Goal: Task Accomplishment & Management: Manage account settings

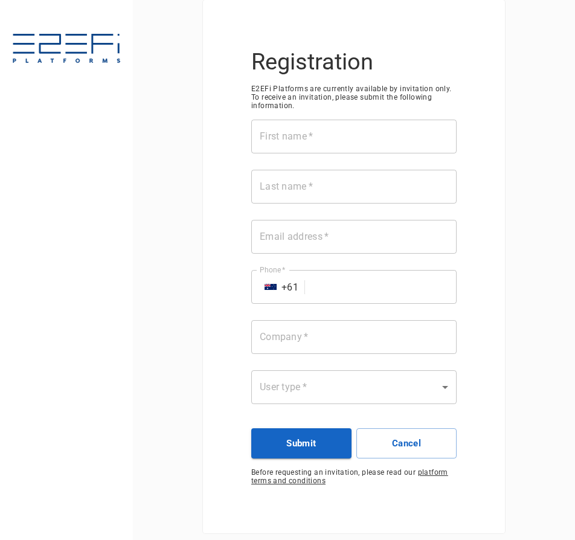
scroll to position [22, 0]
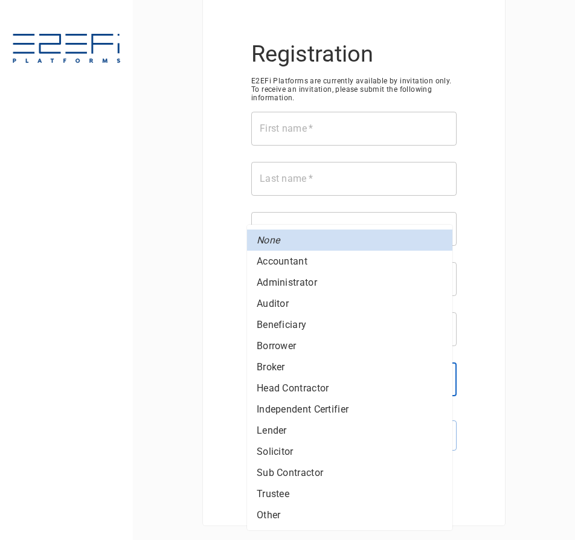
click at [387, 372] on body "Registration E2EFi Platforms are currently available by invitation only. To rec…" at bounding box center [287, 270] width 575 height 540
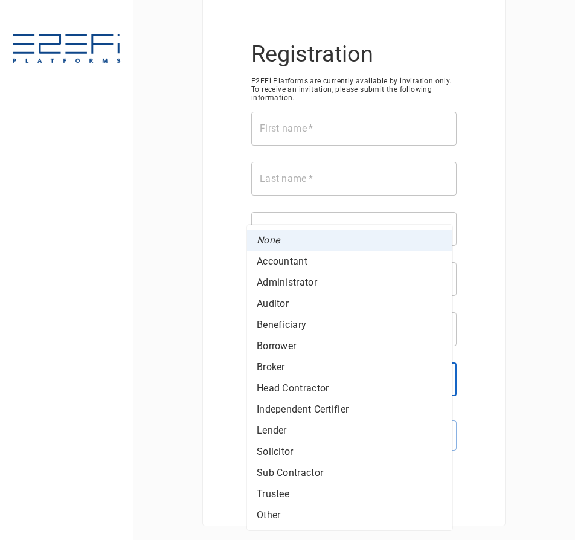
click at [192, 316] on div at bounding box center [287, 270] width 575 height 540
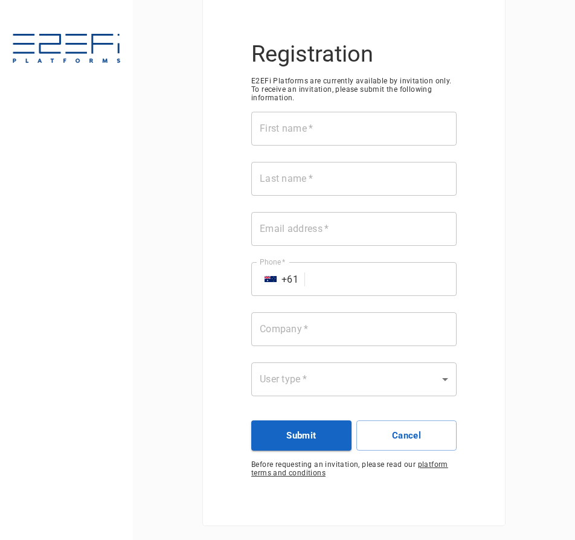
click at [403, 381] on body "Registration E2EFi Platforms are currently available by invitation only. To rec…" at bounding box center [287, 270] width 575 height 540
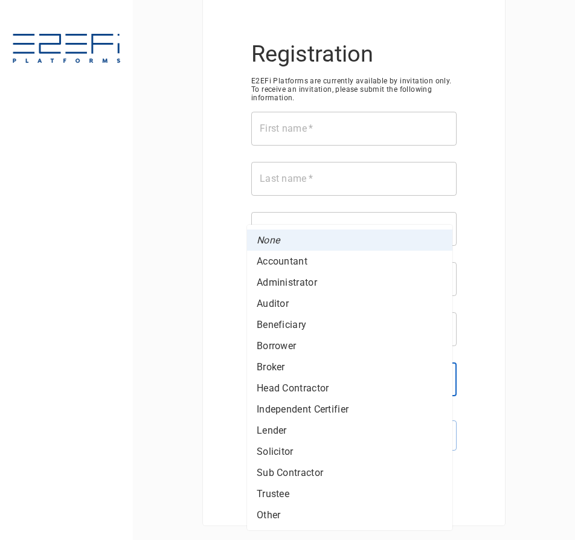
click at [157, 363] on div at bounding box center [287, 270] width 575 height 540
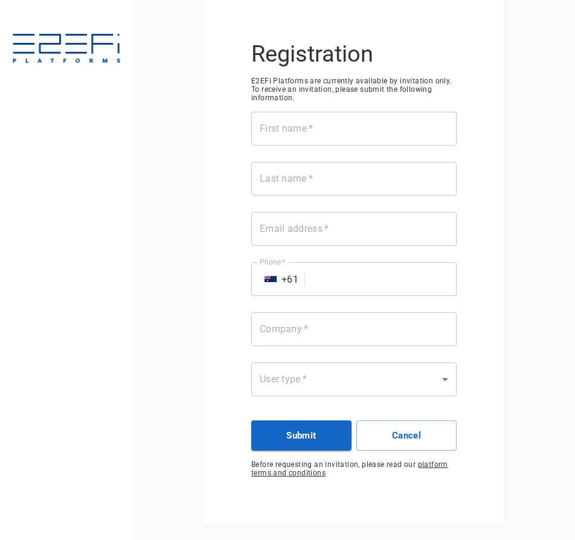
click at [171, 40] on div "Registration E2EFi Platforms are currently available by invitation only. To rec…" at bounding box center [354, 270] width 442 height 540
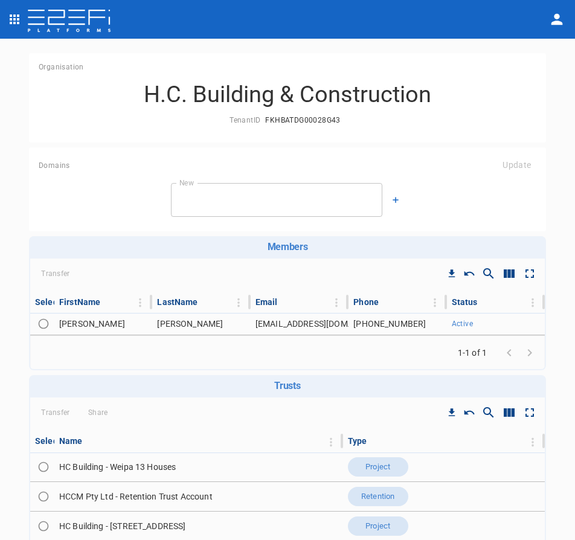
scroll to position [121, 0]
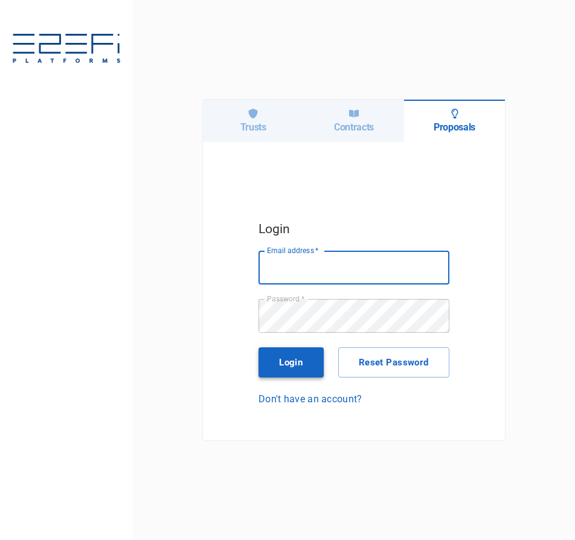
type input "laura@buildingtrusts.com.au"
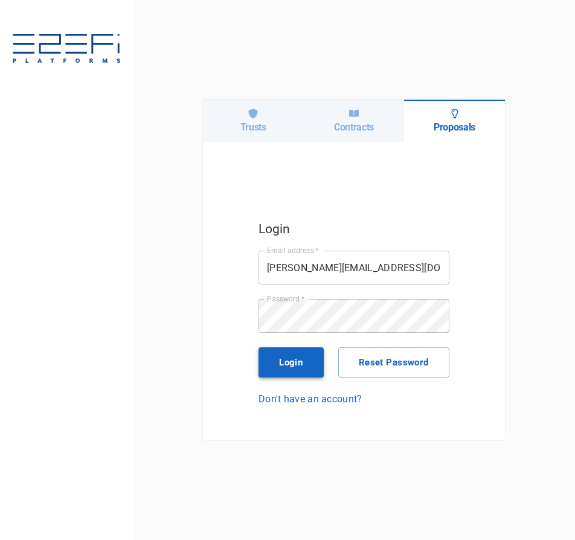
click at [313, 361] on button "Login" at bounding box center [290, 362] width 65 height 30
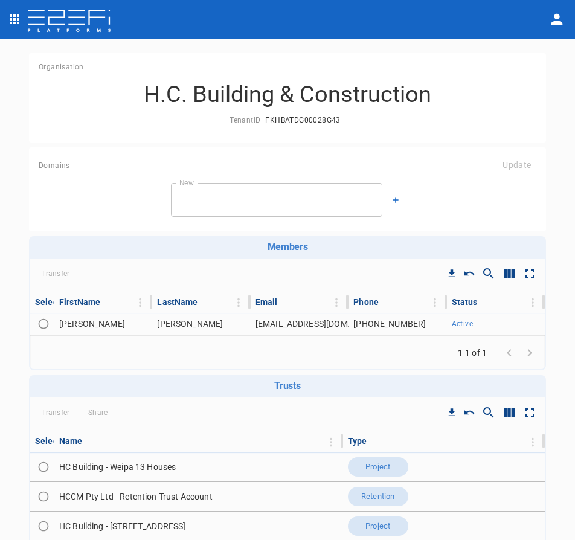
click at [16, 19] on icon "open drawer" at bounding box center [14, 19] width 14 height 14
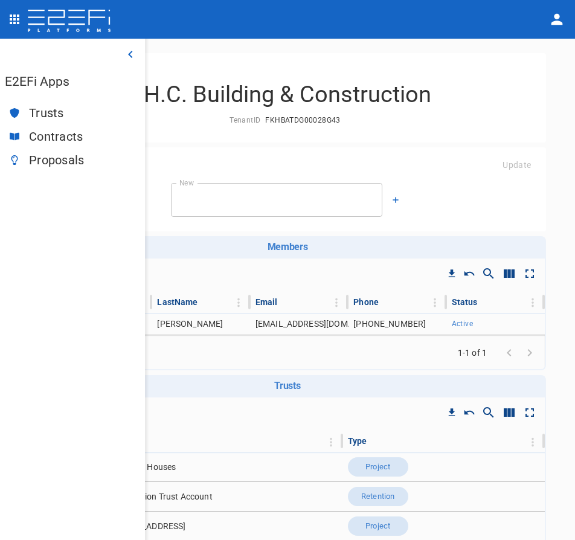
click at [36, 112] on span "Trusts" at bounding box center [82, 113] width 106 height 14
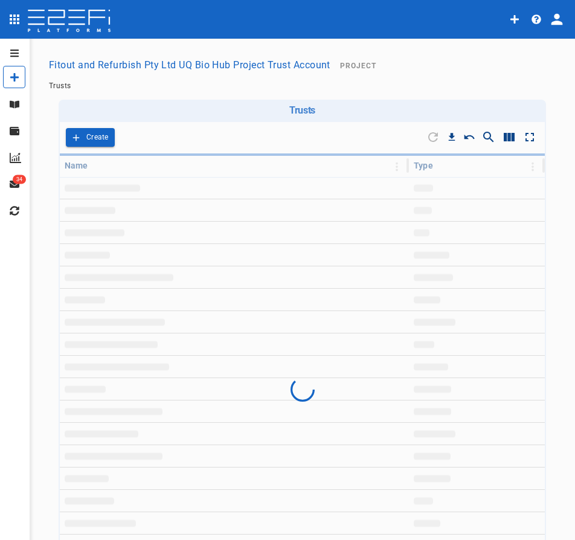
type input "Fitout and Refurbish Pty Ltd UQ Bio Hub Project Trust Account"
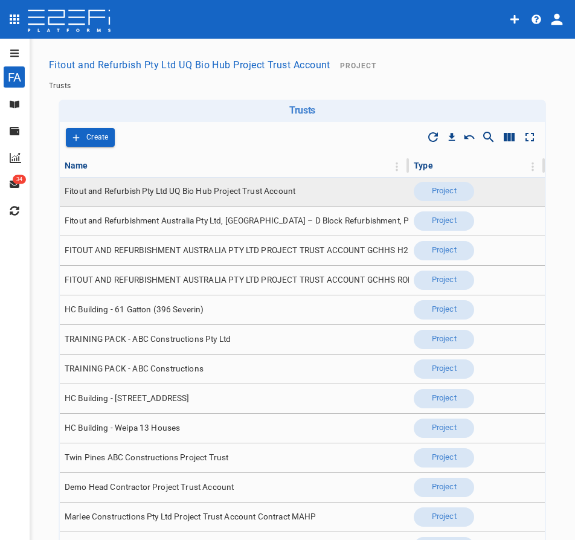
click at [173, 193] on span "Fitout and Refurbish Pty Ltd UQ Bio Hub Project Trust Account" at bounding box center [180, 190] width 231 height 11
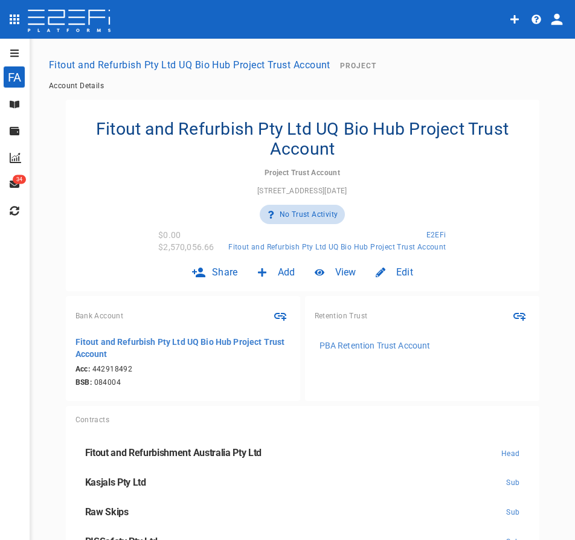
click at [153, 324] on div "Bank Account" at bounding box center [182, 315] width 215 height 21
click at [20, 107] on div at bounding box center [20, 105] width 21 height 10
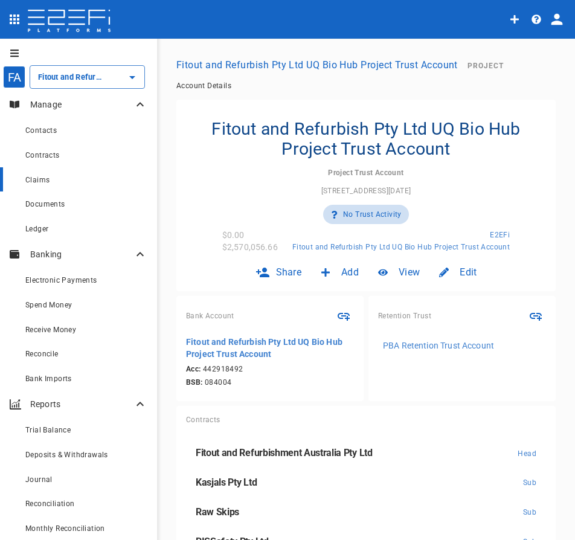
click at [53, 178] on div "Claims" at bounding box center [86, 179] width 122 height 15
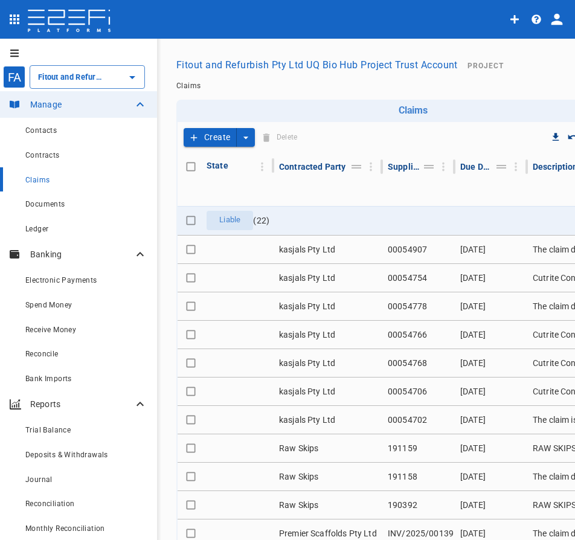
click at [246, 139] on icon "create claim type options" at bounding box center [246, 138] width 12 height 12
click at [220, 159] on span "Smart Create" at bounding box center [219, 158] width 52 height 14
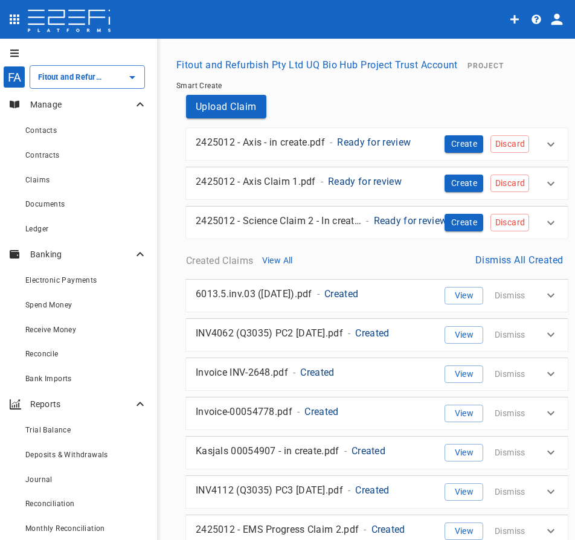
click at [432, 141] on div "2425012 - Axis - in create.pdf - Ready for review" at bounding box center [321, 142] width 251 height 14
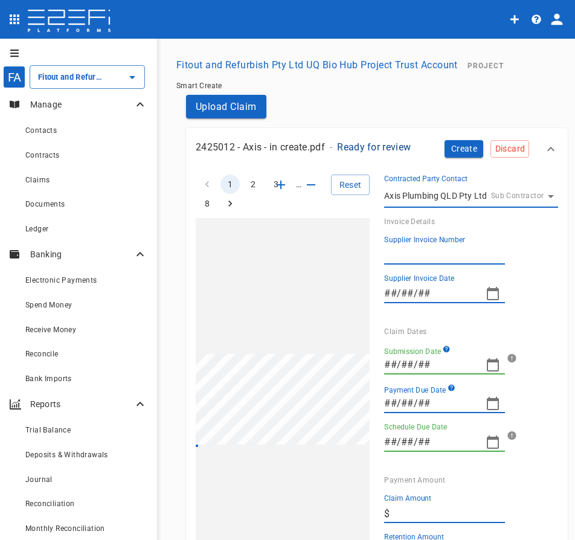
type input "4112"
type input "25/07/2025"
type input "21/08/2025"
type input "30/08/2025"
type input "18,987.2"
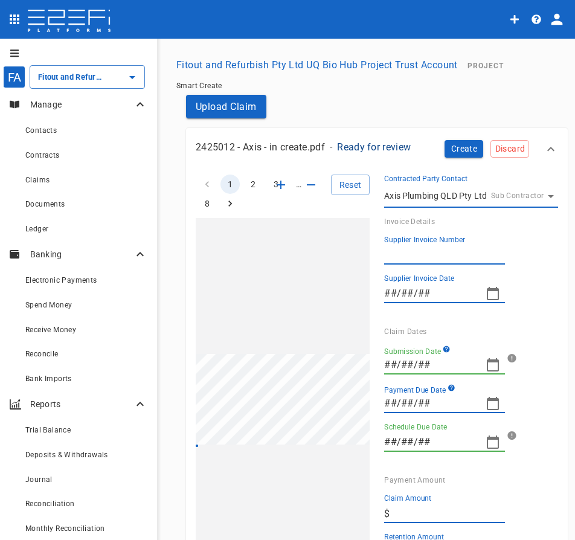
type textarea "The claim document details the progress payment for hydraulic services provided…"
type input "11/09/2025"
type input "86,121.75"
click at [466, 365] on input "21/08/2025" at bounding box center [430, 364] width 92 height 19
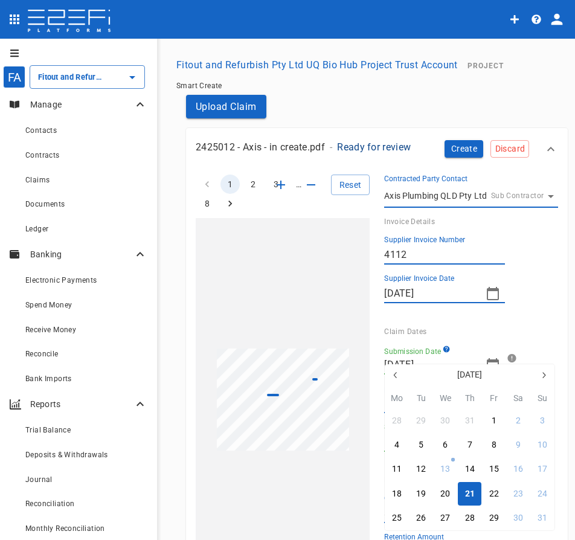
click at [532, 329] on div at bounding box center [287, 270] width 575 height 540
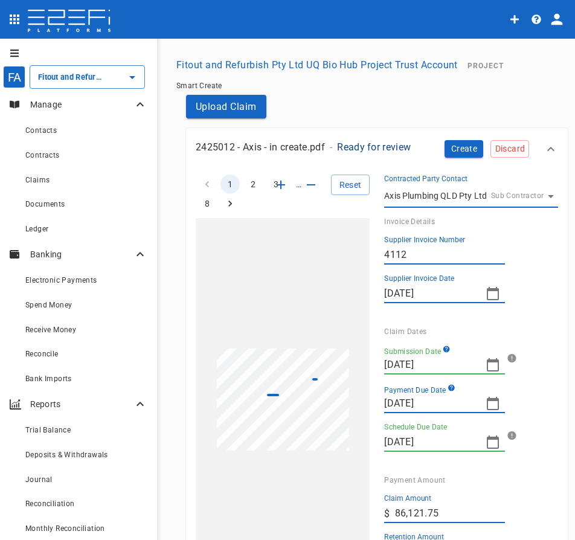
click at [495, 361] on icon "button" at bounding box center [492, 364] width 12 height 13
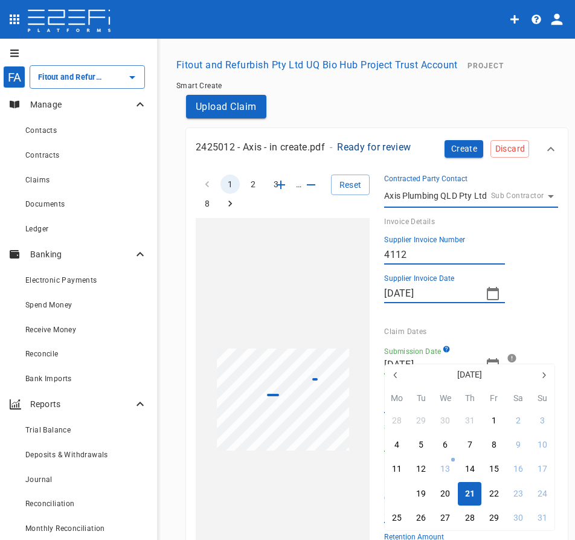
click at [404, 494] on button "18" at bounding box center [397, 494] width 24 height 24
type input "18/08/2025"
type input "08/09/2025"
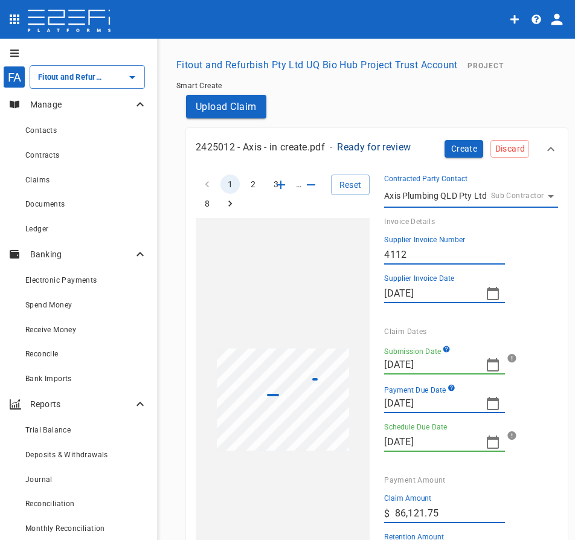
click at [532, 370] on div "Submission Date 18/08/2025" at bounding box center [466, 359] width 164 height 29
click at [467, 403] on input "30/08/2025" at bounding box center [430, 402] width 92 height 19
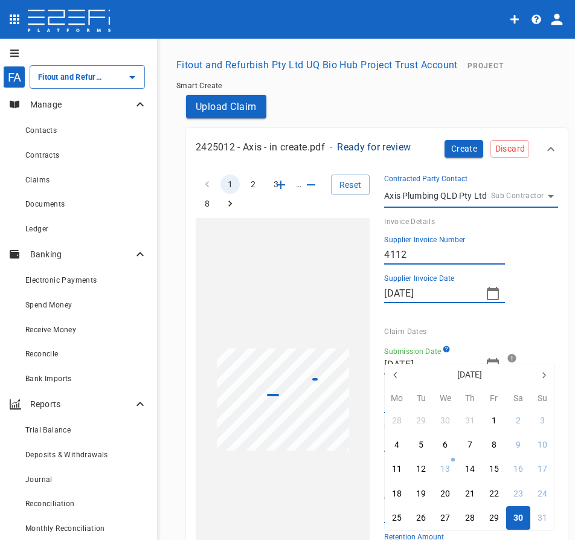
click at [550, 323] on div at bounding box center [287, 270] width 575 height 540
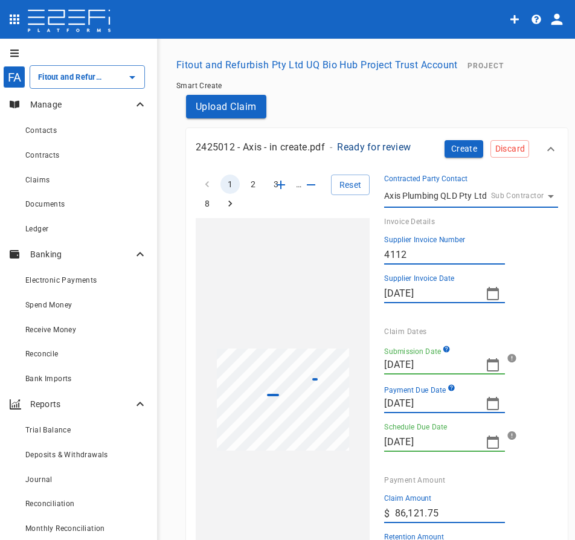
click at [488, 292] on icon "button" at bounding box center [492, 293] width 12 height 13
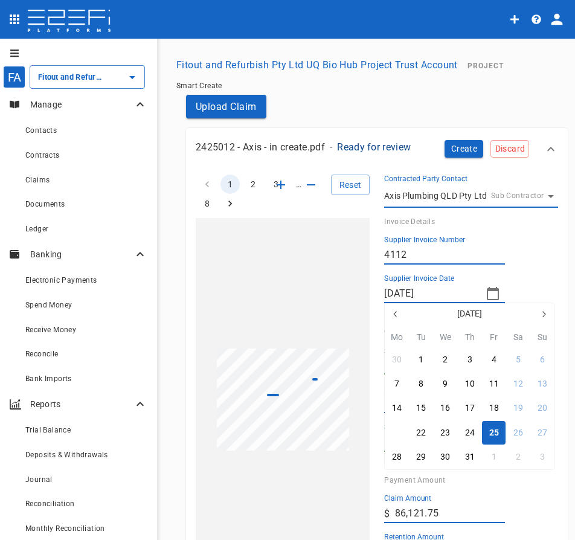
click at [403, 437] on button "21" at bounding box center [397, 433] width 24 height 24
type input "21/07/2025"
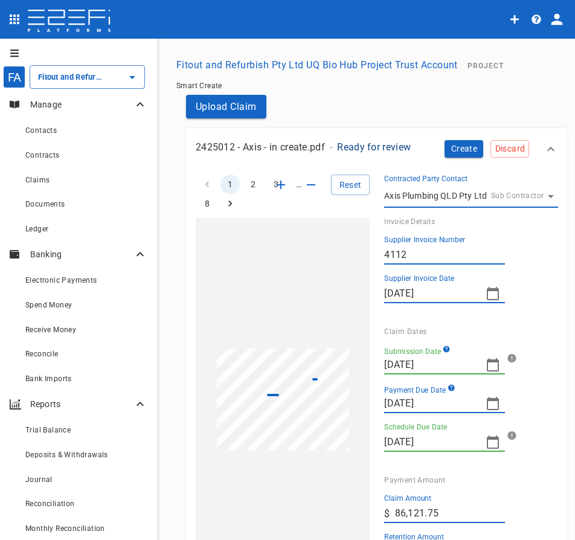
click at [533, 340] on div "Submission Date 18/08/2025" at bounding box center [461, 355] width 174 height 39
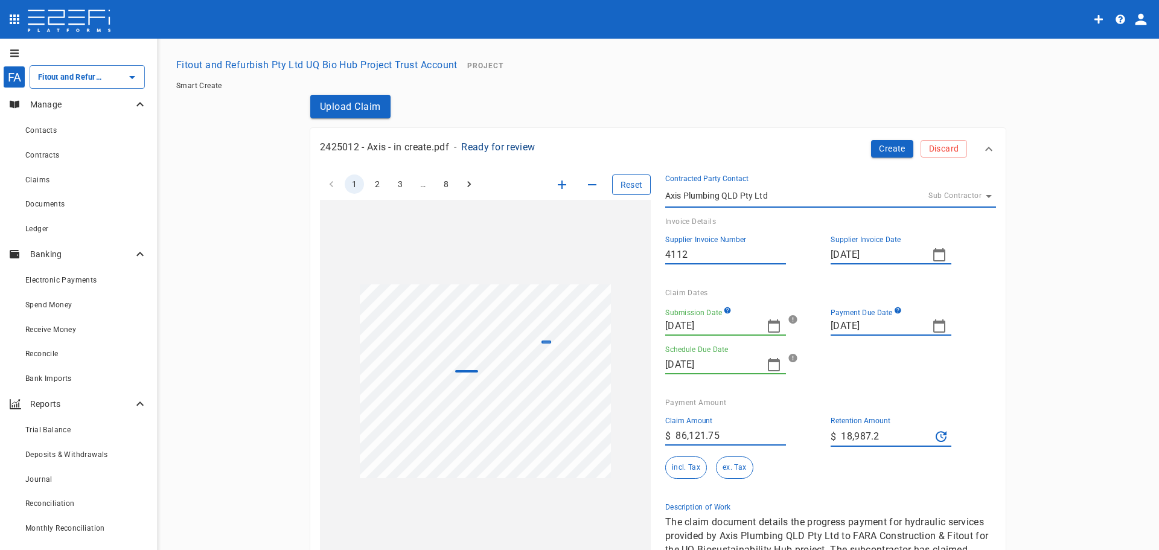
click at [574, 189] on button "Reset" at bounding box center [631, 184] width 39 height 21
click at [574, 186] on button "Reset" at bounding box center [631, 184] width 39 height 21
click at [574, 326] on icon "button" at bounding box center [773, 326] width 14 height 14
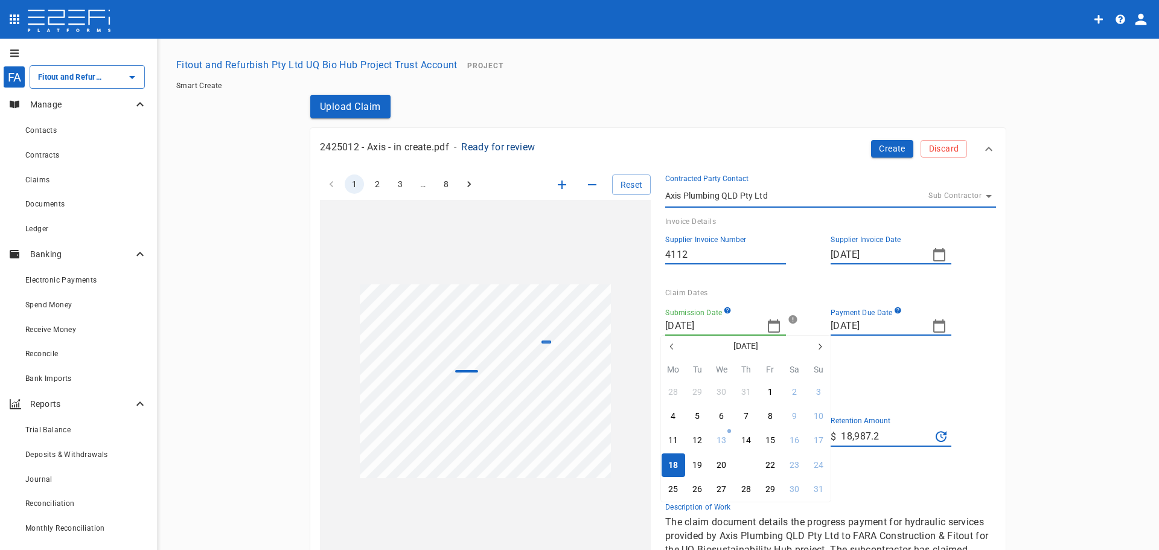
click at [574, 466] on div "21" at bounding box center [746, 465] width 10 height 13
type input "21/08/2025"
type input "11/09/2025"
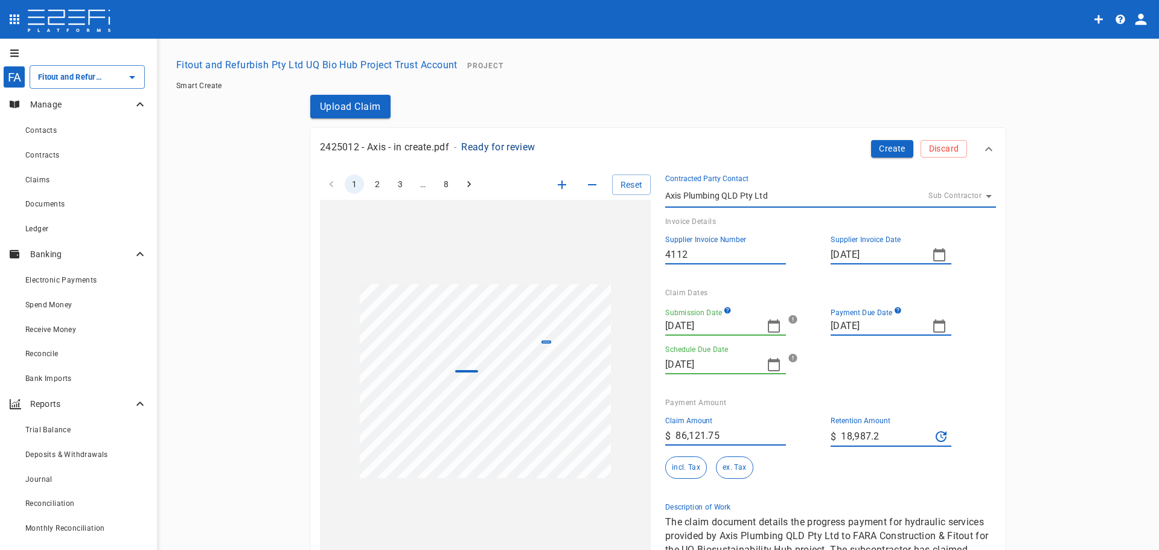
click at [574, 326] on icon "button" at bounding box center [773, 326] width 14 height 14
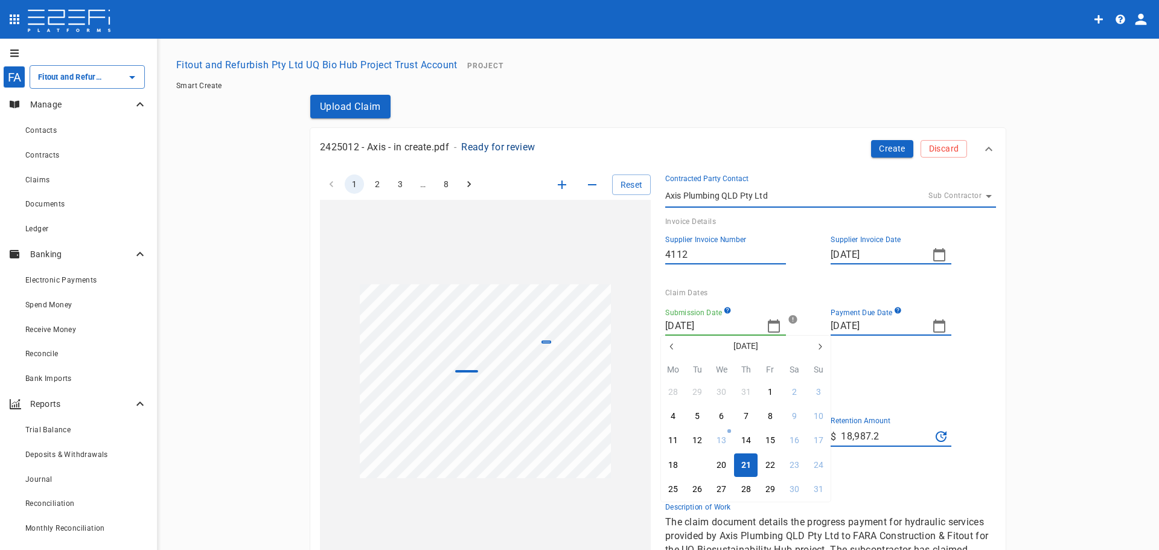
click at [574, 471] on div "19" at bounding box center [697, 465] width 10 height 13
type input "19/08/2025"
type input "09/09/2025"
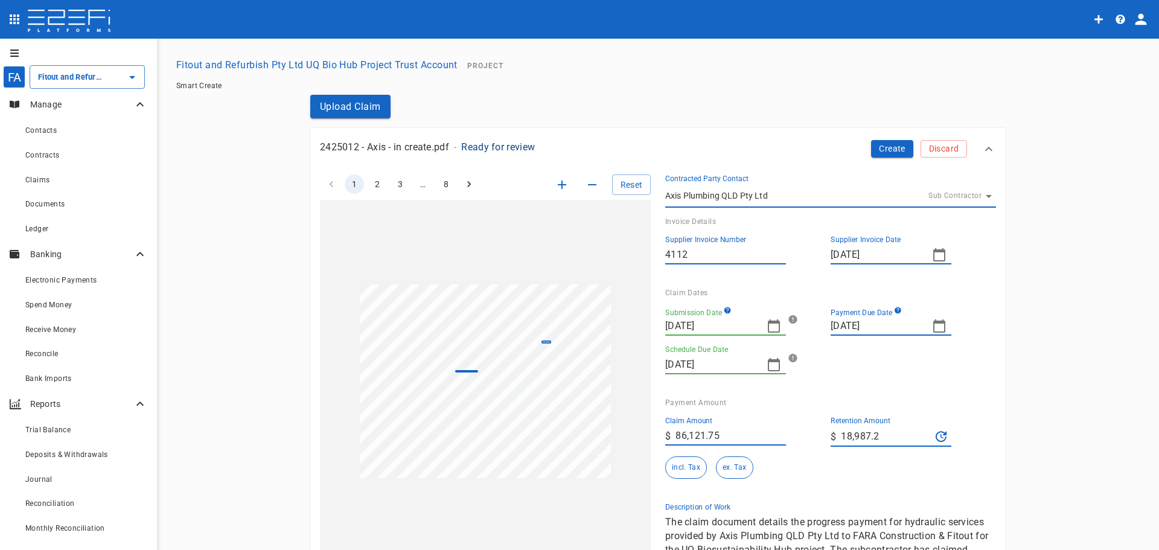
click at [574, 374] on div "Submission Date 19/08/2025 Payment Due Date 30/08/2025 Schedule Due Date 09/09/…" at bounding box center [820, 335] width 331 height 77
click at [574, 329] on icon "button" at bounding box center [774, 325] width 12 height 13
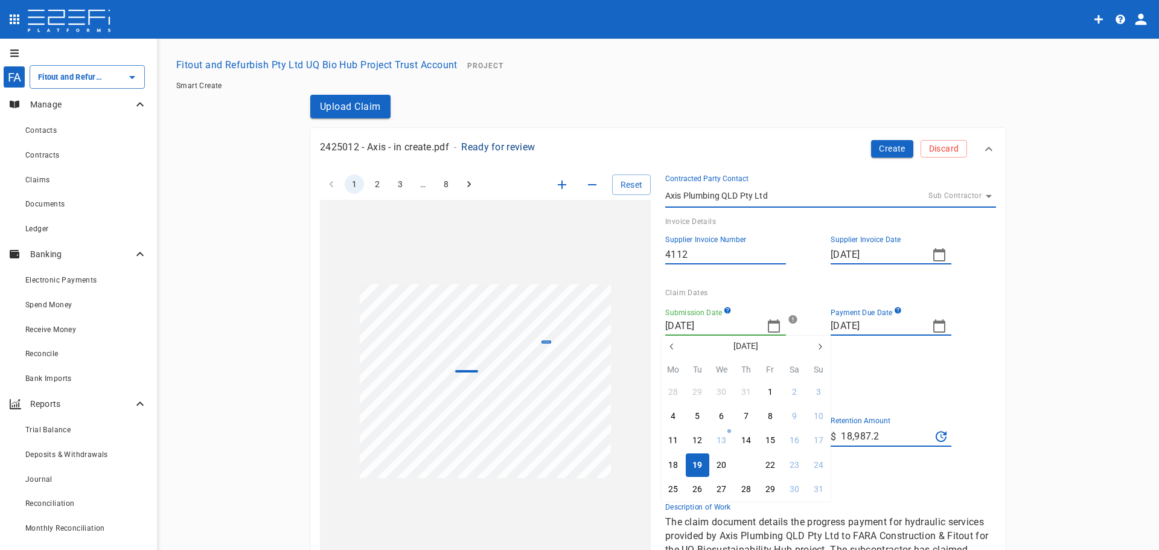
click at [574, 474] on button "21" at bounding box center [746, 465] width 24 height 24
type input "21/08/2025"
type input "11/09/2025"
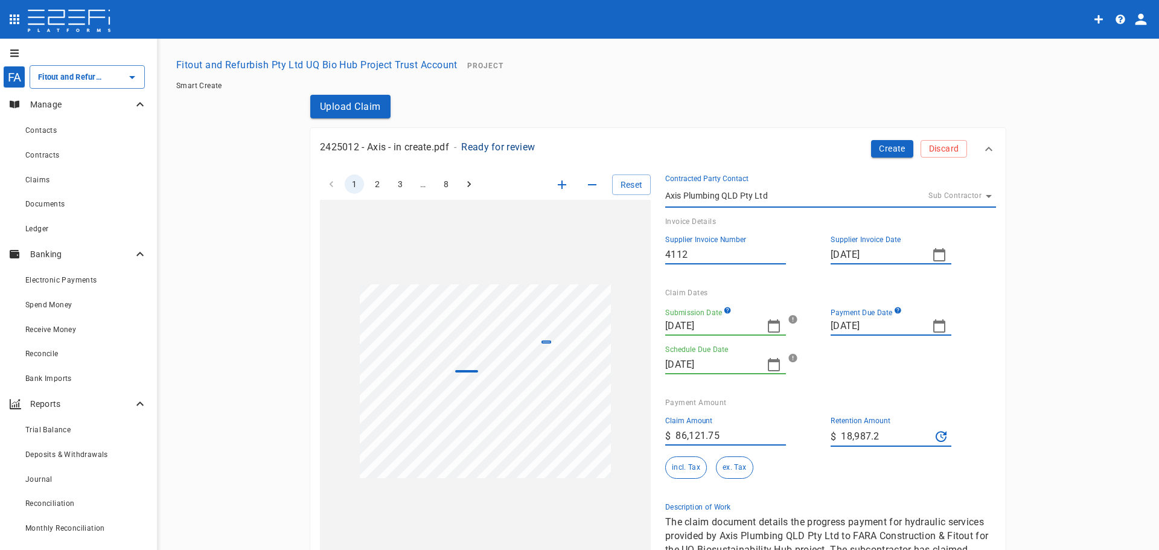
click at [574, 398] on div "Payment Amount Claim Amount ​ $ 86,121.75 Retention Amount ​ $ 18,987.2 incl. T…" at bounding box center [825, 441] width 340 height 104
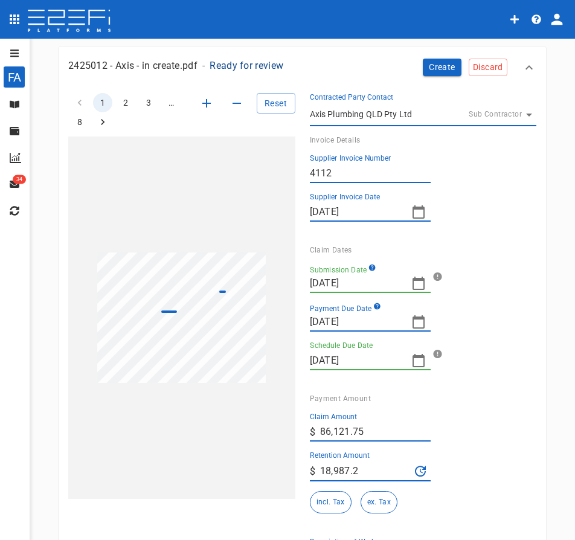
scroll to position [60, 0]
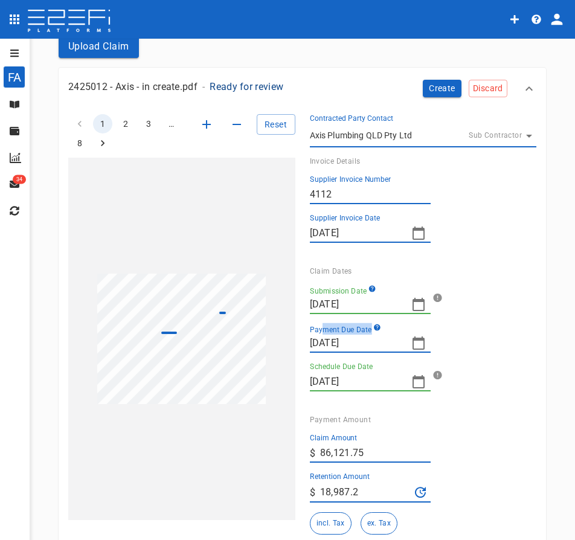
drag, startPoint x: 320, startPoint y: 331, endPoint x: 367, endPoint y: 337, distance: 47.5
click at [367, 337] on div "Payment Due Date 30/08/2025" at bounding box center [370, 337] width 121 height 29
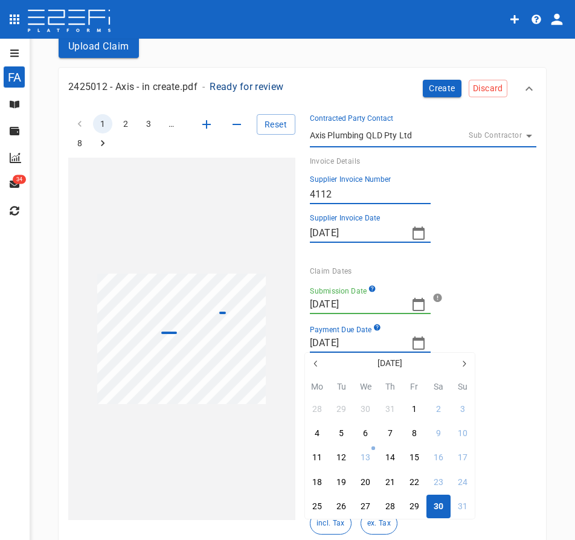
click at [530, 340] on div at bounding box center [287, 270] width 575 height 540
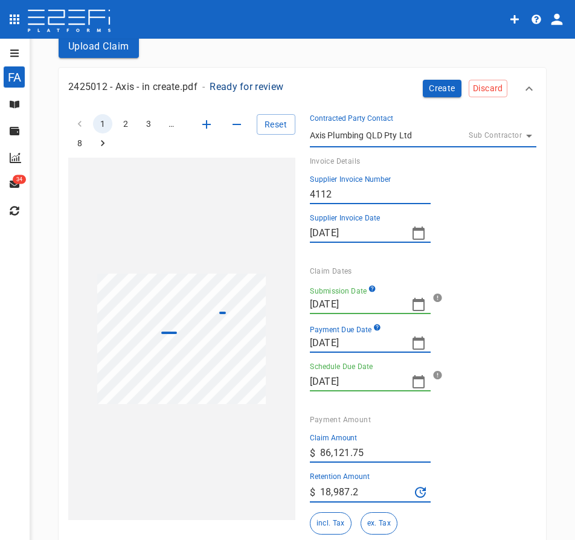
drag, startPoint x: 320, startPoint y: 373, endPoint x: 368, endPoint y: 371, distance: 47.7
click at [368, 371] on div "Schedule Due Date 11/09/2025" at bounding box center [370, 376] width 121 height 29
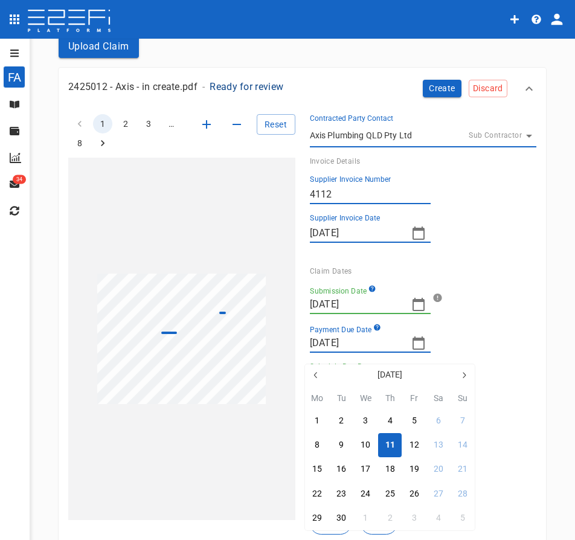
click at [325, 287] on div at bounding box center [287, 270] width 575 height 540
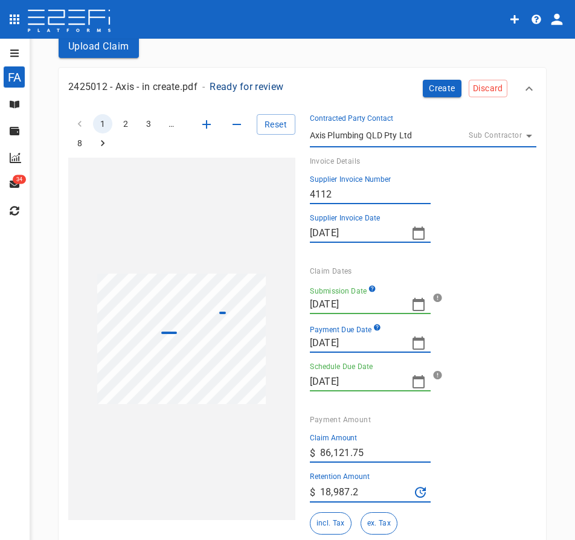
drag, startPoint x: 359, startPoint y: 343, endPoint x: 288, endPoint y: 328, distance: 72.2
click at [288, 328] on div "1 2 3 … 8 Reset SupplierInvoiceNumber: 4112 RetentionAmount: 18987.20 Contracte…" at bounding box center [295, 364] width 482 height 529
drag, startPoint x: 352, startPoint y: 305, endPoint x: 299, endPoint y: 302, distance: 53.2
click at [300, 302] on div "Submission Date 21/08/2025" at bounding box center [413, 294] width 227 height 39
click at [460, 279] on div "Submission Date 21/08/2025" at bounding box center [413, 294] width 227 height 39
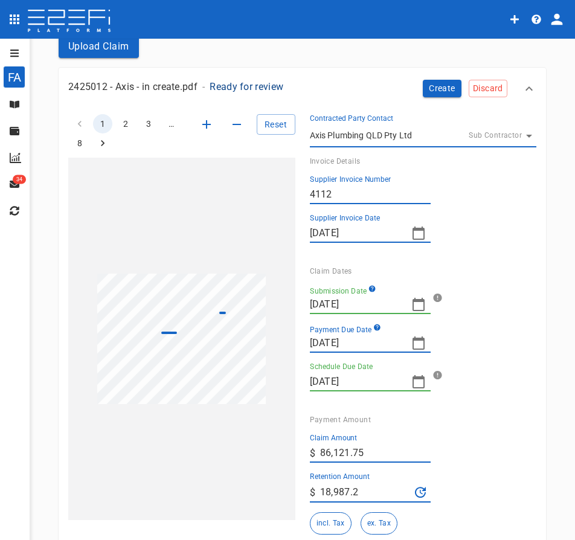
click at [18, 54] on icon "open drawer" at bounding box center [15, 53] width 10 height 10
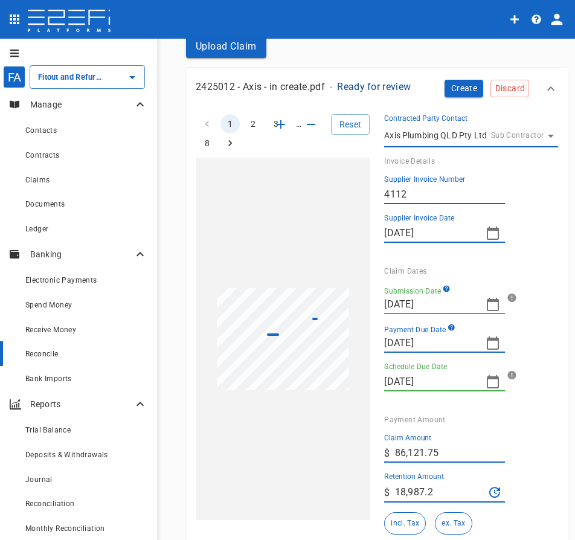
click at [50, 348] on div "Reconcile" at bounding box center [86, 353] width 122 height 15
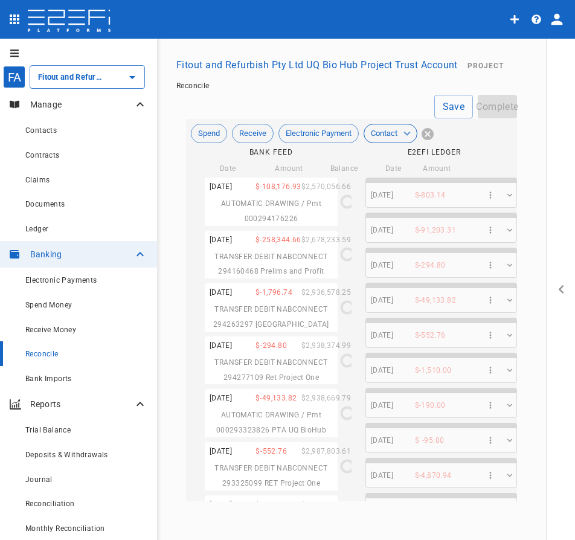
type input "03/04/2025"
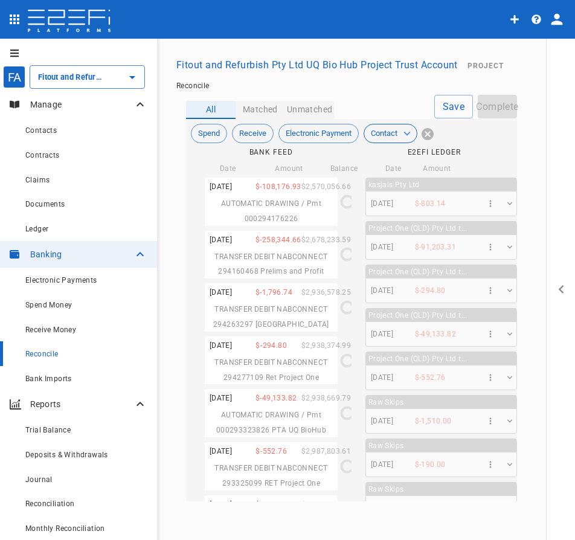
click at [506, 203] on icon "button" at bounding box center [508, 203] width 5 height 3
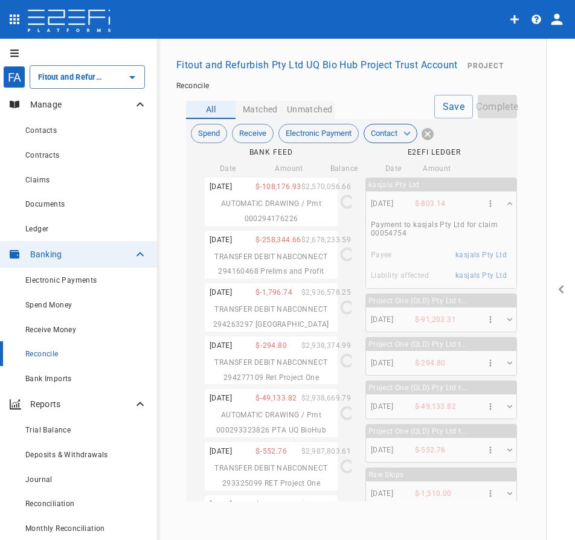
click at [506, 203] on icon "button" at bounding box center [508, 203] width 5 height 3
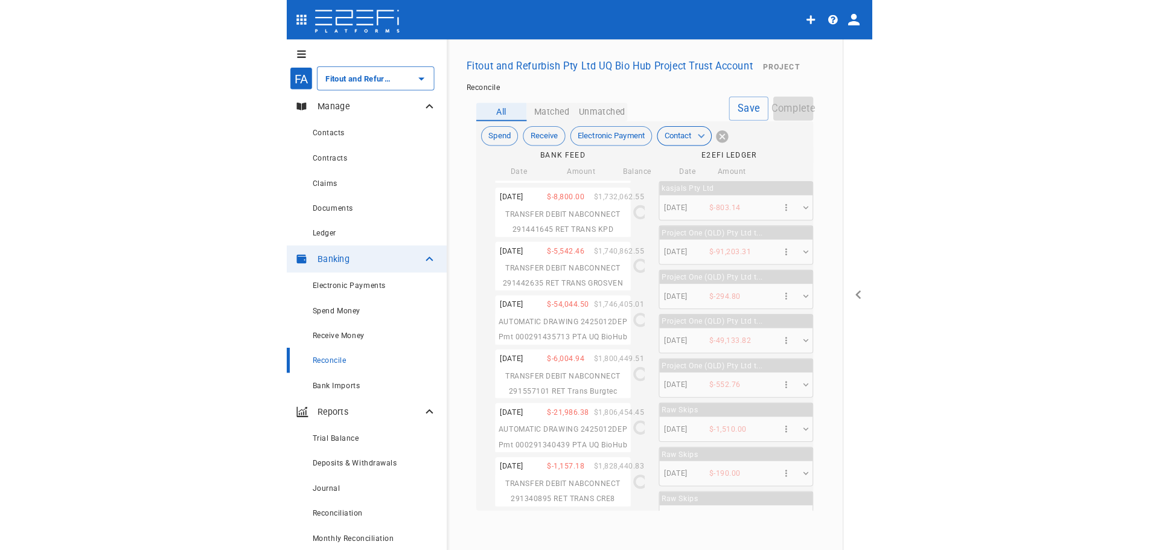
scroll to position [905, 0]
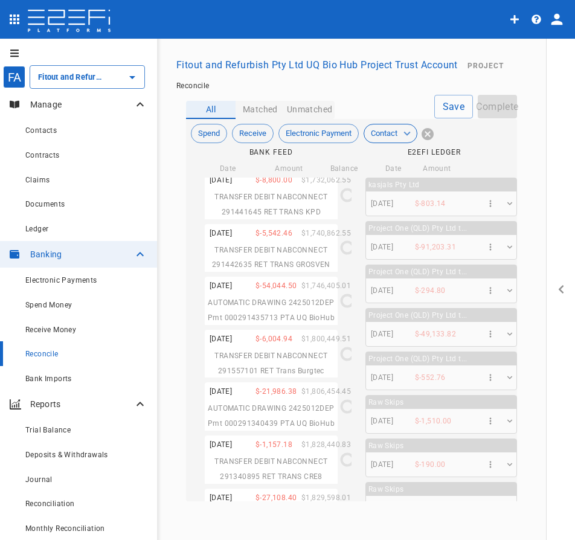
click at [533, 21] on icon "button" at bounding box center [536, 19] width 10 height 10
click at [546, 19] on div at bounding box center [287, 270] width 575 height 540
click at [551, 19] on icon "profile" at bounding box center [556, 19] width 17 height 17
click at [510, 67] on span "Laboratory" at bounding box center [520, 72] width 51 height 14
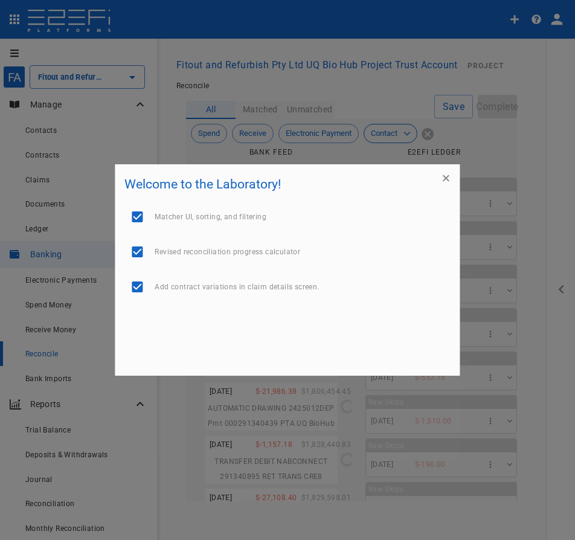
click at [239, 253] on span "Revised reconciliation progress calculator" at bounding box center [226, 251] width 145 height 8
click at [134, 247] on input "checkbox" at bounding box center [136, 251] width 25 height 25
checkbox input "false"
click at [139, 215] on input "checkbox" at bounding box center [136, 216] width 25 height 25
checkbox input "false"
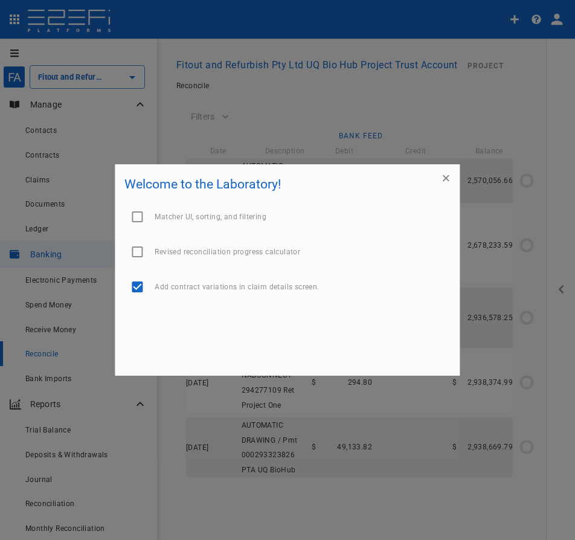
type input "03/04/2025"
click at [447, 181] on icon "button" at bounding box center [446, 178] width 12 height 12
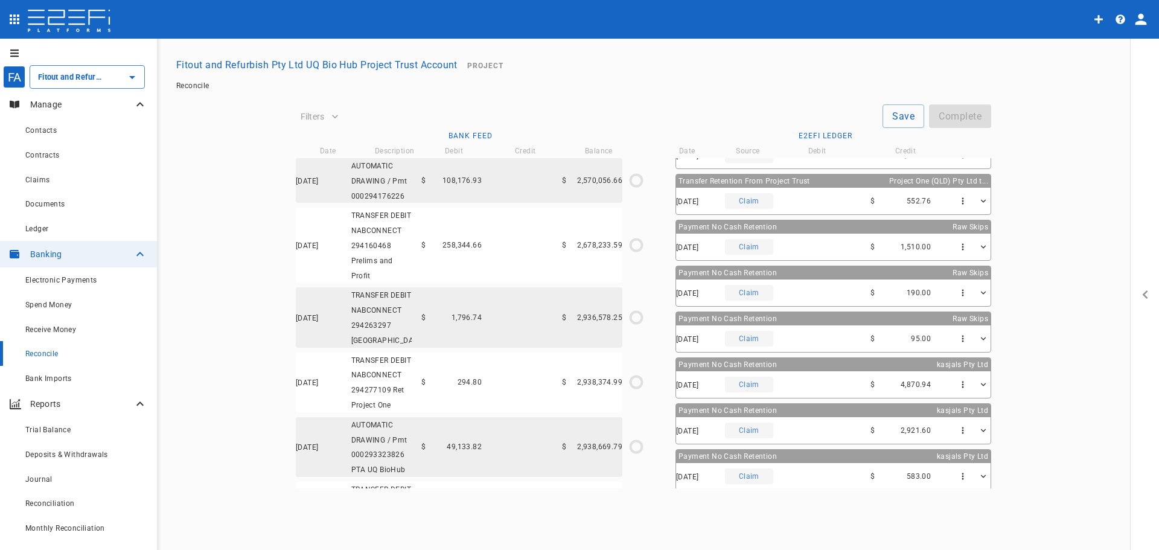
scroll to position [0, 0]
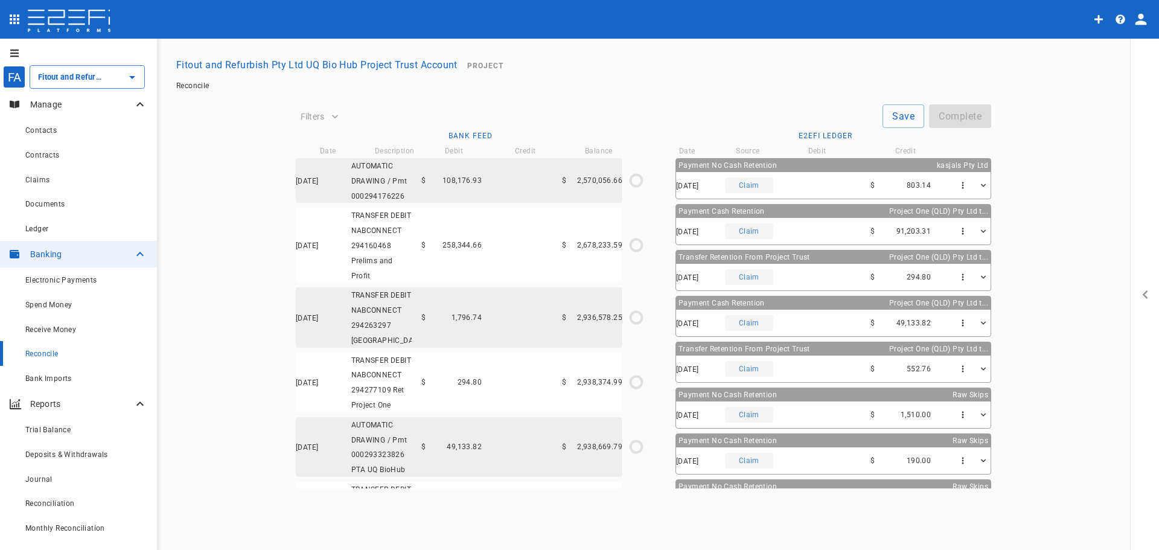
click at [325, 116] on button "Filters" at bounding box center [320, 116] width 48 height 19
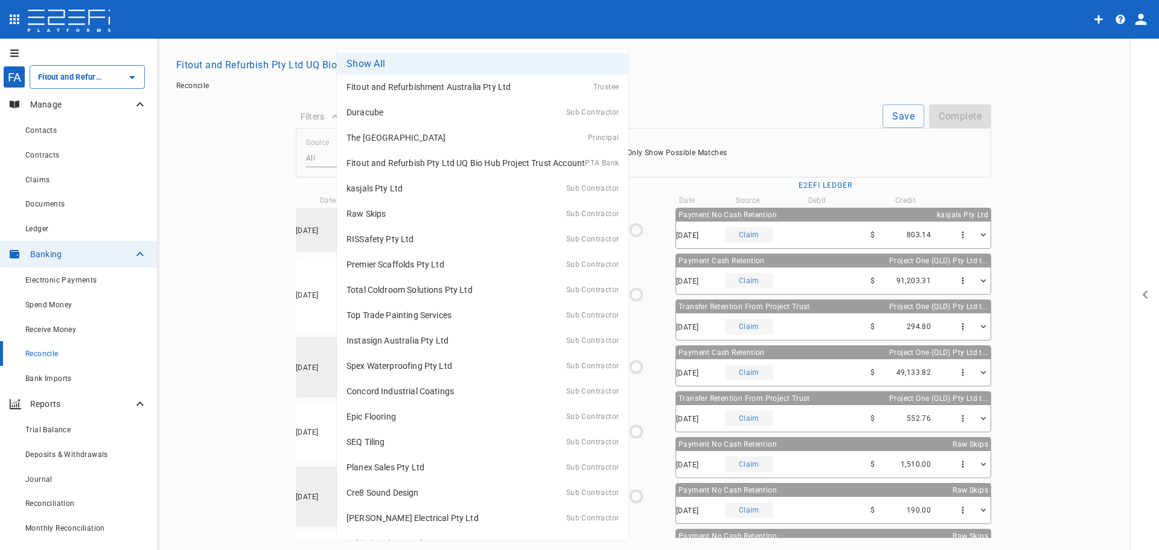
click at [399, 150] on body "FA Fitout and Refurbish Pty Ltd UQ Bio Hub Project Trust Account ​ Manage Conta…" at bounding box center [579, 275] width 1159 height 550
click at [388, 185] on p "kasjals Pty Ltd" at bounding box center [374, 188] width 56 height 12
type input "G2AZQMD000028G45"
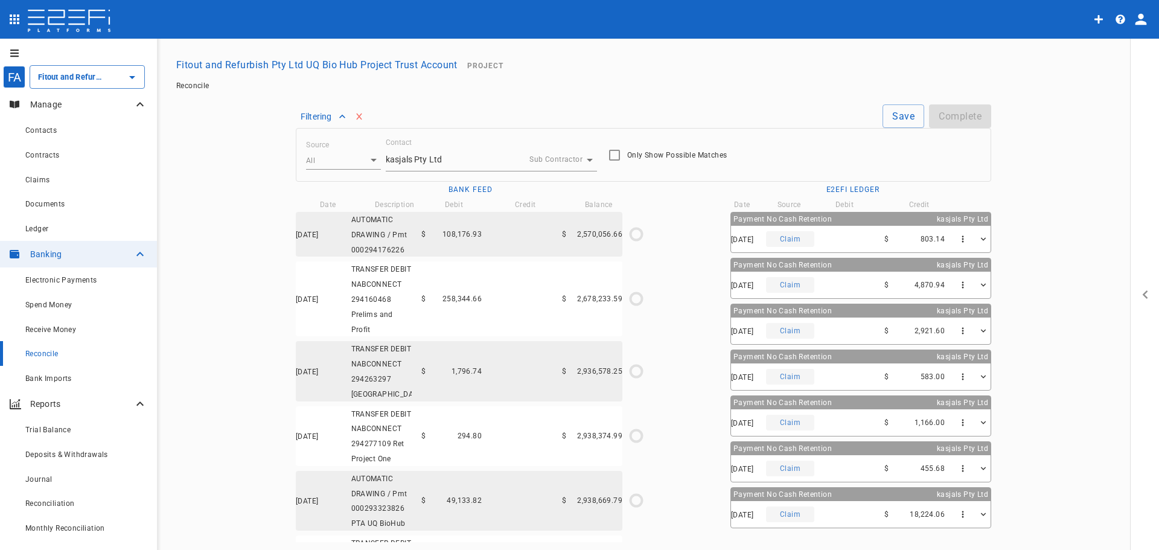
click at [574, 306] on button "open drawer" at bounding box center [1144, 294] width 29 height 511
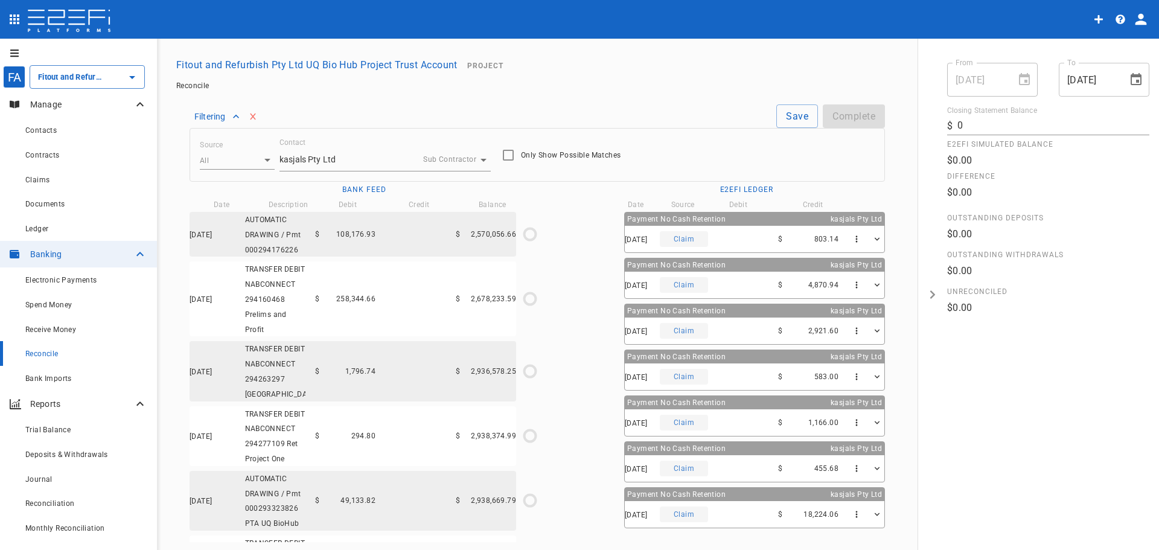
click at [574, 307] on button "open drawer" at bounding box center [932, 294] width 29 height 511
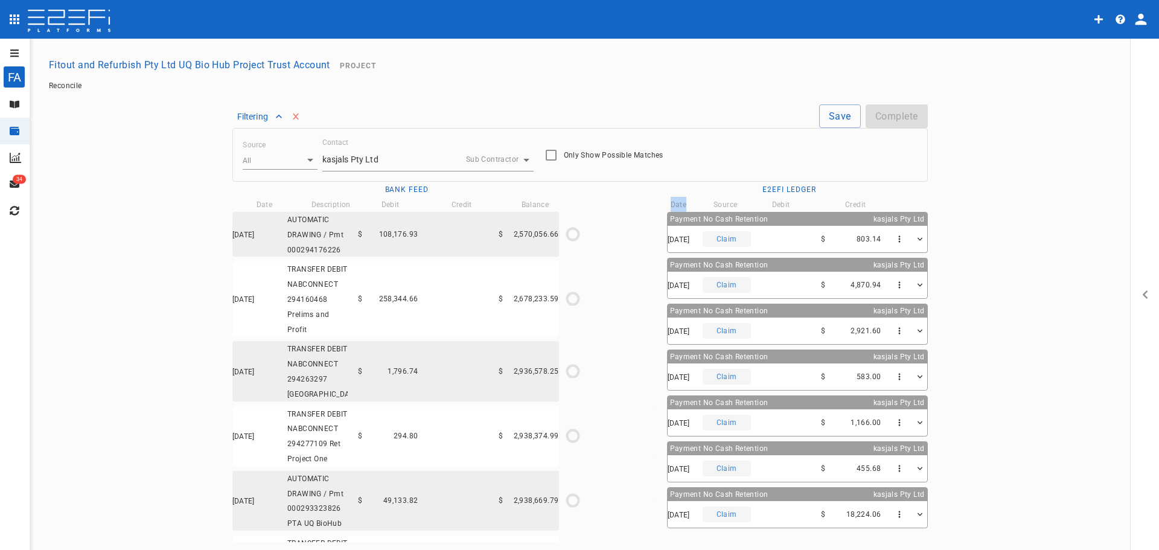
drag, startPoint x: 673, startPoint y: 207, endPoint x: 651, endPoint y: 209, distance: 21.8
click at [574, 209] on div "Date Source Debit Credit" at bounding box center [789, 204] width 276 height 15
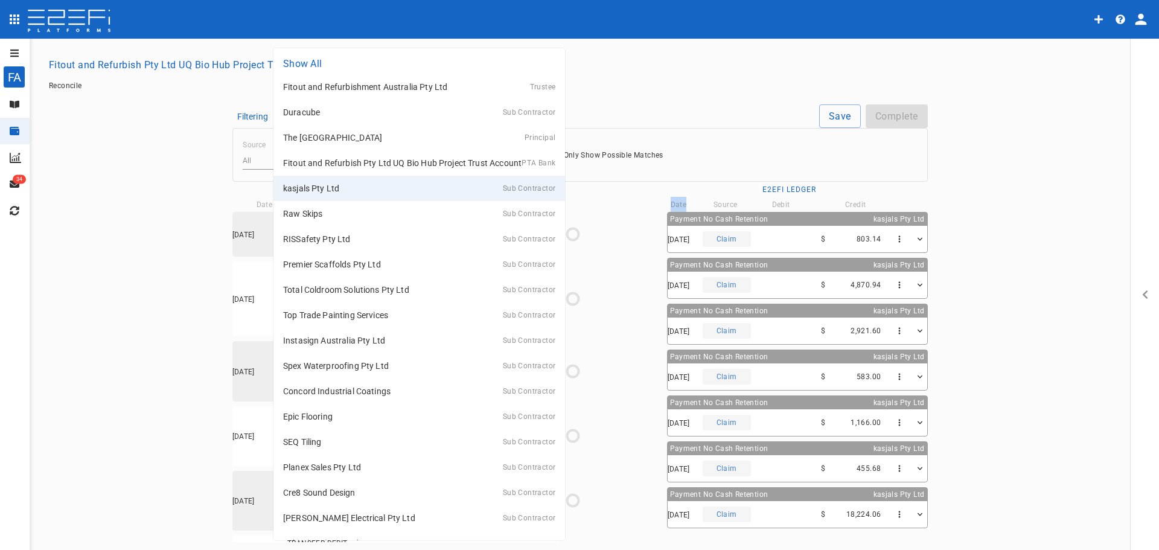
click at [378, 161] on body "FA Fitout and Refurbish Pty Ltd UQ Bio Hub Project Trust Account ​ Manage Banki…" at bounding box center [579, 275] width 1159 height 550
click at [359, 62] on li "Show All" at bounding box center [418, 63] width 291 height 21
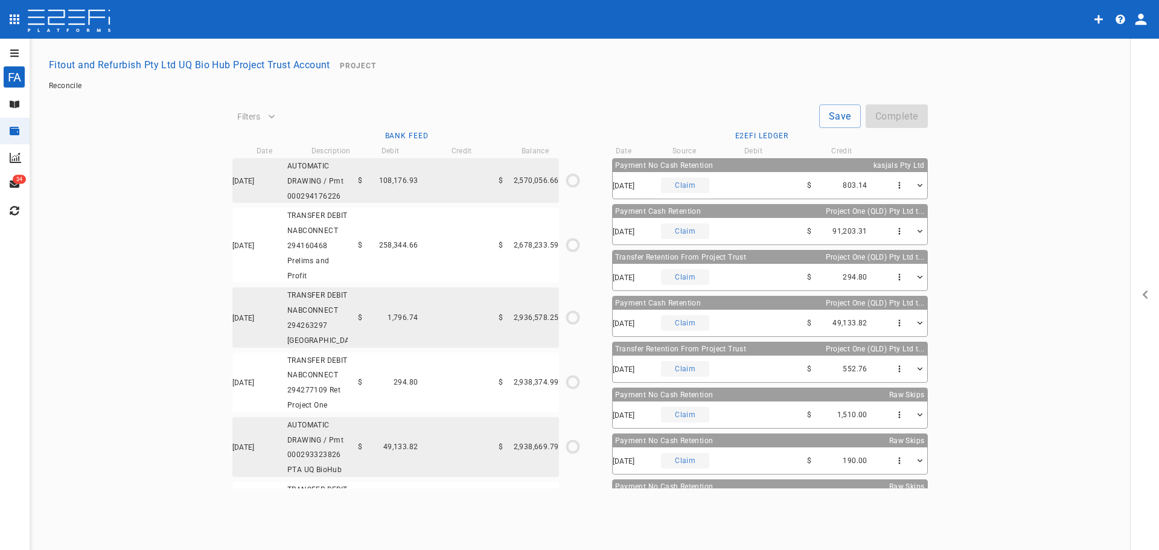
click at [574, 23] on icon "profile" at bounding box center [1140, 19] width 11 height 11
drag, startPoint x: 1068, startPoint y: 14, endPoint x: 1075, endPoint y: 14, distance: 7.2
click at [574, 14] on div at bounding box center [579, 275] width 1159 height 550
click at [574, 20] on icon "profile" at bounding box center [1140, 19] width 17 height 17
click at [574, 19] on div at bounding box center [579, 275] width 1159 height 550
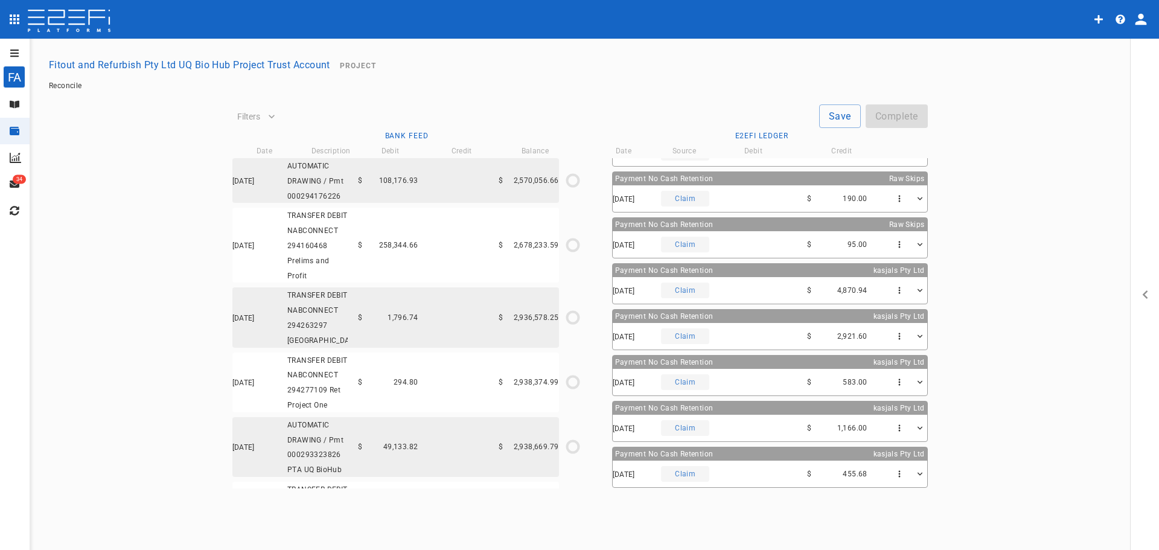
scroll to position [241, 0]
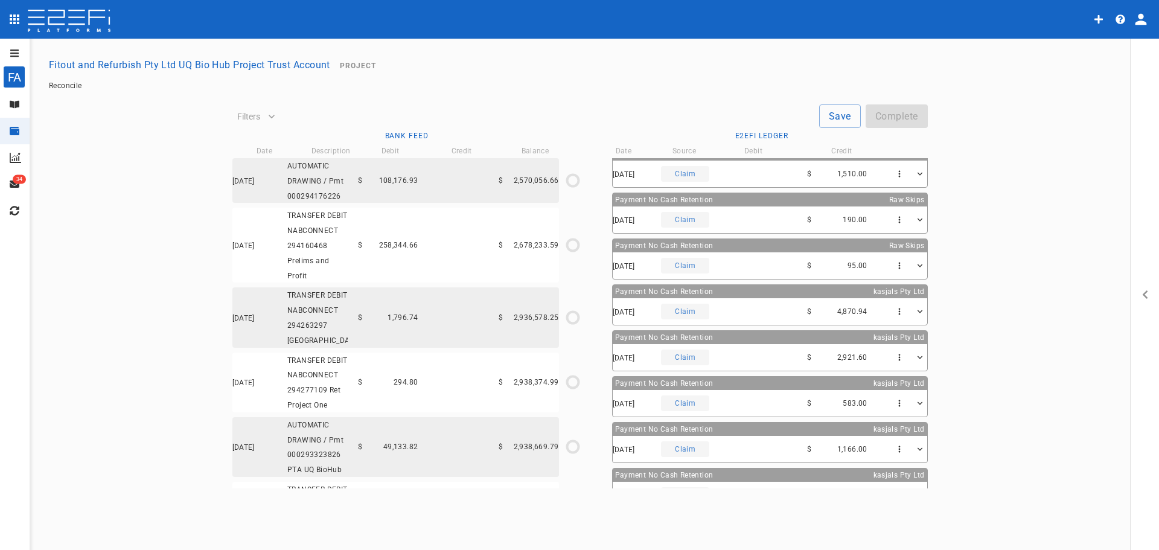
click at [249, 106] on div "Filters Save Complete" at bounding box center [579, 111] width 695 height 33
click at [253, 113] on span "Filters" at bounding box center [249, 117] width 24 height 10
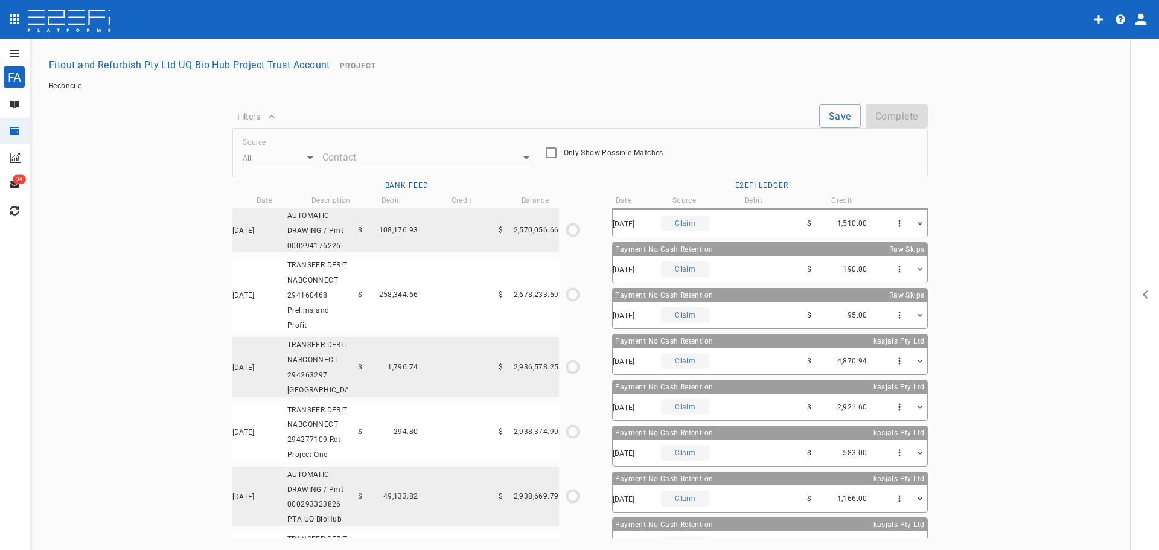
click at [574, 288] on main "Filters Save Complete Source All All Contact ​ Only Show Possible Matches Bank …" at bounding box center [579, 316] width 1071 height 442
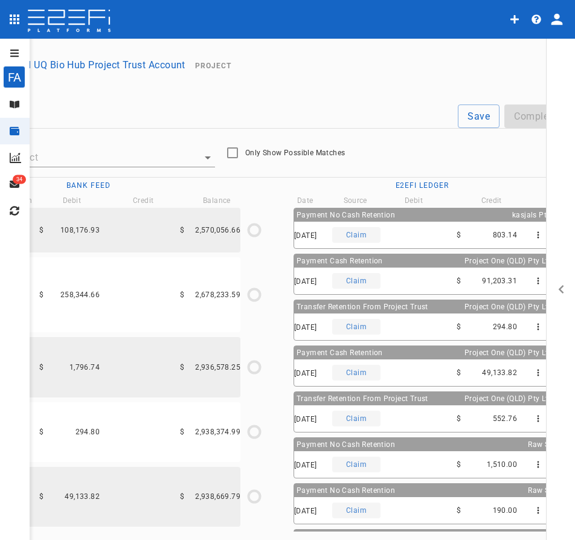
scroll to position [0, 151]
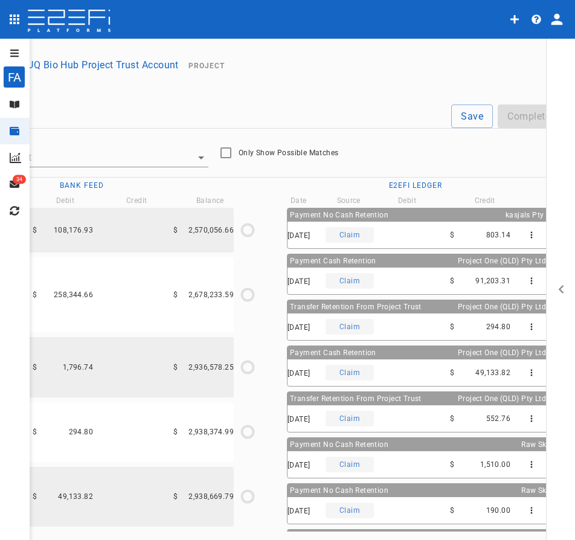
click at [146, 116] on div "Save Complete" at bounding box center [257, 116] width 605 height 24
click at [126, 148] on body "FA Fitout and Refurbish Pty Ltd UQ Bio Hub Project Trust Account ​ Manage Banki…" at bounding box center [287, 270] width 575 height 540
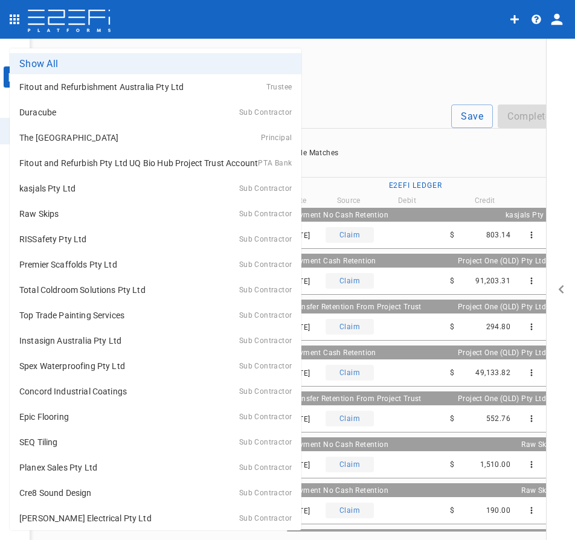
click at [428, 91] on div at bounding box center [287, 270] width 575 height 540
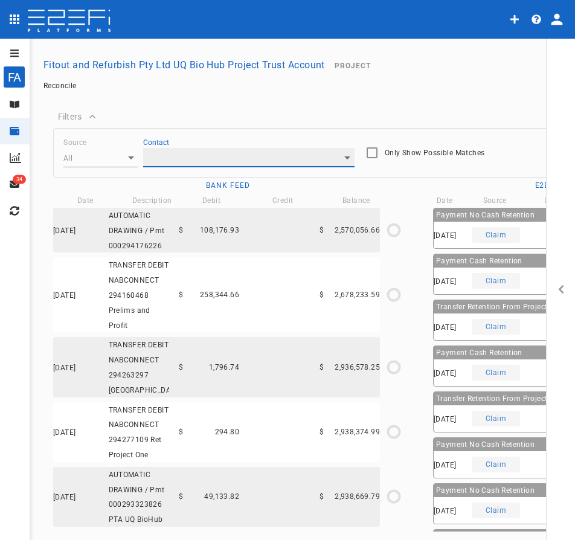
scroll to position [0, 0]
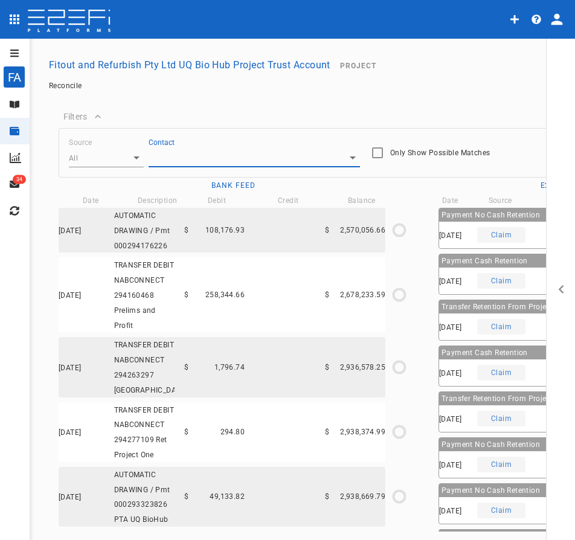
click at [131, 160] on body "FA Fitout and Refurbish Pty Ltd UQ Bio Hub Project Trust Account ​ Manage Banki…" at bounding box center [287, 270] width 575 height 540
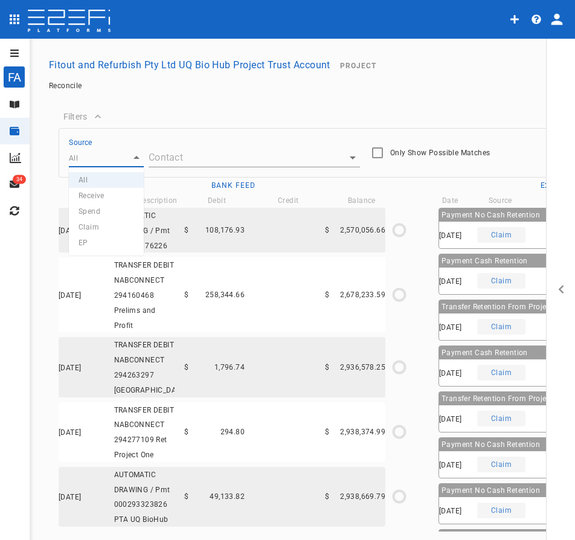
click at [173, 118] on div at bounding box center [287, 270] width 575 height 540
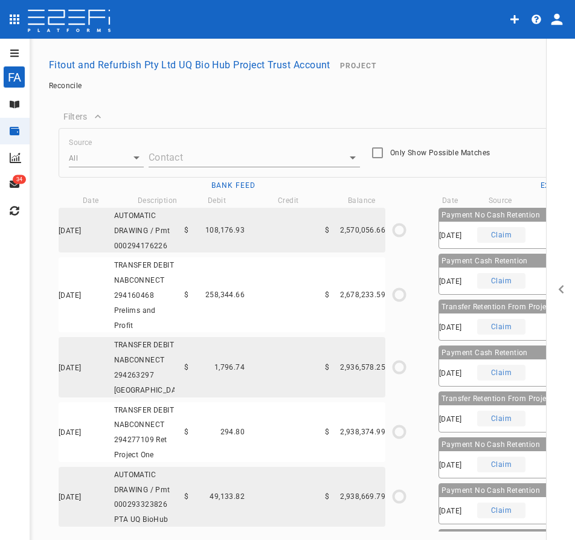
click at [124, 159] on body "FA Fitout and Refurbish Pty Ltd UQ Bio Hub Project Trust Account ​ Manage Banki…" at bounding box center [287, 270] width 575 height 540
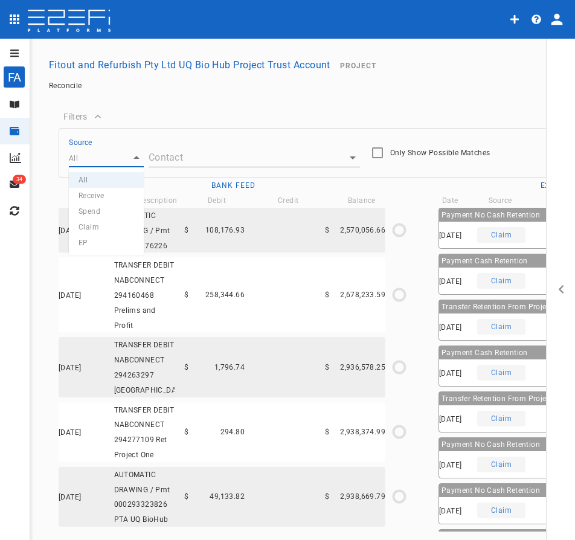
click at [86, 247] on li "EP" at bounding box center [106, 243] width 75 height 16
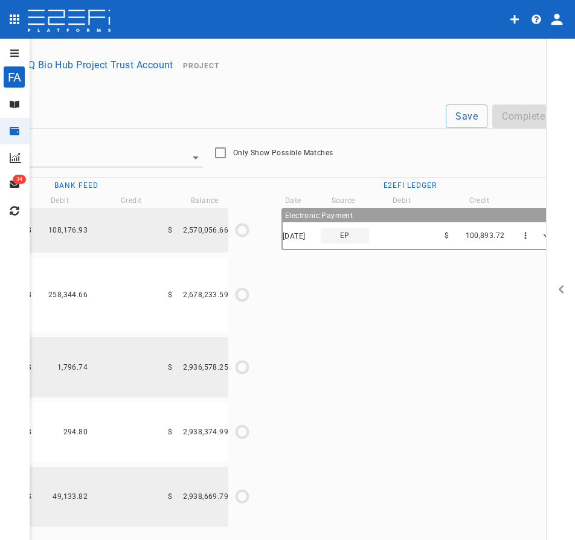
scroll to position [0, 208]
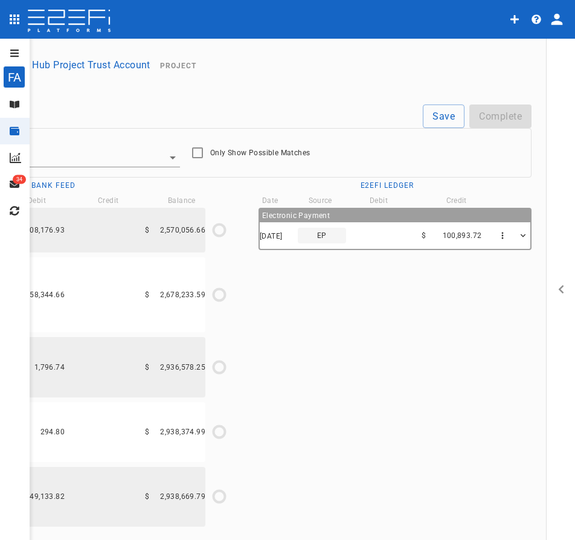
click at [518, 234] on icon "button" at bounding box center [523, 236] width 10 height 10
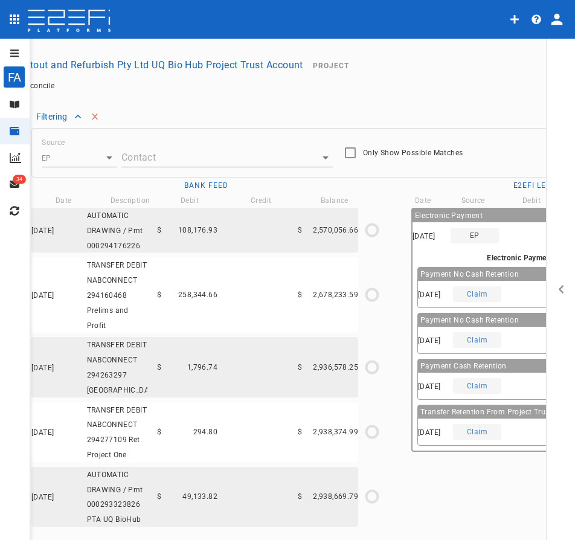
scroll to position [0, 24]
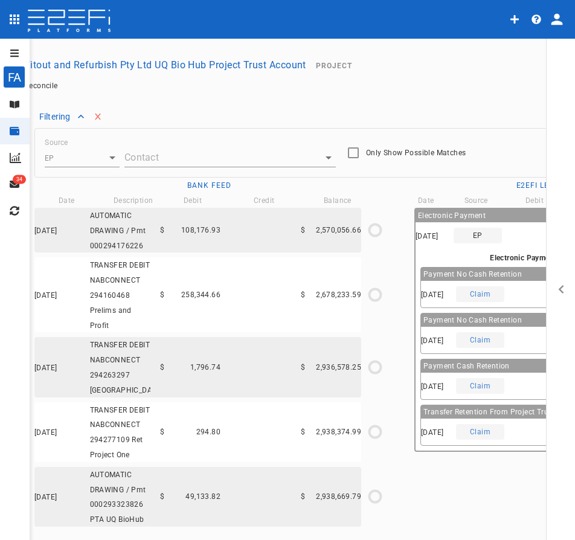
click at [110, 153] on body "FA Fitout and Refurbish Pty Ltd UQ Bio Hub Project Trust Account ​ Manage Banki…" at bounding box center [287, 270] width 575 height 540
click at [81, 208] on li "Spend" at bounding box center [82, 211] width 75 height 16
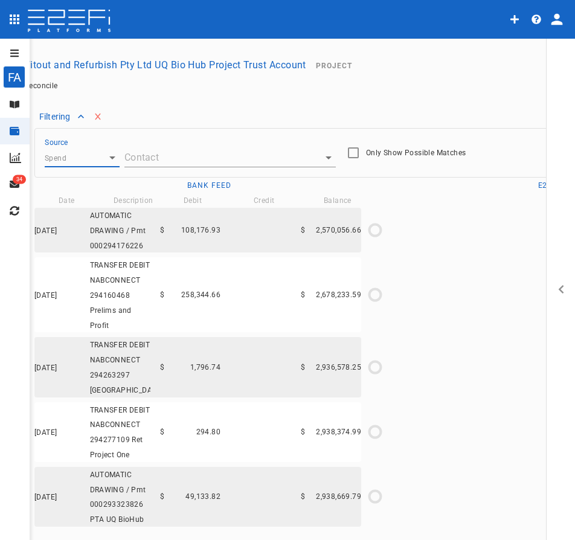
click at [93, 158] on body "FA Fitout and Refurbish Pty Ltd UQ Bio Hub Project Trust Account ​ Manage Banki…" at bounding box center [287, 270] width 575 height 540
drag, startPoint x: 66, startPoint y: 195, endPoint x: 175, endPoint y: 236, distance: 116.1
click at [66, 195] on span "Receive" at bounding box center [67, 195] width 26 height 8
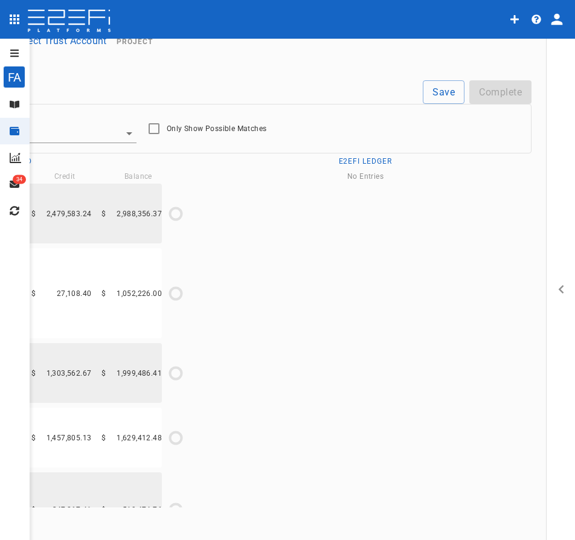
scroll to position [38, 240]
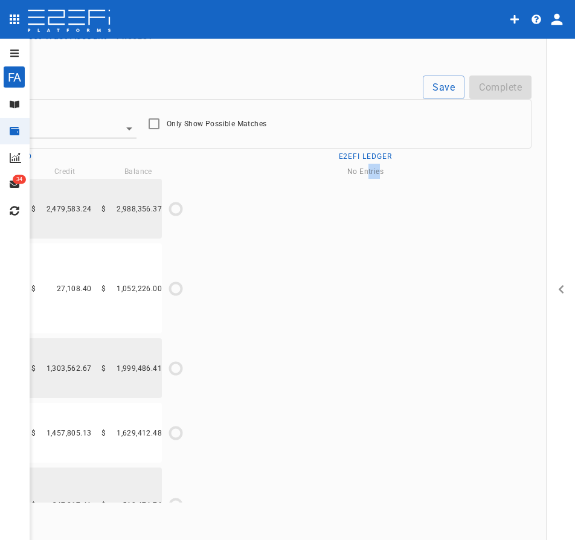
drag, startPoint x: 368, startPoint y: 530, endPoint x: 357, endPoint y: 535, distance: 12.1
click at [357, 535] on div "FA Fitout and Refurbish Pty Ltd UQ Bio Hub Project Trust Account ​ Manage Banki…" at bounding box center [287, 290] width 575 height 502
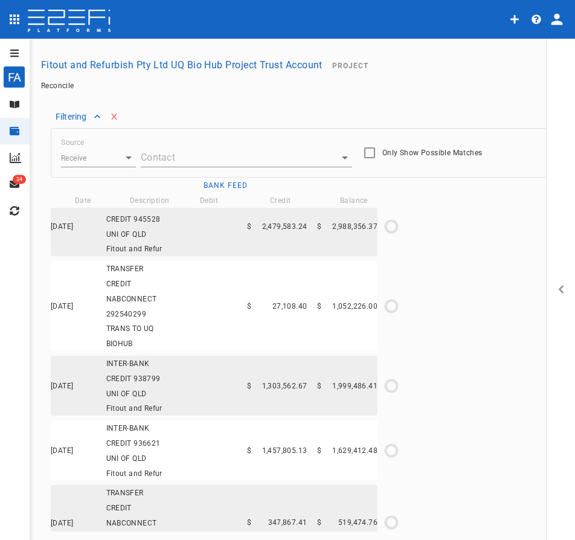
scroll to position [0, 0]
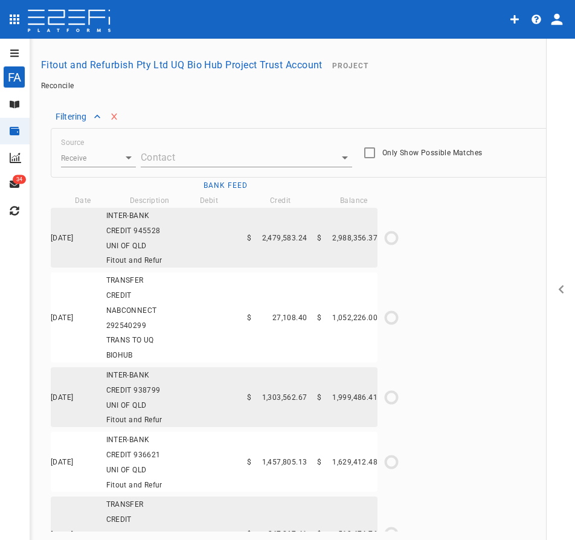
click at [95, 156] on body "FA Fitout and Refurbish Pty Ltd UQ Bio Hub Project Trust Account ​ Manage Banki…" at bounding box center [287, 270] width 575 height 540
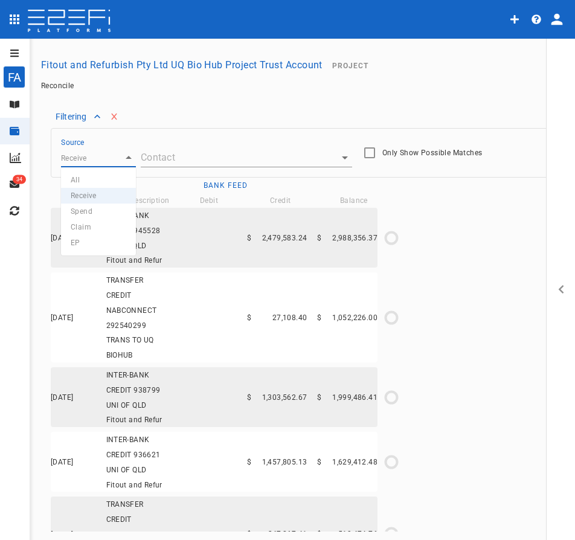
click at [89, 224] on span "Claim" at bounding box center [81, 227] width 21 height 8
type input "Claim"
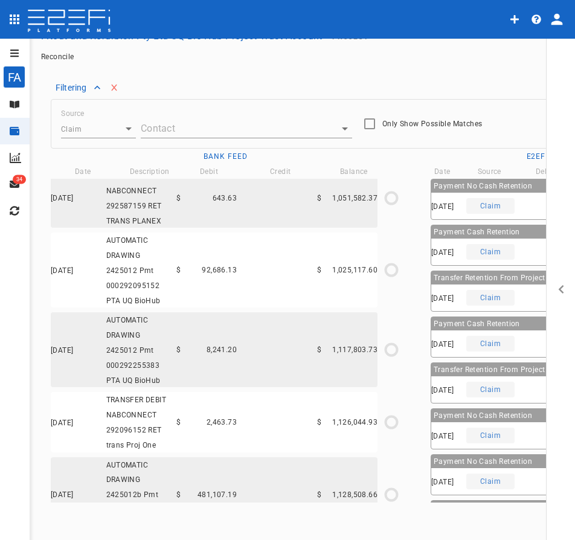
click at [195, 114] on body "FA Fitout and Refurbish Pty Ltd UQ Bio Hub Project Trust Account ​ Manage Banki…" at bounding box center [287, 270] width 575 height 540
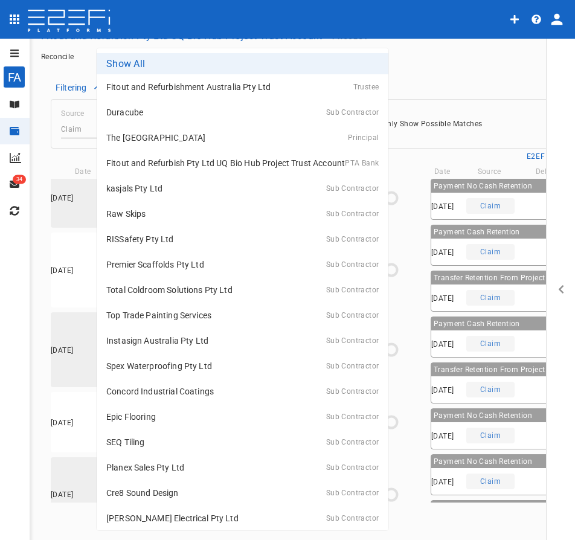
click at [436, 65] on div at bounding box center [287, 270] width 575 height 540
click at [198, 112] on body "FA Fitout and Refurbish Pty Ltd UQ Bio Hub Project Trust Account ​ Manage Banki…" at bounding box center [287, 270] width 575 height 540
click at [156, 298] on div "Total Coldroom Solutions Pty Ltd Sub Contractor" at bounding box center [242, 290] width 272 height 18
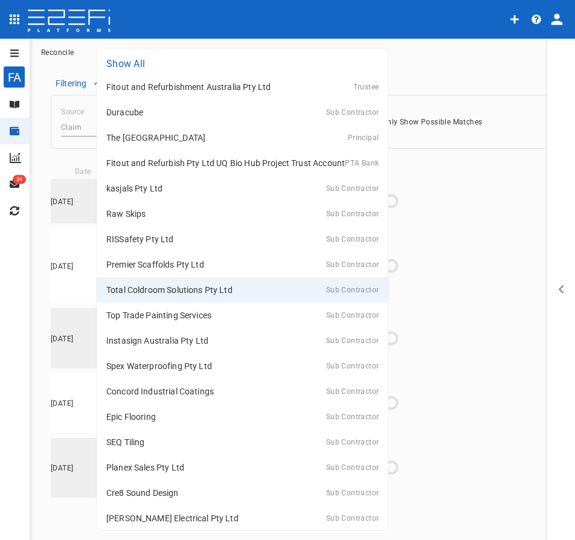
click at [247, 123] on body "FA Fitout and Refurbish Pty Ltd UQ Bio Hub Project Trust Account ​ Manage Banki…" at bounding box center [287, 270] width 575 height 540
click at [188, 243] on div "RISSafety Pty Ltd Sub Contractor" at bounding box center [242, 239] width 272 height 18
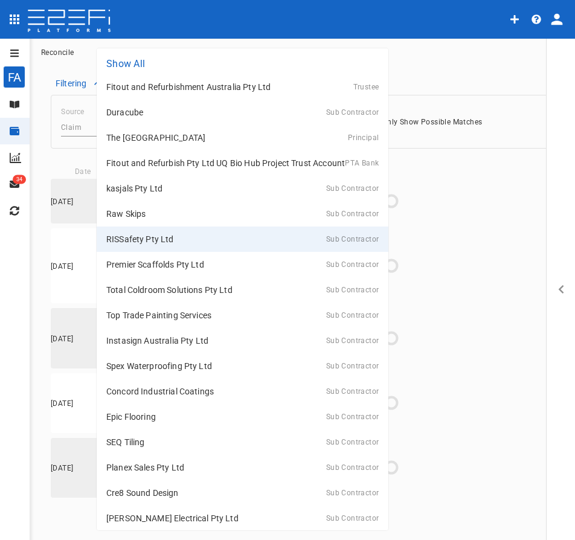
click at [232, 115] on body "FA Fitout and Refurbish Pty Ltd UQ Bio Hub Project Trust Account ​ Manage Banki…" at bounding box center [287, 270] width 575 height 540
click at [169, 209] on div "Raw Skips Sub Contractor" at bounding box center [242, 214] width 272 height 18
type input "G2B5AM9G00028G45"
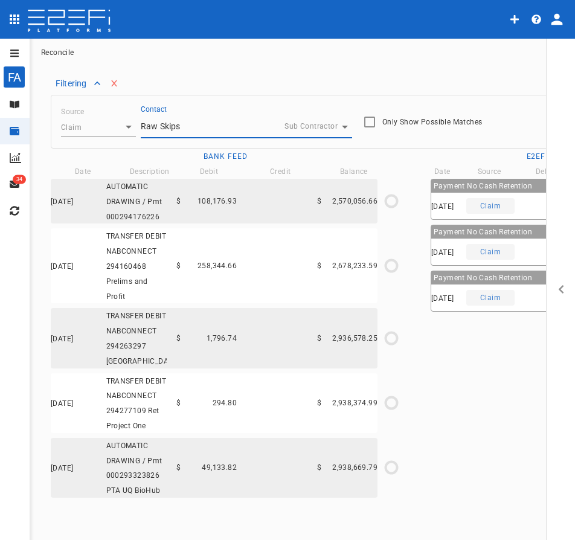
click at [508, 430] on div "Payment No Cash Retention Raw Skips 31/07/2025 Claim $ 1,510.00 Payment to Raw …" at bounding box center [553, 340] width 276 height 323
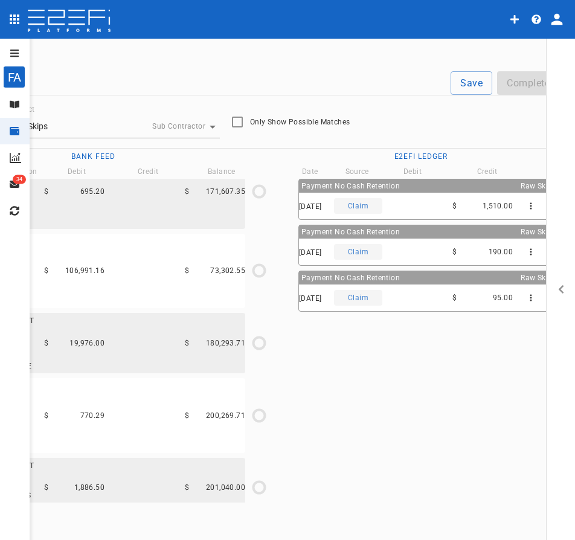
scroll to position [38, 196]
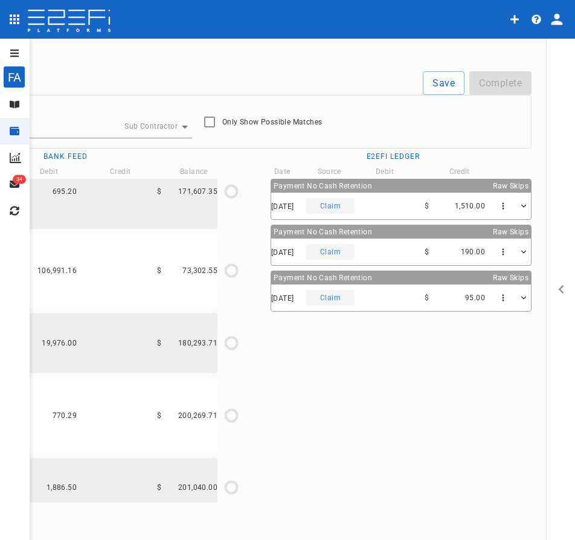
click at [560, 21] on icon "profile" at bounding box center [556, 19] width 17 height 17
click at [511, 75] on span "Laboratory" at bounding box center [520, 72] width 51 height 14
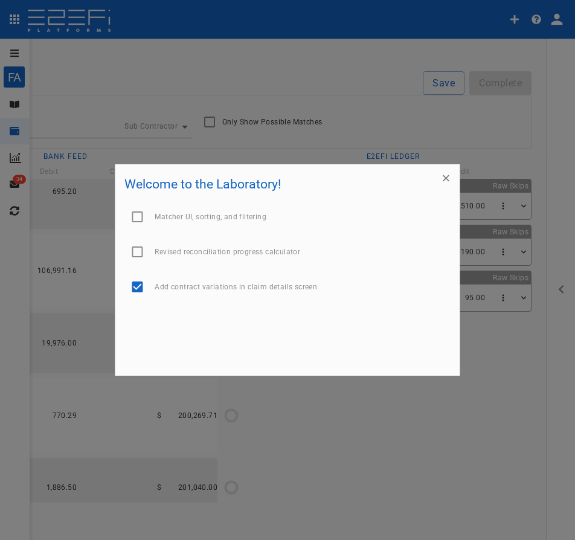
click at [142, 251] on input "checkbox" at bounding box center [136, 251] width 25 height 25
checkbox input "true"
type input "03/04/2025"
click at [135, 214] on input "checkbox" at bounding box center [136, 216] width 25 height 25
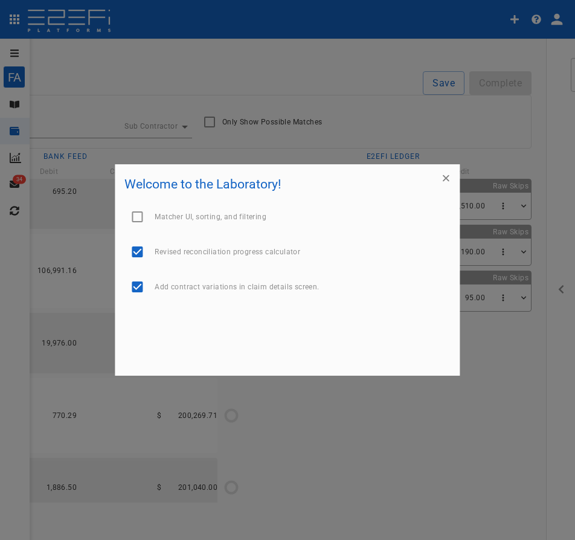
checkbox input "true"
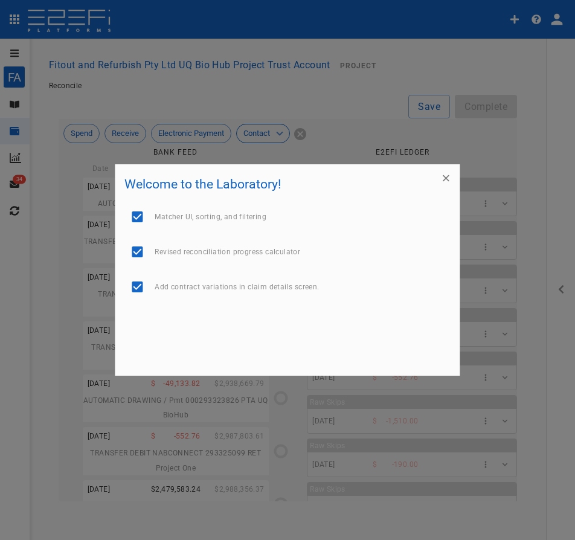
type input "03/04/2025"
click at [542, 282] on div at bounding box center [287, 270] width 575 height 540
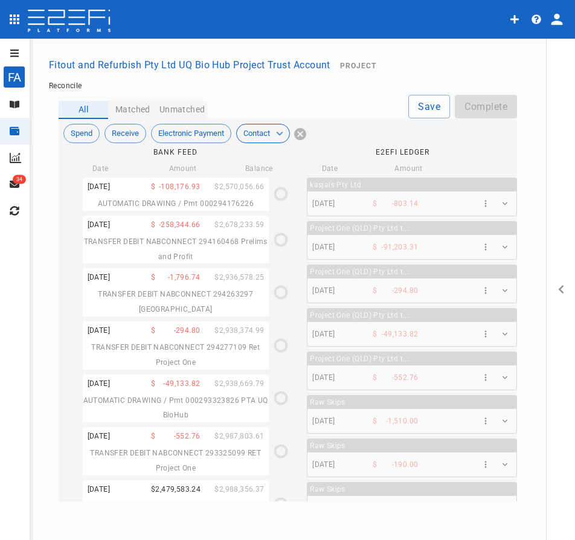
click at [536, 18] on icon "button" at bounding box center [536, 19] width 10 height 10
click at [552, 16] on div at bounding box center [287, 270] width 575 height 540
click at [555, 23] on icon "profile" at bounding box center [556, 19] width 11 height 11
click at [511, 72] on span "Laboratory" at bounding box center [520, 72] width 51 height 14
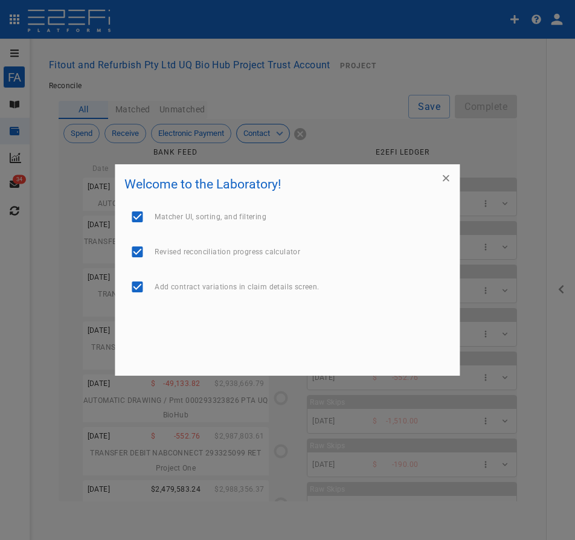
click at [453, 175] on button "button" at bounding box center [446, 178] width 18 height 18
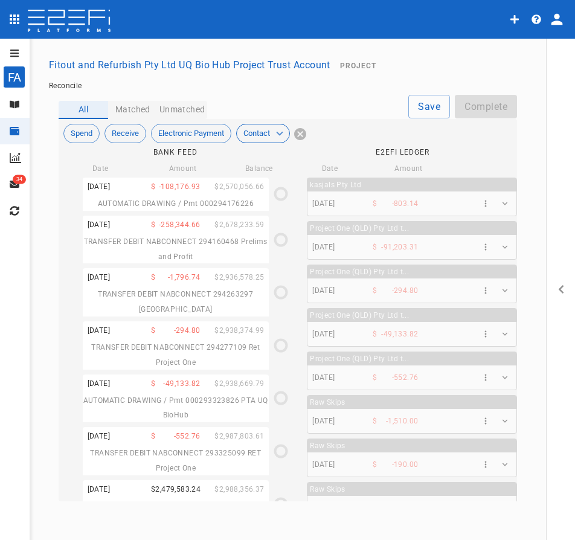
click at [560, 23] on icon "profile" at bounding box center [556, 19] width 11 height 11
click at [521, 72] on span "Laboratory" at bounding box center [520, 72] width 51 height 14
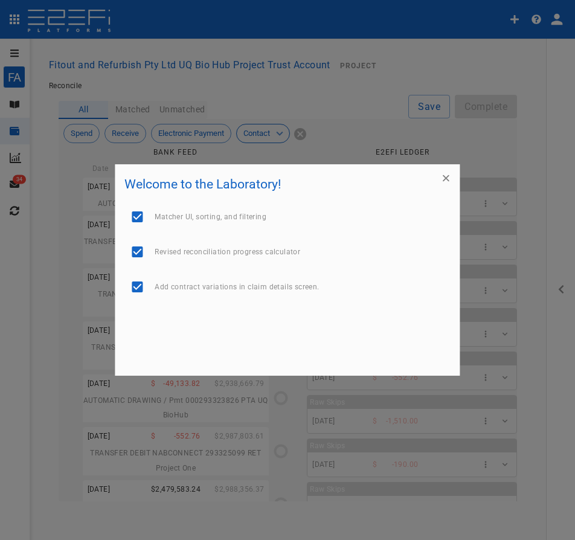
click at [135, 222] on input "checkbox" at bounding box center [136, 216] width 25 height 25
checkbox input "false"
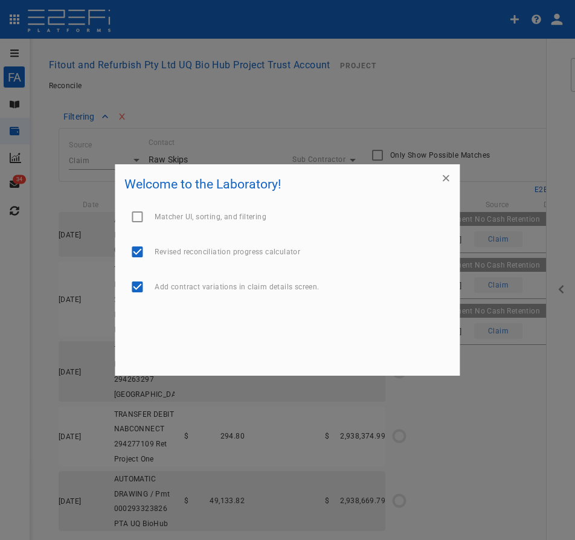
click at [139, 255] on input "checkbox" at bounding box center [136, 251] width 25 height 25
checkbox input "false"
type input "03/04/2025"
drag, startPoint x: 141, startPoint y: 288, endPoint x: 147, endPoint y: 280, distance: 10.4
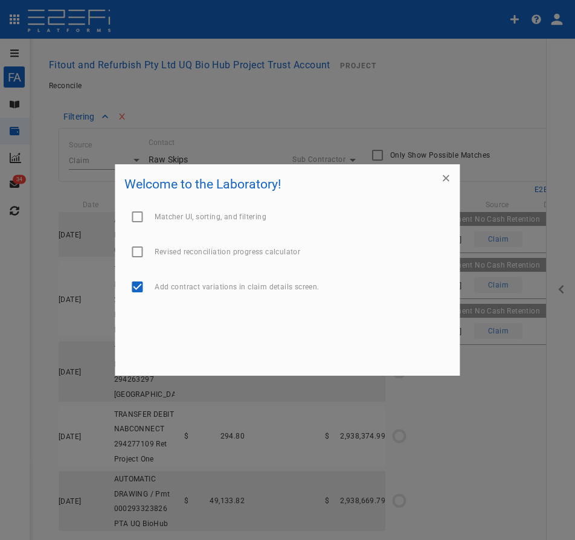
click at [141, 288] on input "checkbox" at bounding box center [136, 286] width 25 height 25
checkbox input "false"
click at [138, 256] on input "checkbox" at bounding box center [136, 251] width 25 height 25
checkbox input "true"
click at [141, 221] on input "checkbox" at bounding box center [136, 216] width 25 height 25
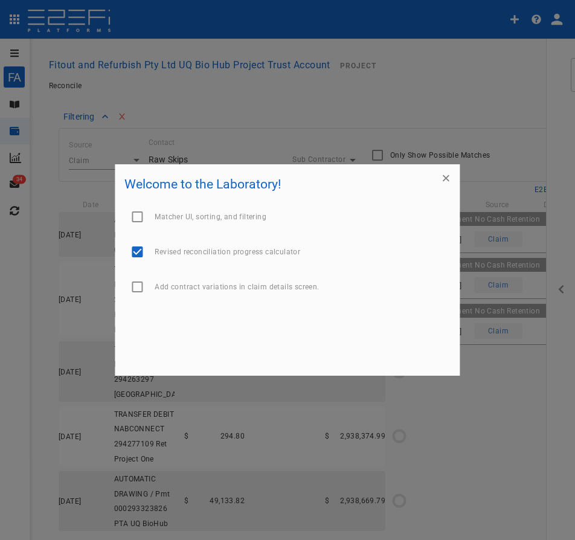
checkbox input "true"
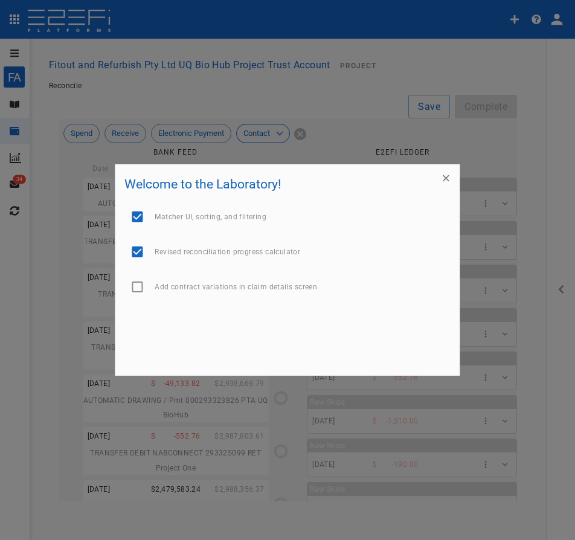
type input "03/04/2025"
click at [448, 174] on icon "button" at bounding box center [446, 178] width 12 height 12
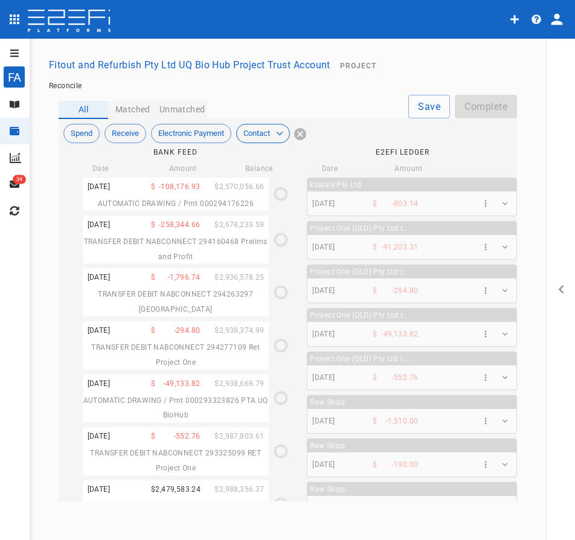
drag, startPoint x: 138, startPoint y: 112, endPoint x: 180, endPoint y: 109, distance: 43.0
click at [138, 112] on button "Matched" at bounding box center [132, 110] width 49 height 18
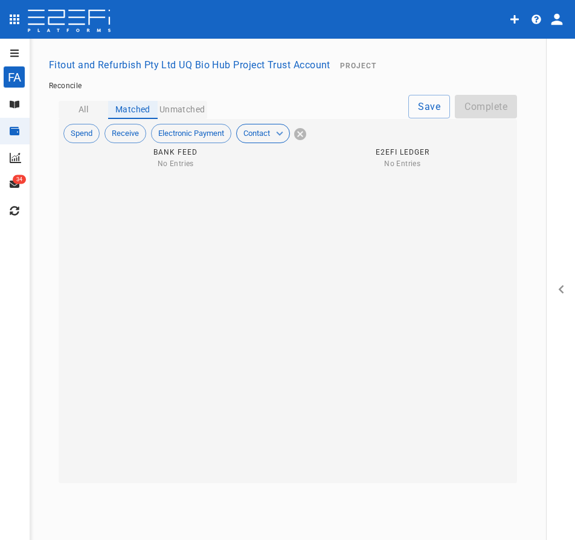
click at [186, 106] on button "Unmatched" at bounding box center [182, 110] width 49 height 18
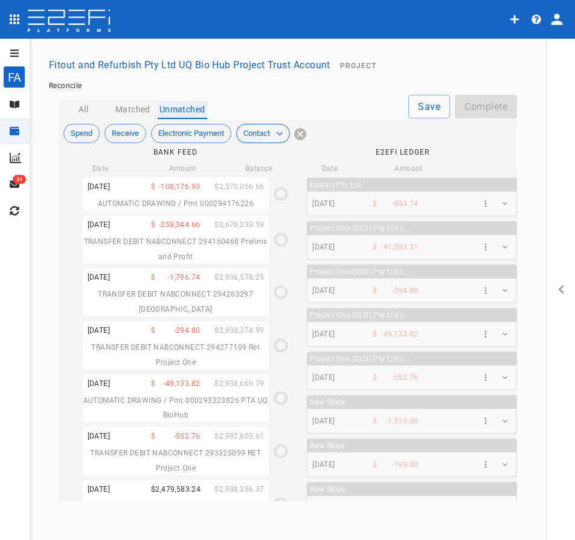
click at [125, 110] on button "Matched" at bounding box center [132, 110] width 49 height 18
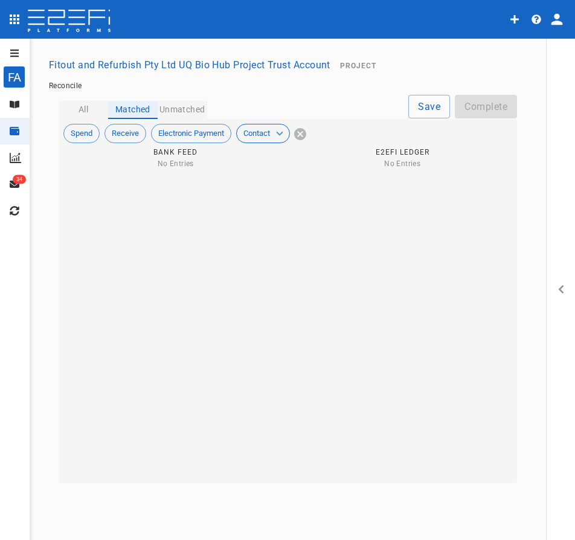
click at [171, 103] on button "Unmatched" at bounding box center [182, 110] width 49 height 18
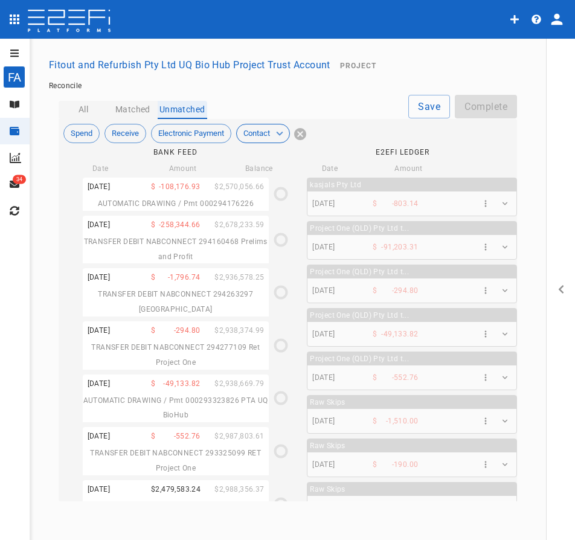
click at [144, 110] on button "Matched" at bounding box center [132, 110] width 49 height 18
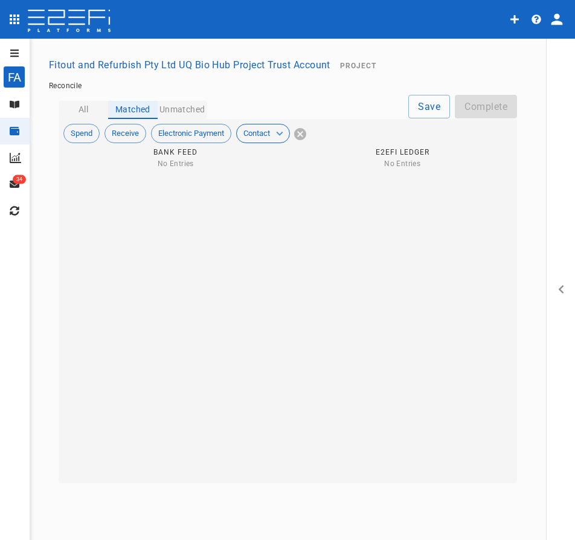
click at [182, 109] on button "Unmatched" at bounding box center [182, 110] width 49 height 18
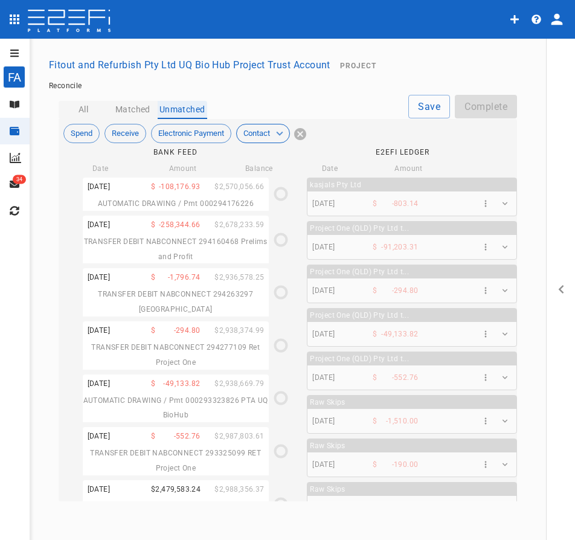
click at [159, 189] on span "-108,176.93" at bounding box center [179, 186] width 41 height 8
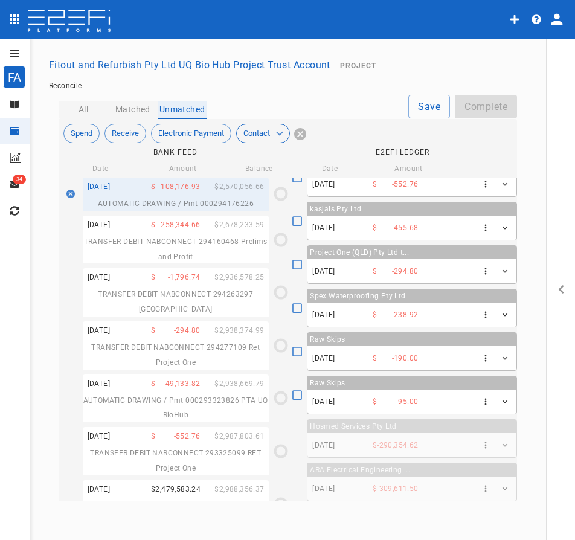
scroll to position [745, 0]
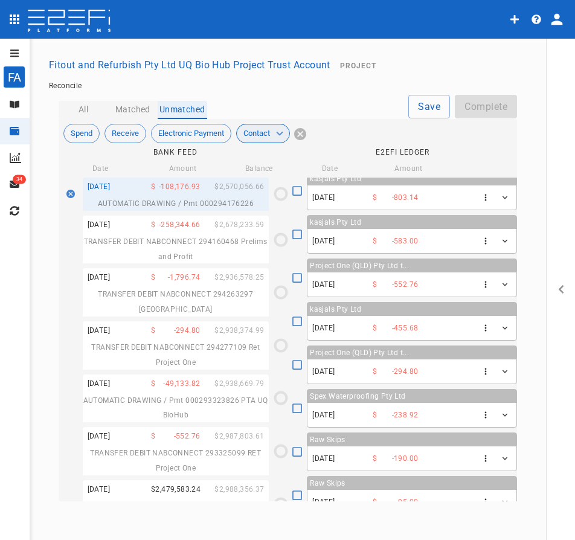
click at [269, 131] on span "Contact" at bounding box center [257, 133] width 40 height 12
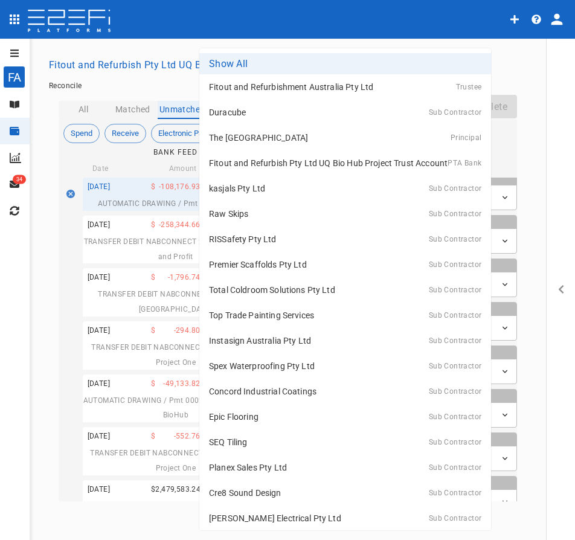
click at [282, 176] on body "FA Fitout and Refurbish Pty Ltd UQ Bio Hub Project Trust Account ​ Manage Banki…" at bounding box center [287, 270] width 575 height 540
click at [268, 259] on p "Premier Scaffolds Pty Ltd" at bounding box center [258, 264] width 98 height 12
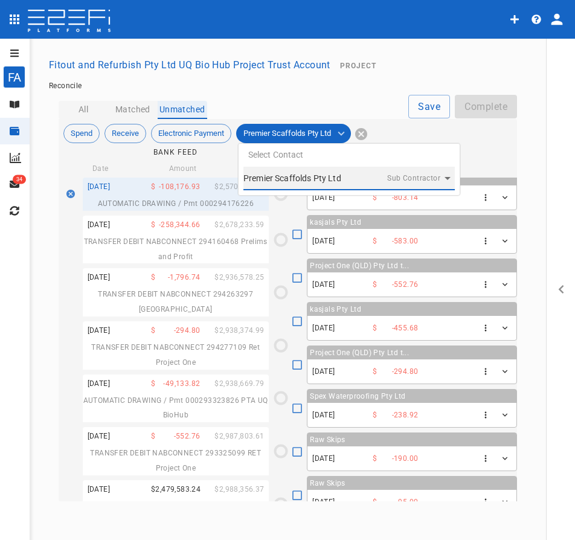
type input "G26M7EE000028G45"
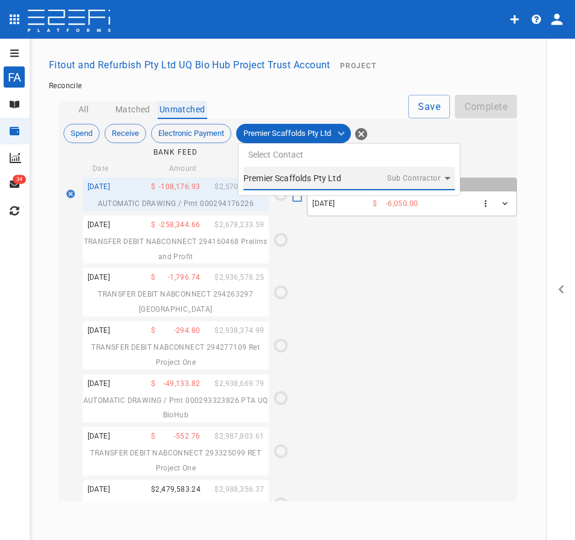
scroll to position [0, 0]
click at [443, 260] on div at bounding box center [287, 270] width 575 height 540
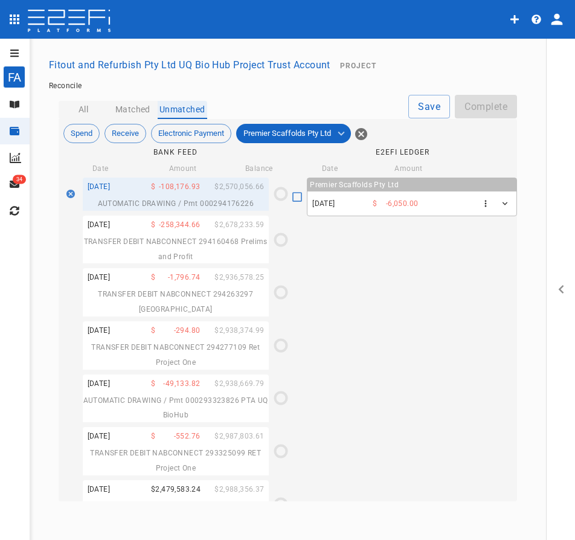
click at [21, 54] on button "open drawer" at bounding box center [12, 52] width 24 height 19
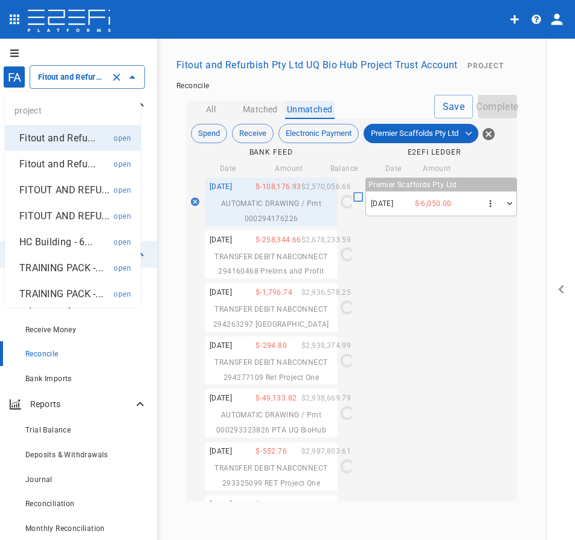
click at [104, 77] on input "Fitout and Refurbish Pty Ltd UQ Bio Hub Project Trust Account" at bounding box center [70, 77] width 71 height 13
click at [47, 249] on p "HC Building - 6..." at bounding box center [55, 242] width 73 height 14
type input "HC Building - 61 Gatton (396 Severin)"
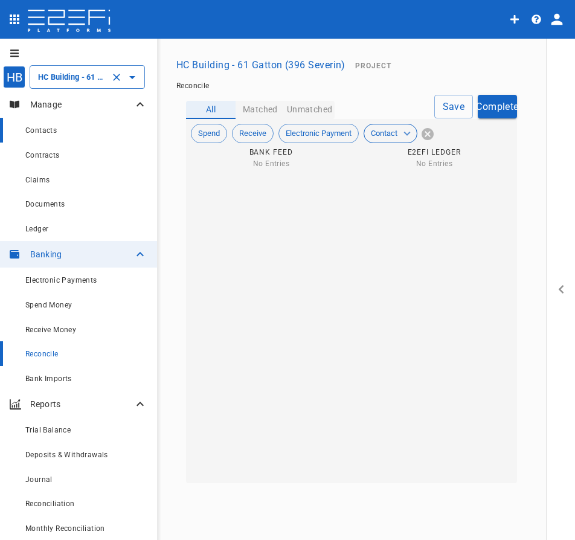
click at [45, 135] on span "Contacts" at bounding box center [40, 130] width 31 height 8
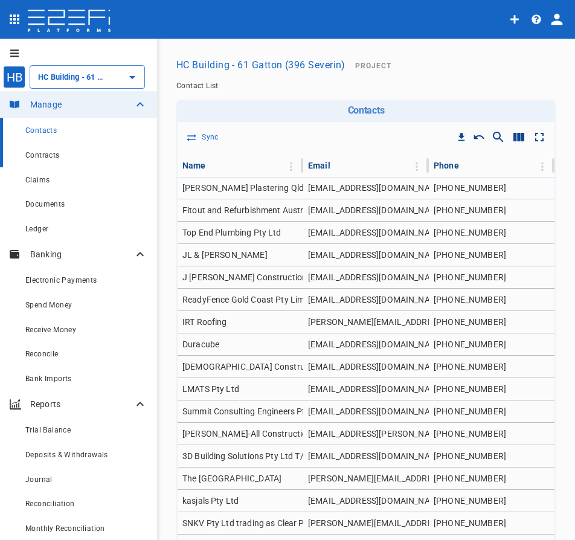
click at [49, 156] on span "Contracts" at bounding box center [42, 155] width 34 height 8
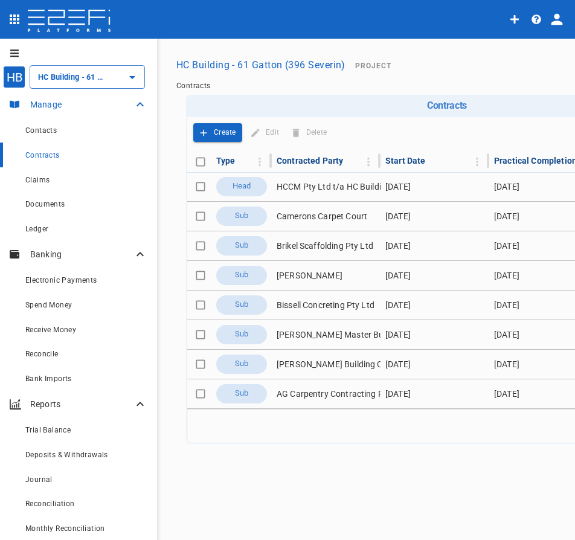
click at [46, 103] on p "Manage" at bounding box center [81, 104] width 103 height 12
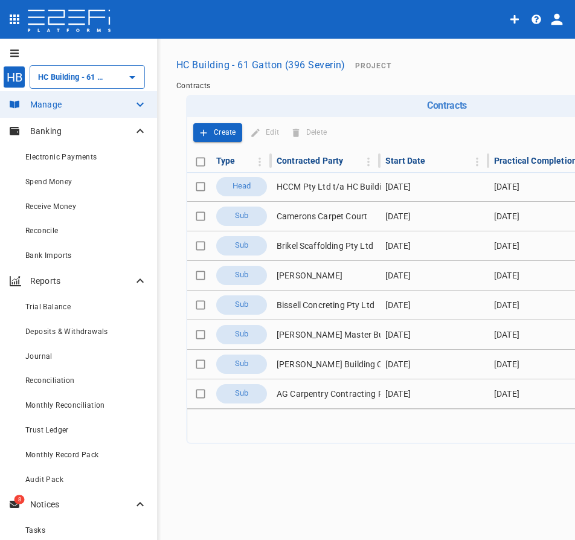
click at [13, 77] on div "HB" at bounding box center [14, 77] width 22 height 22
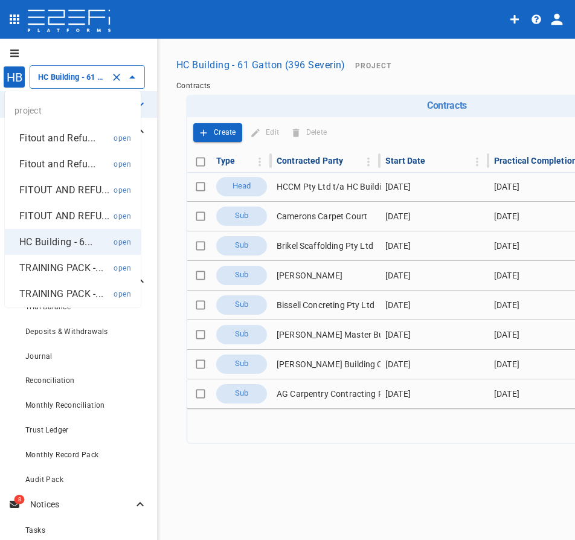
click at [56, 78] on input "HC Building - 61 Gatton (396 Severin)" at bounding box center [70, 77] width 71 height 13
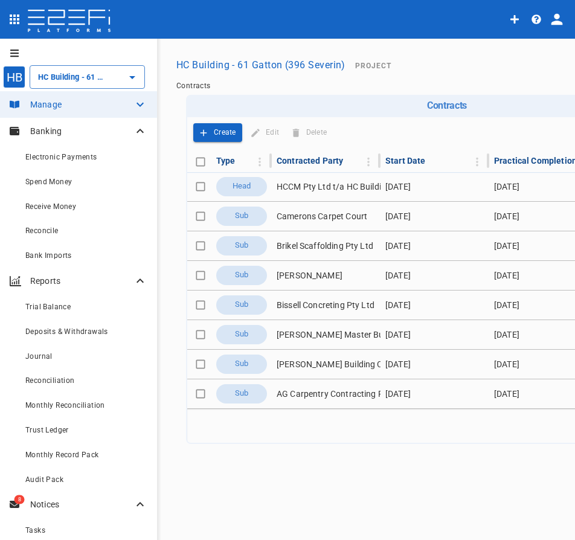
click at [19, 54] on icon "open drawer" at bounding box center [15, 53] width 10 height 10
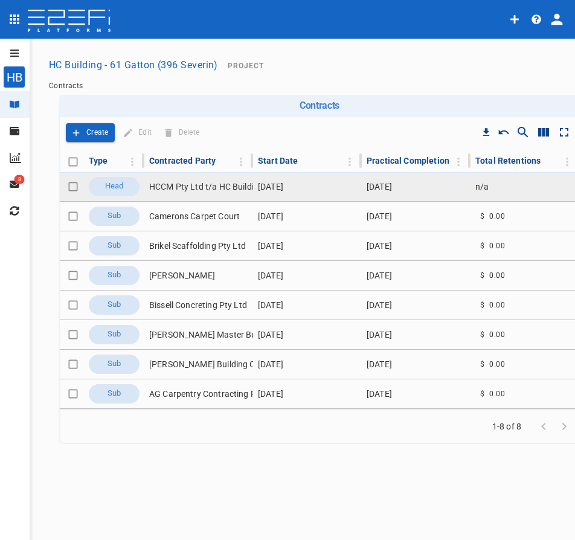
click at [174, 184] on td "HCCM Pty Ltd t/a HC Building & Construction" at bounding box center [198, 186] width 109 height 29
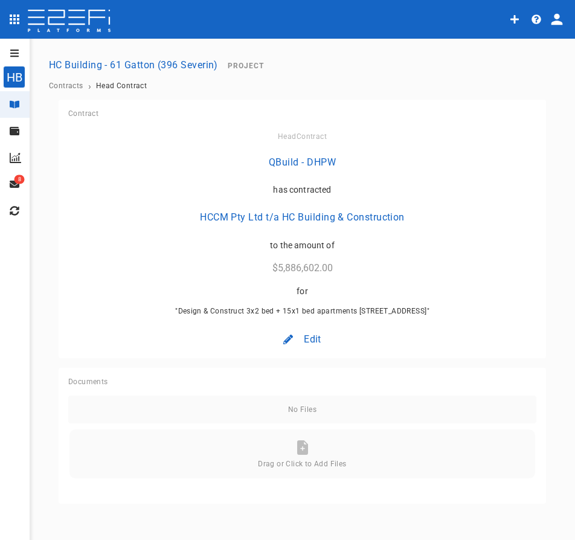
click at [10, 57] on icon "open drawer" at bounding box center [15, 53] width 10 height 10
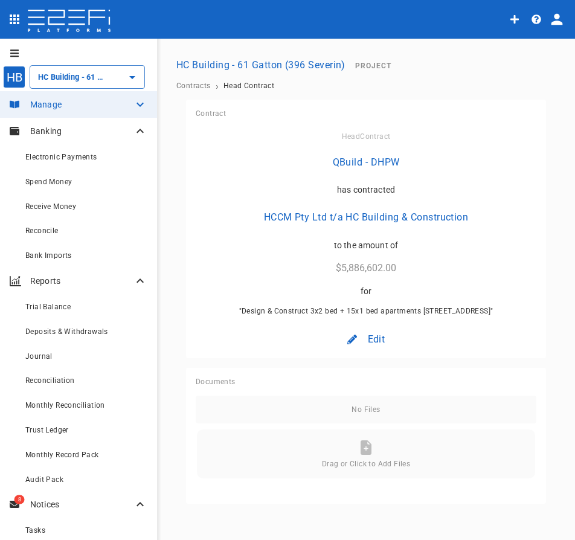
click at [66, 21] on img at bounding box center [69, 22] width 85 height 24
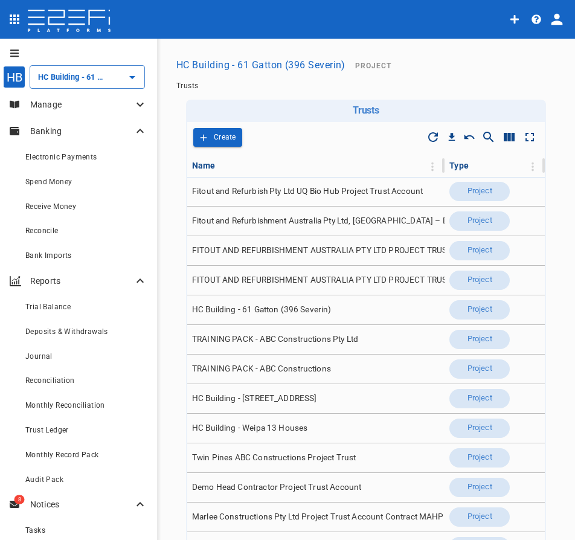
click at [558, 22] on icon "profile" at bounding box center [556, 19] width 11 height 11
click at [536, 49] on span "Organisation" at bounding box center [520, 53] width 51 height 14
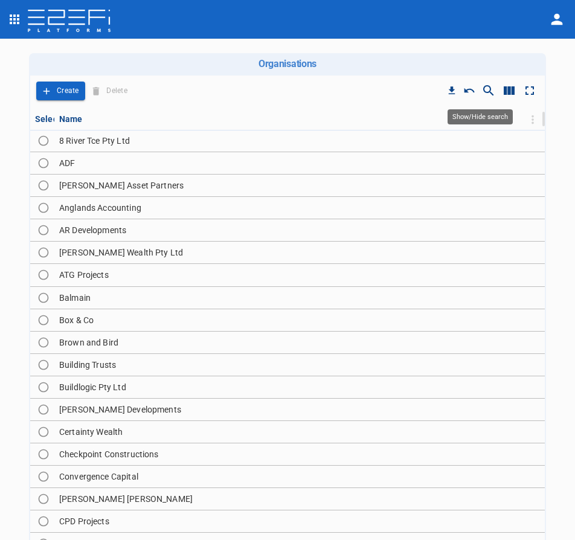
click at [485, 91] on icon "Show/Hide search" at bounding box center [488, 90] width 14 height 14
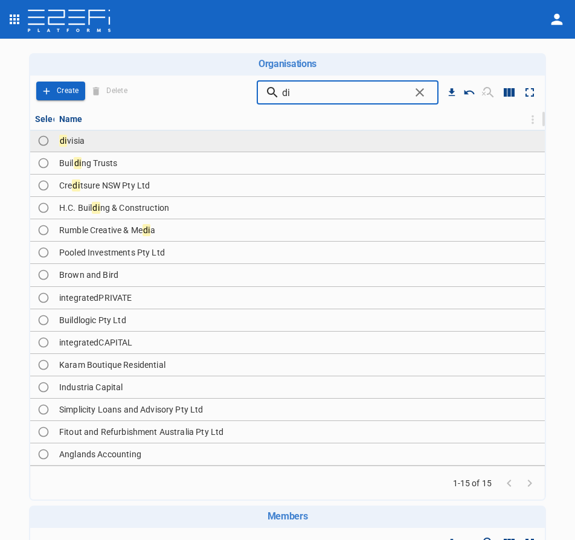
type input "di"
click at [93, 150] on td "di visia" at bounding box center [299, 141] width 490 height 22
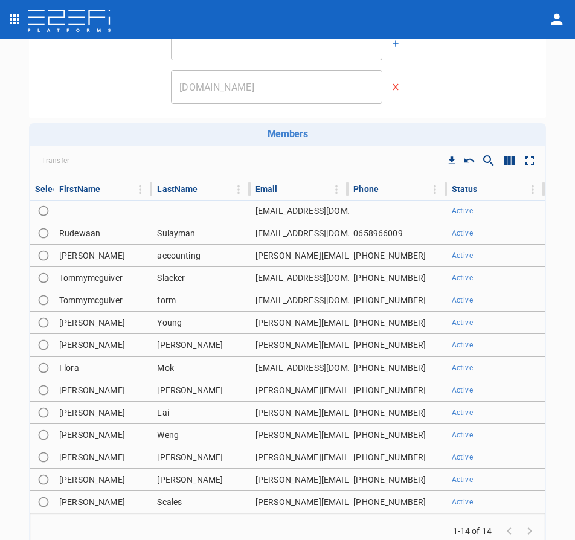
scroll to position [181, 0]
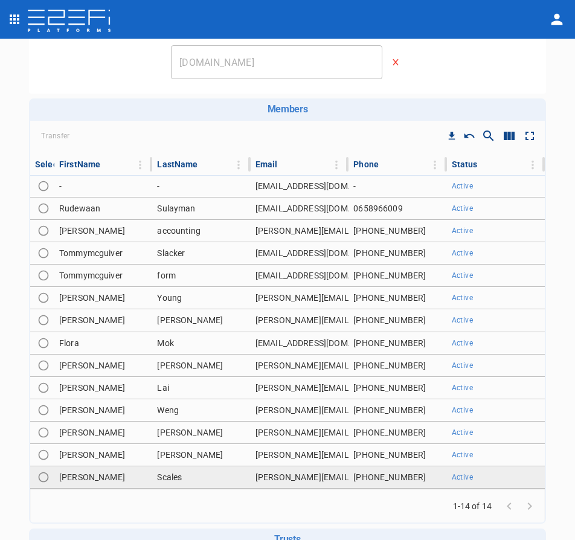
click at [46, 476] on input "Toggle select row" at bounding box center [43, 476] width 17 height 17
radio input "true"
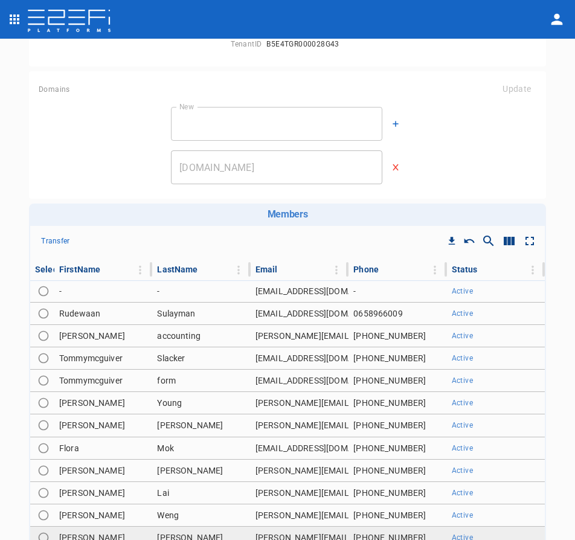
scroll to position [0, 0]
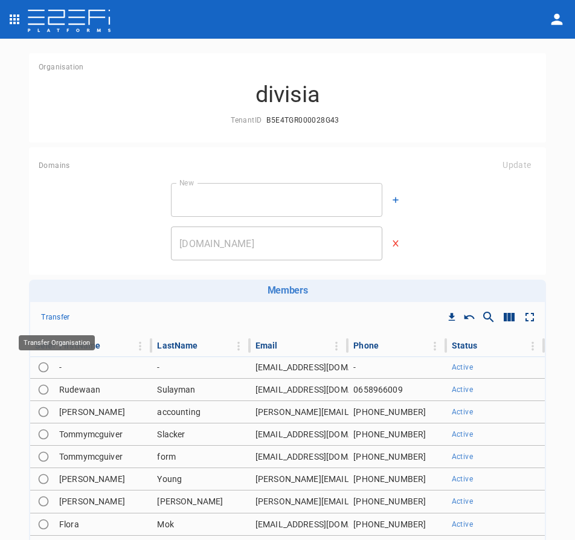
click at [56, 310] on p "Transfer" at bounding box center [55, 317] width 28 height 14
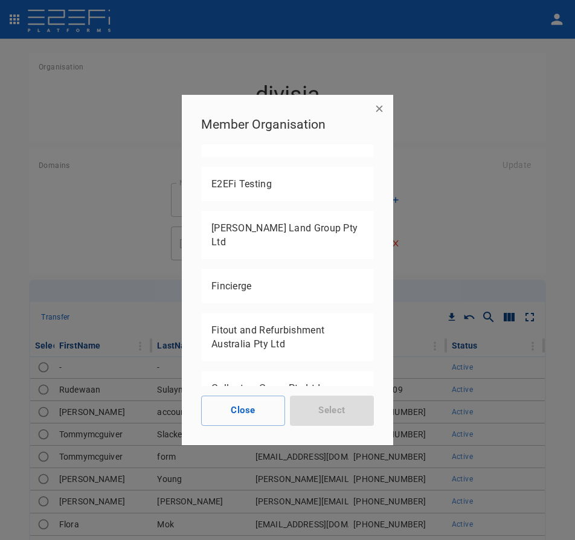
scroll to position [1026, 0]
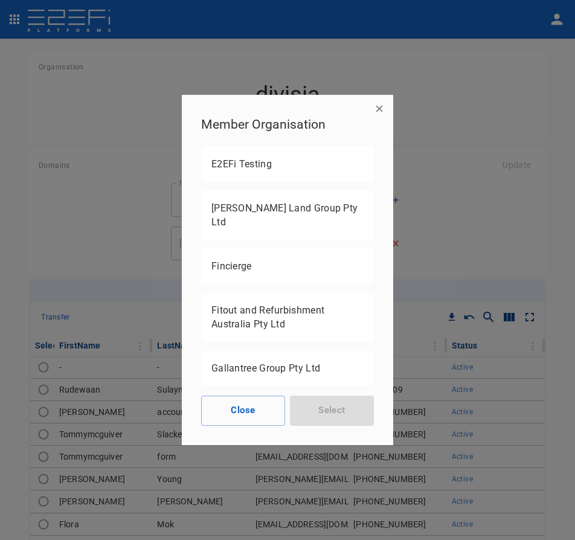
click at [264, 303] on p "Fitout and Refurbishment Australia Pty Ltd" at bounding box center [287, 317] width 152 height 28
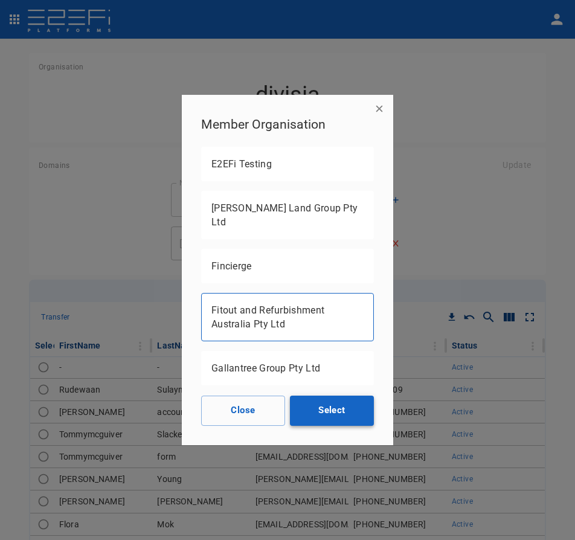
click at [343, 404] on button "Select" at bounding box center [332, 410] width 84 height 30
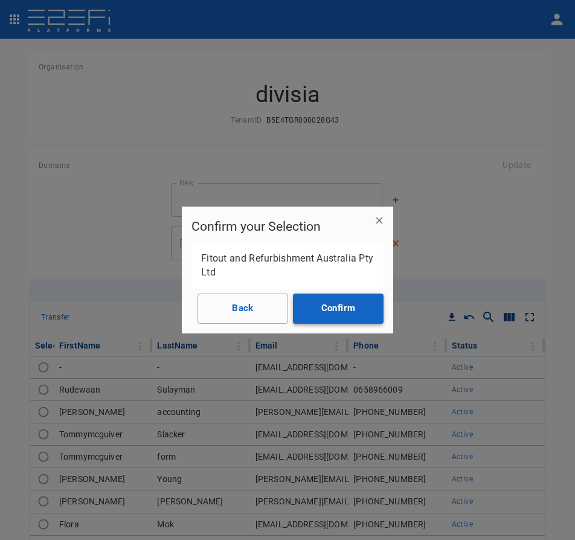
click at [362, 310] on button "Confirm" at bounding box center [338, 308] width 91 height 30
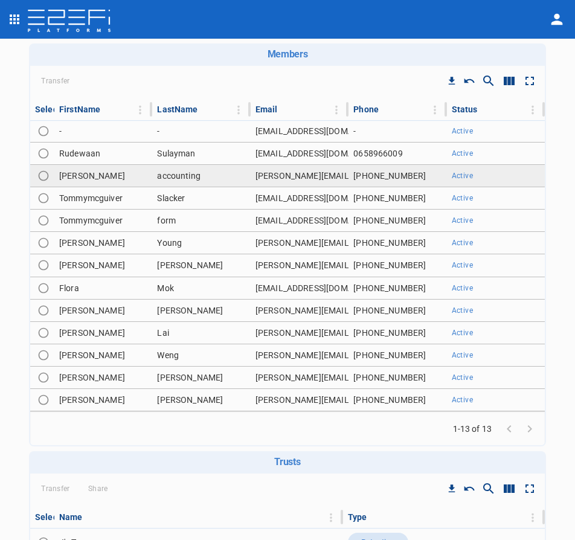
scroll to position [241, 0]
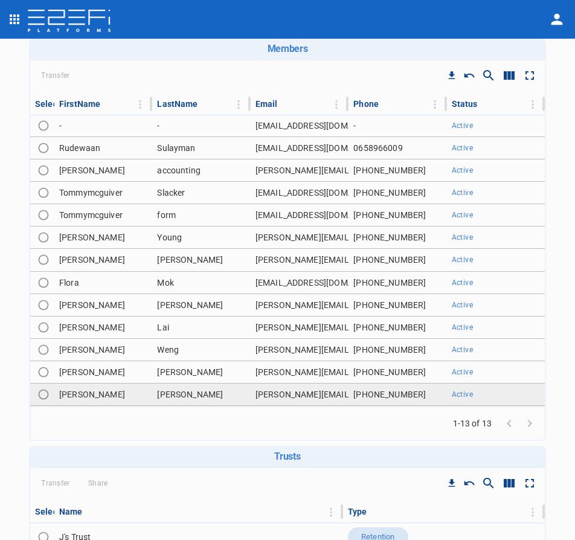
click at [172, 398] on td "Reinecke" at bounding box center [201, 394] width 98 height 22
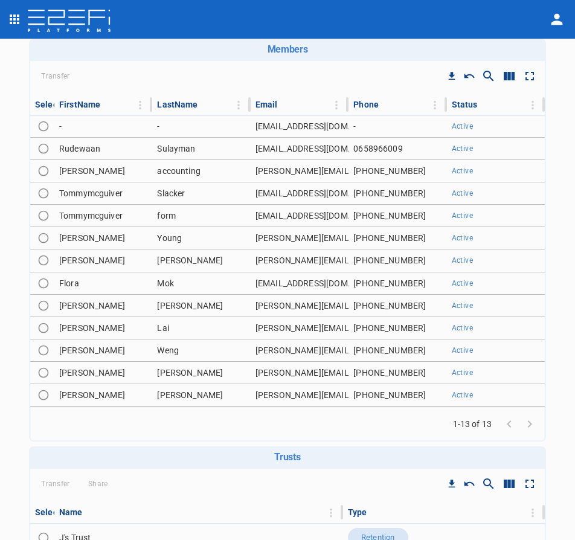
scroll to position [241, 0]
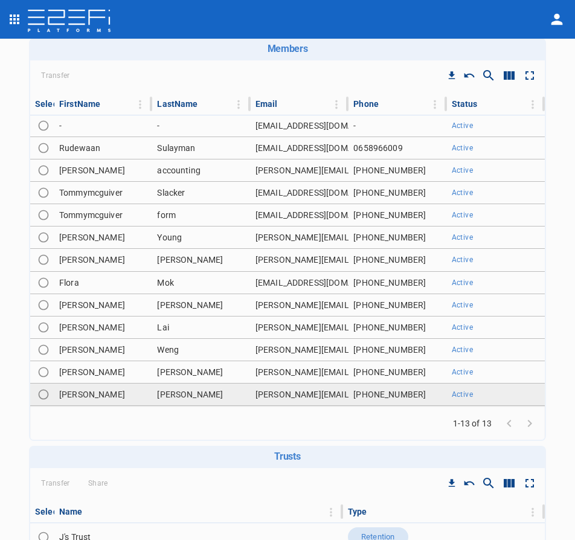
click at [45, 397] on input "Toggle select row" at bounding box center [43, 394] width 17 height 17
radio input "true"
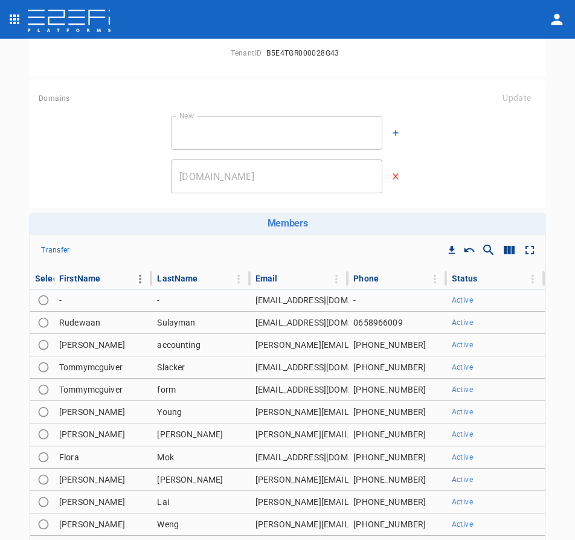
scroll to position [60, 0]
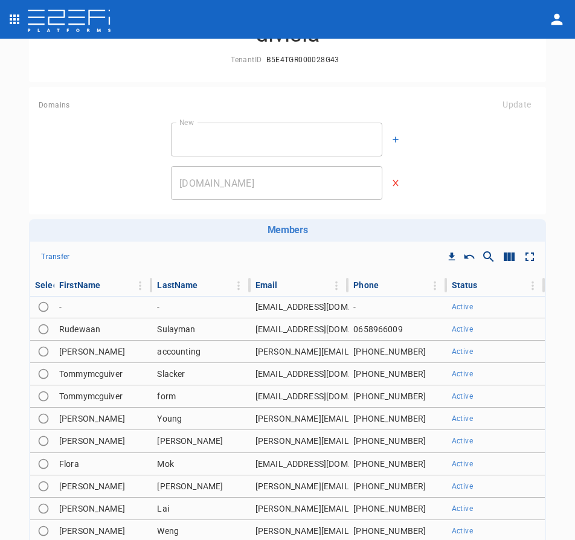
click at [63, 256] on p "Transfer" at bounding box center [55, 257] width 28 height 14
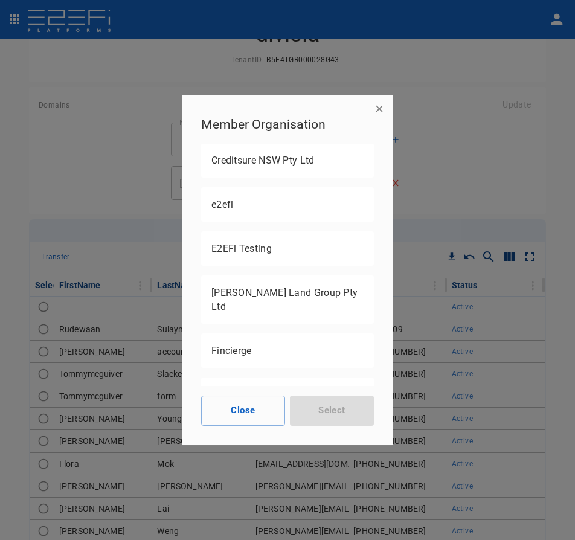
scroll to position [966, 0]
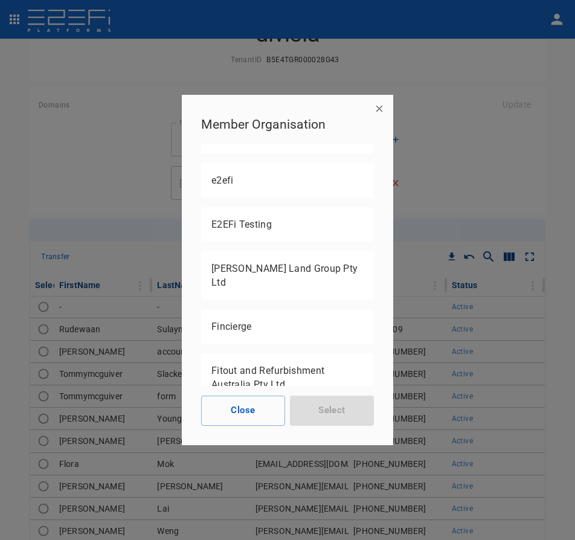
drag, startPoint x: 270, startPoint y: 343, endPoint x: 266, endPoint y: 356, distance: 13.9
click at [269, 363] on p "Fitout and Refurbishment Australia Pty Ltd" at bounding box center [287, 377] width 152 height 28
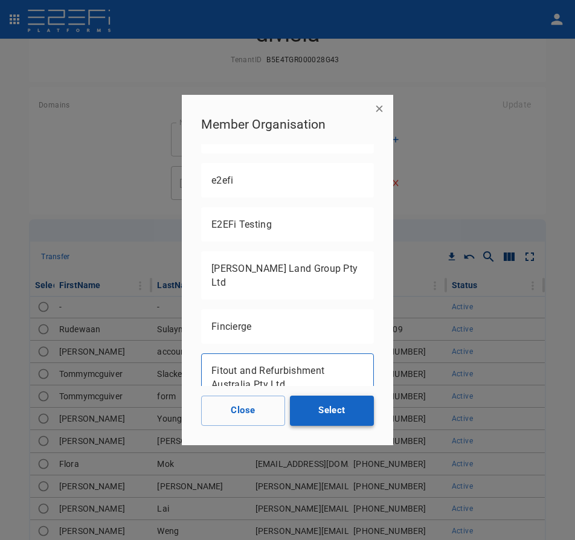
click at [318, 401] on button "Select" at bounding box center [332, 410] width 84 height 30
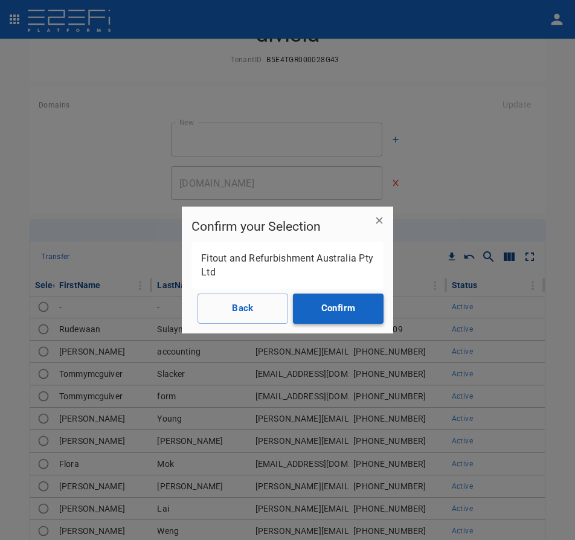
click at [321, 310] on button "Confirm" at bounding box center [338, 308] width 91 height 30
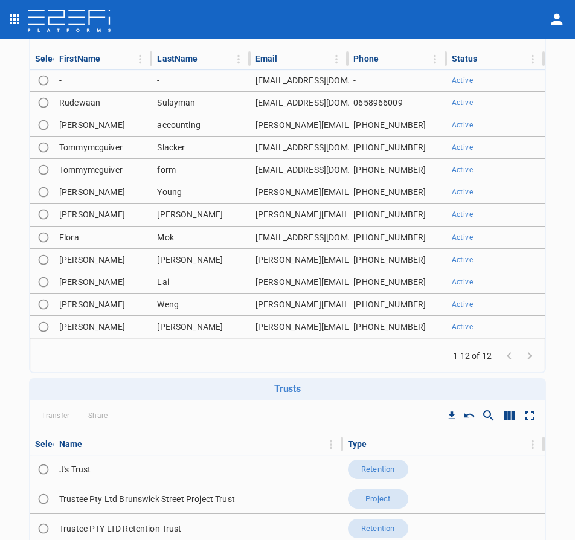
scroll to position [362, 0]
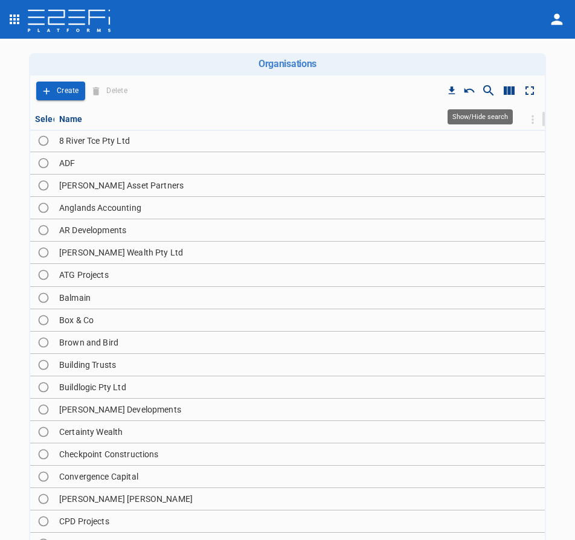
click at [481, 88] on icon "Show/Hide search" at bounding box center [488, 90] width 14 height 14
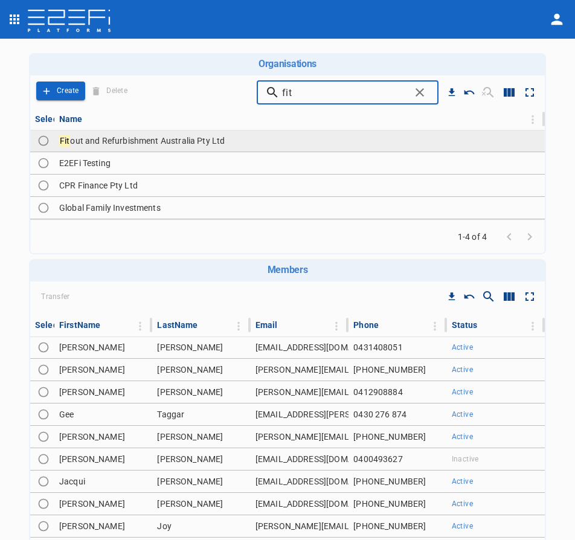
type input "fit"
click at [161, 141] on span "out and Refurbishment Australia Pty Ltd" at bounding box center [147, 141] width 154 height 10
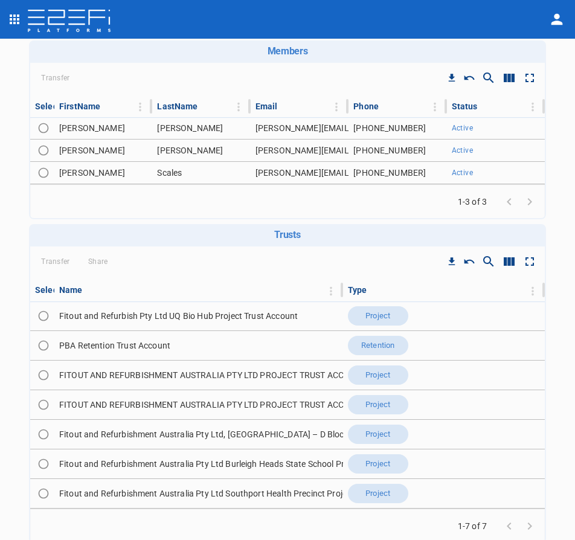
scroll to position [181, 0]
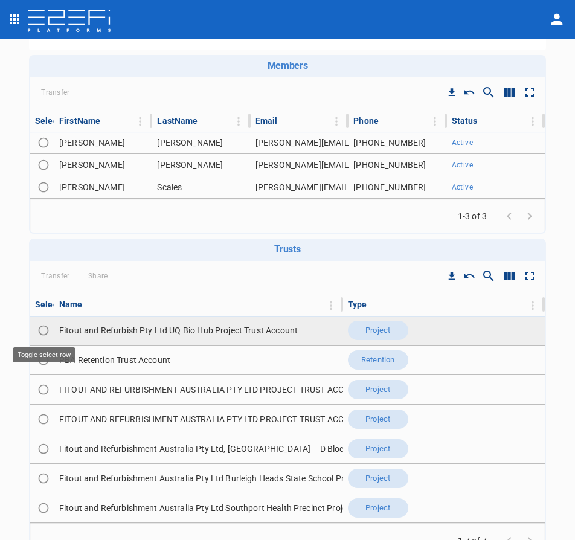
click at [42, 328] on input "Toggle select row" at bounding box center [43, 330] width 17 height 17
radio input "true"
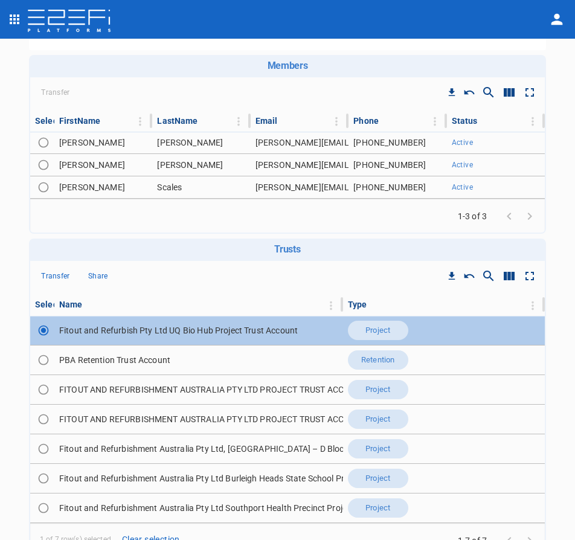
click at [106, 275] on p "Share" at bounding box center [98, 276] width 20 height 14
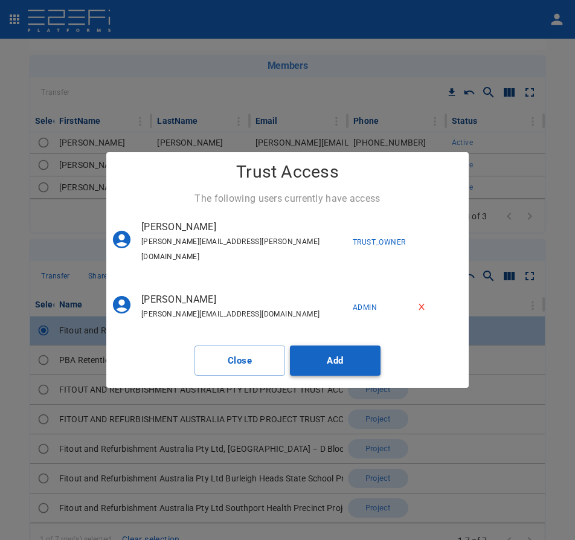
click at [340, 345] on button "Add" at bounding box center [335, 360] width 91 height 30
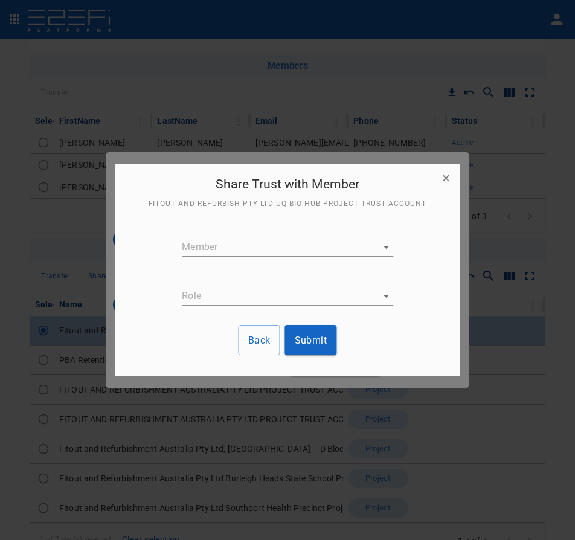
click at [272, 240] on body "Organisation Fitout and Refurbishment Australia Pty Ltd TenantID G15YFV3G00028G…" at bounding box center [287, 270] width 575 height 540
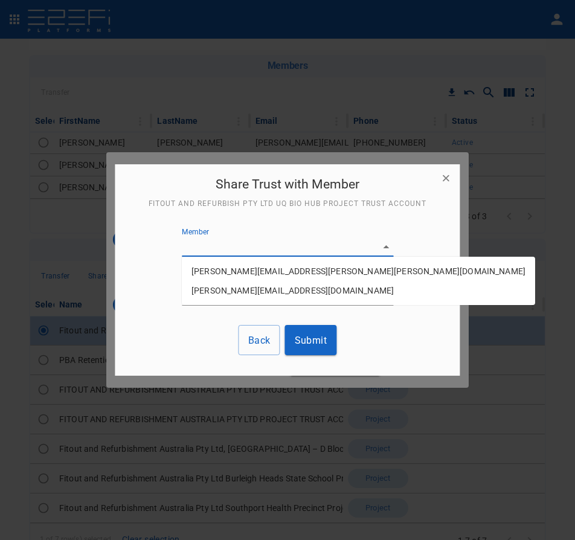
click at [252, 269] on p "Blake.reinecke@fara.au" at bounding box center [358, 271] width 334 height 12
type input "G3XH8F7000028G44"
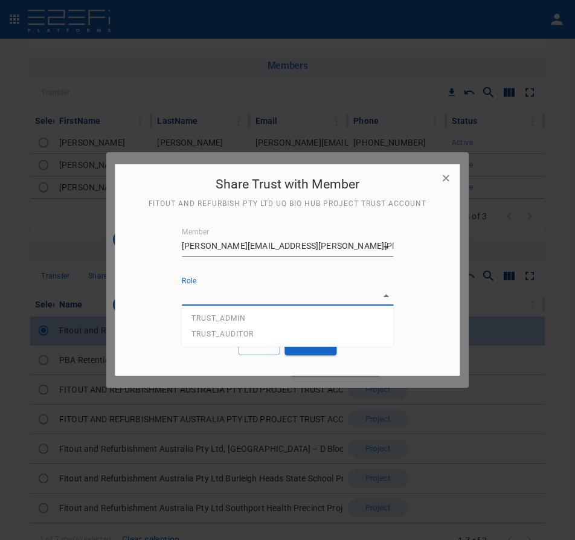
click at [237, 291] on body "Organisation Fitout and Refurbishment Australia Pty Ltd TenantID G15YFV3G00028G…" at bounding box center [287, 270] width 575 height 540
click at [242, 314] on span "TRUST_ADMIN" at bounding box center [218, 318] width 54 height 8
type input "TRUST_ADMIN"
click at [303, 341] on button "Submit" at bounding box center [311, 340] width 52 height 30
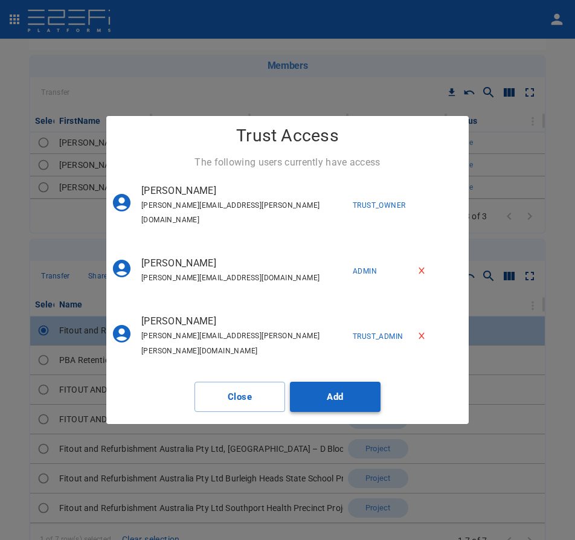
click at [332, 382] on button "Add" at bounding box center [335, 396] width 91 height 30
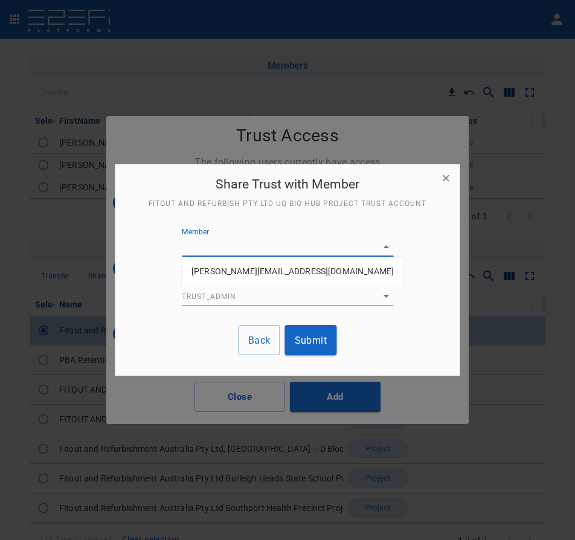
click at [248, 250] on body "Organisation Fitout and Refurbishment Australia Pty Ltd TenantID G15YFV3G00028G…" at bounding box center [287, 270] width 575 height 540
click at [255, 239] on div at bounding box center [287, 270] width 575 height 540
click at [267, 340] on button "Back" at bounding box center [259, 340] width 42 height 30
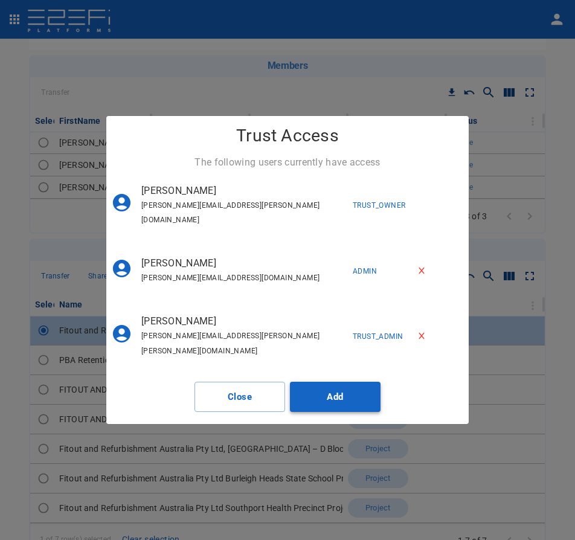
click at [355, 385] on button "Add" at bounding box center [335, 396] width 91 height 30
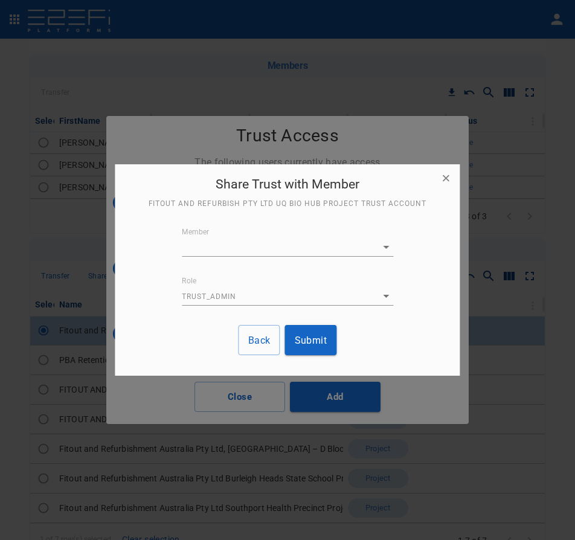
click at [237, 250] on body "Organisation Fitout and Refurbishment Australia Pty Ltd TenantID G15YFV3G00028G…" at bounding box center [287, 270] width 575 height 540
drag, startPoint x: 501, startPoint y: 347, endPoint x: 451, endPoint y: 325, distance: 54.3
click at [501, 346] on div at bounding box center [287, 270] width 575 height 540
click at [259, 335] on button "Back" at bounding box center [259, 340] width 42 height 30
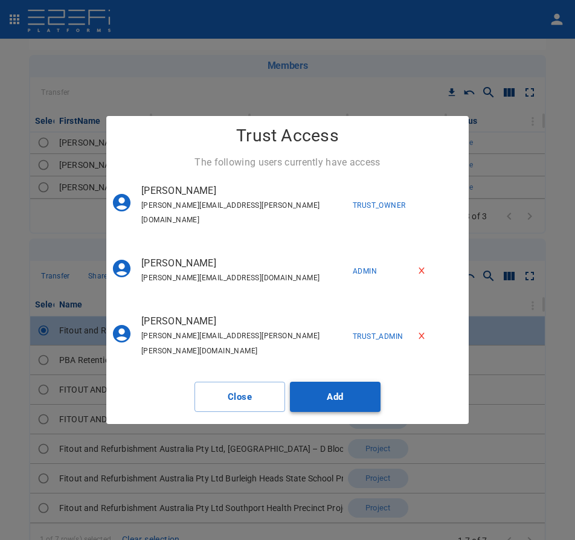
click at [329, 381] on button "Add" at bounding box center [335, 396] width 91 height 30
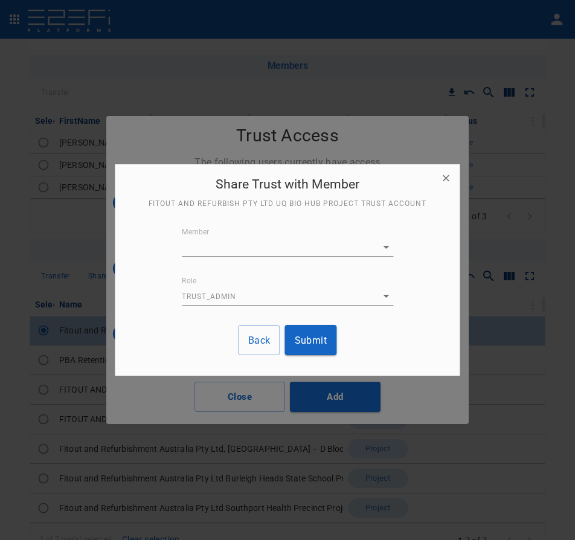
click at [254, 235] on div "Member ​ G3XH8F7000028G44" at bounding box center [287, 242] width 211 height 29
click at [246, 249] on body "Organisation Fitout and Refurbishment Australia Pty Ltd TenantID G15YFV3G00028G…" at bounding box center [287, 270] width 575 height 540
click at [239, 268] on p "[PERSON_NAME][EMAIL_ADDRESS][DOMAIN_NAME]" at bounding box center [292, 271] width 202 height 12
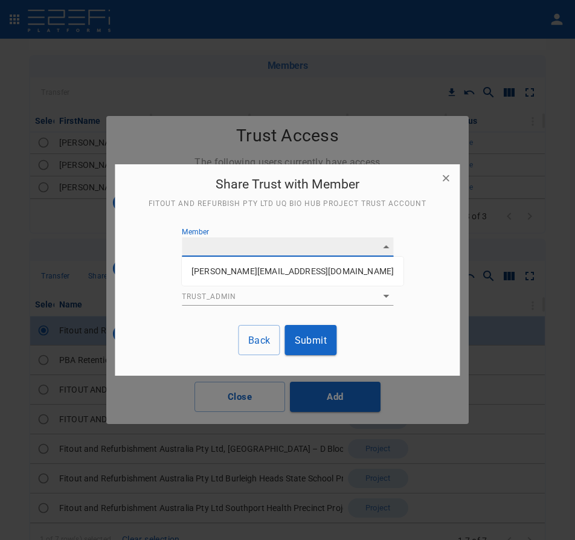
type input "G3XHA8AG00028G44"
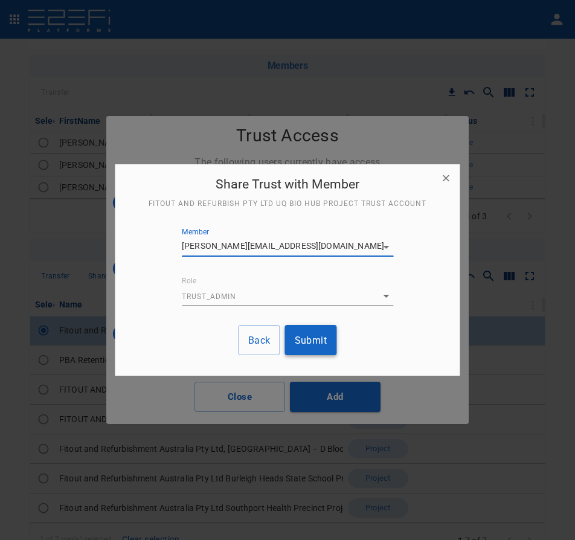
click at [317, 340] on button "Submit" at bounding box center [311, 340] width 52 height 30
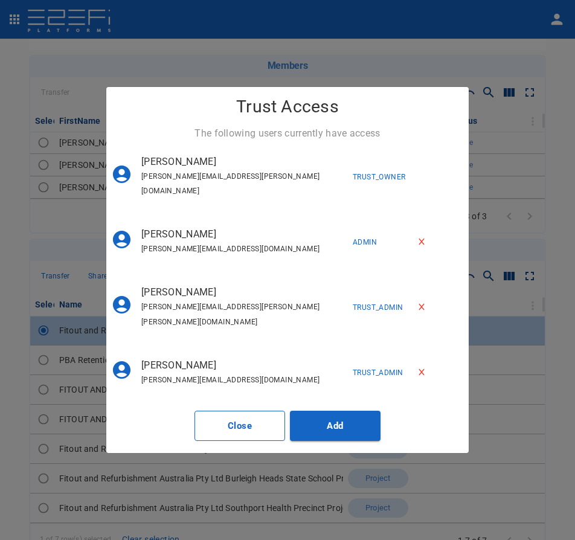
click at [246, 410] on button "Close" at bounding box center [239, 425] width 91 height 30
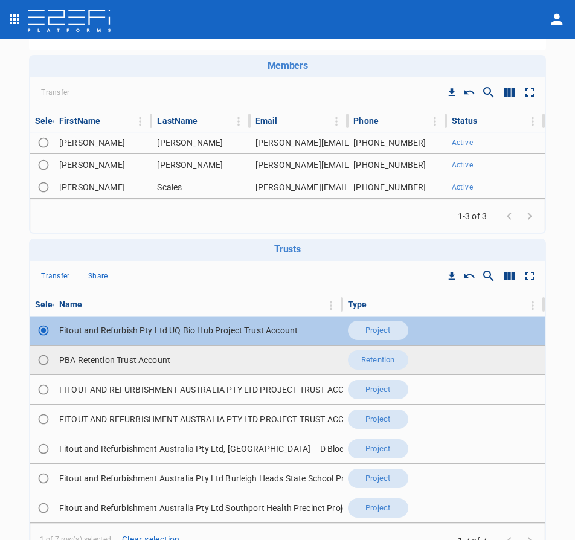
click at [48, 358] on input "Toggle select row" at bounding box center [43, 359] width 17 height 17
radio input "true"
radio input "false"
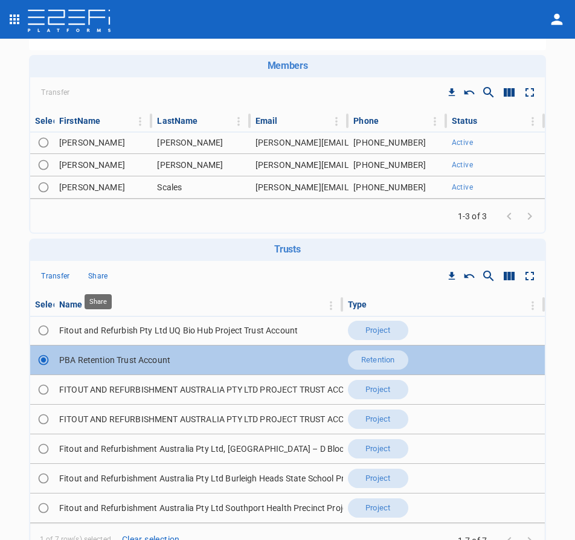
click at [113, 279] on button "Share" at bounding box center [97, 276] width 39 height 19
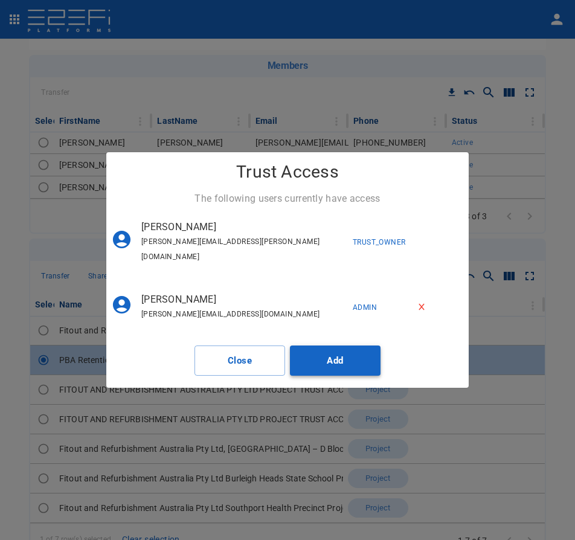
click at [325, 358] on button "Add" at bounding box center [335, 360] width 91 height 30
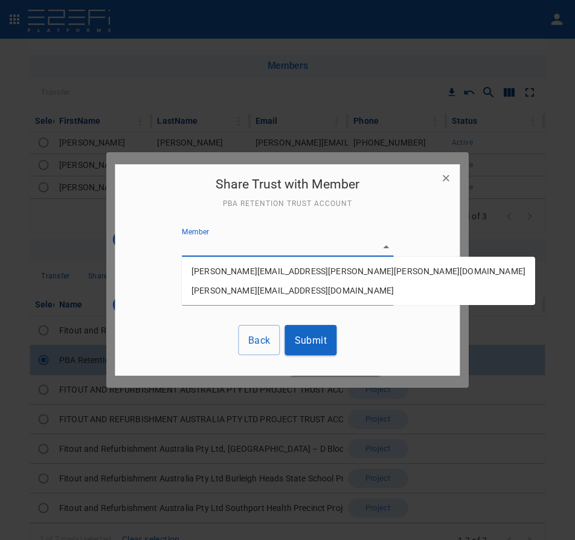
click at [269, 238] on body "Organisation Fitout and Refurbishment Australia Pty Ltd TenantID G15YFV3G00028G…" at bounding box center [287, 270] width 575 height 540
click at [243, 275] on p "Blake.reinecke@fara.au" at bounding box center [358, 271] width 334 height 12
type input "G3XH8F7000028G44"
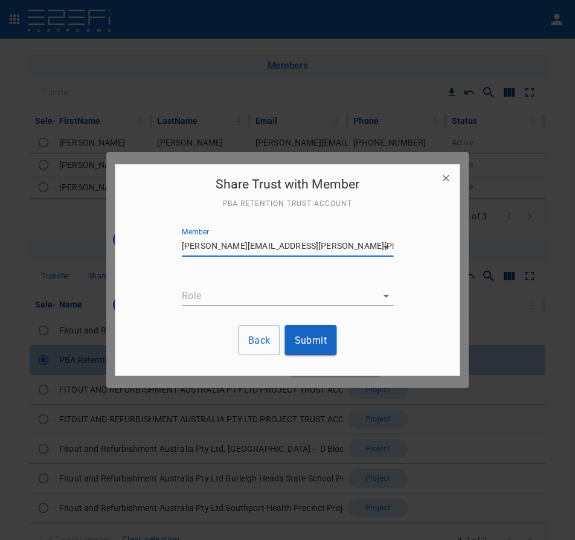
click at [262, 299] on body "Organisation Fitout and Refurbishment Australia Pty Ltd TenantID G15YFV3G00028G…" at bounding box center [287, 270] width 575 height 540
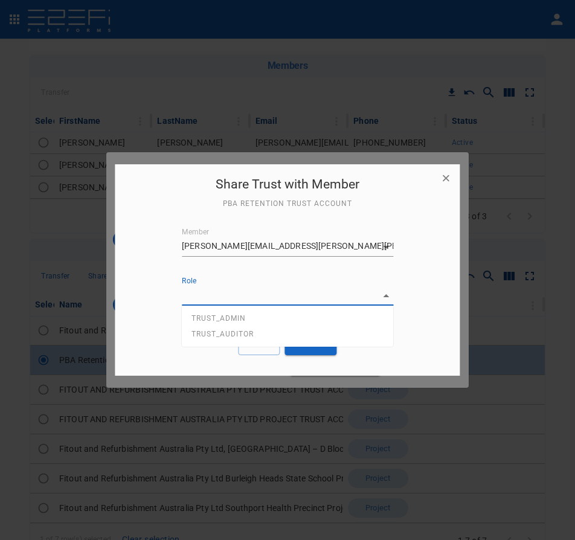
click at [251, 312] on li "TRUST_ADMIN" at bounding box center [287, 318] width 211 height 16
type input "TRUST_ADMIN"
click at [299, 333] on button "Submit" at bounding box center [311, 340] width 52 height 30
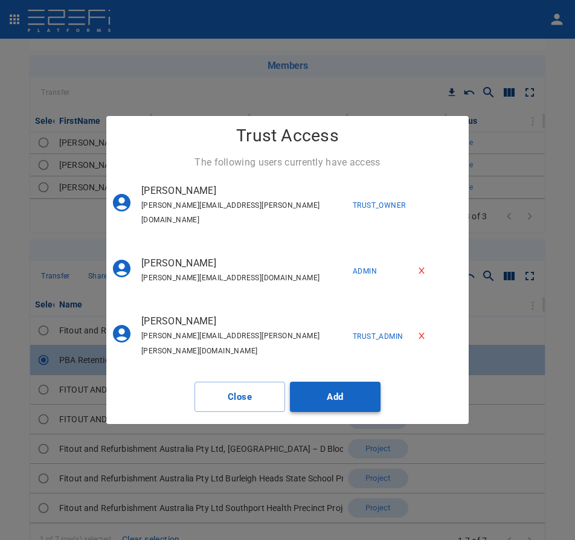
click at [359, 386] on button "Add" at bounding box center [335, 396] width 91 height 30
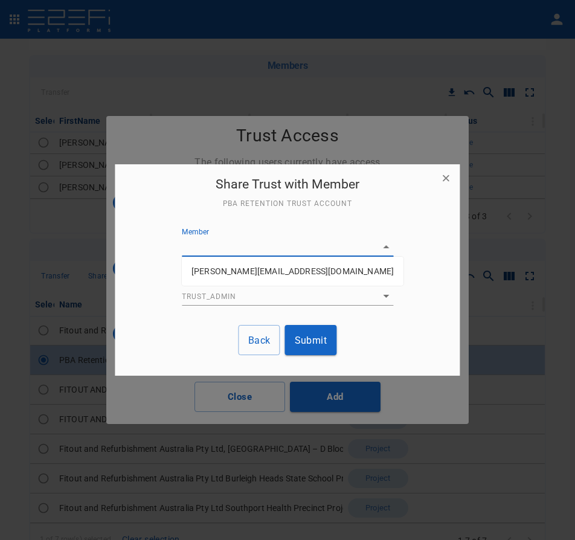
click at [226, 245] on body "Organisation Fitout and Refurbishment Australia Pty Ltd TenantID G15YFV3G00028G…" at bounding box center [287, 270] width 575 height 540
click at [215, 267] on p "[PERSON_NAME][EMAIL_ADDRESS][DOMAIN_NAME]" at bounding box center [292, 271] width 202 height 12
type input "G3XHA8AG00028G44"
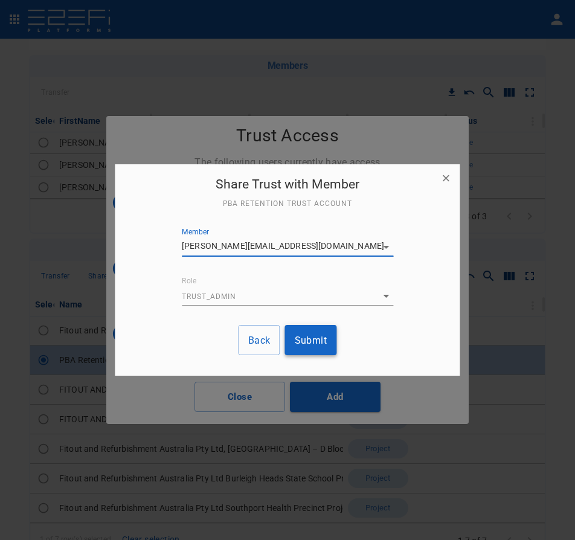
click at [301, 342] on button "Submit" at bounding box center [311, 340] width 52 height 30
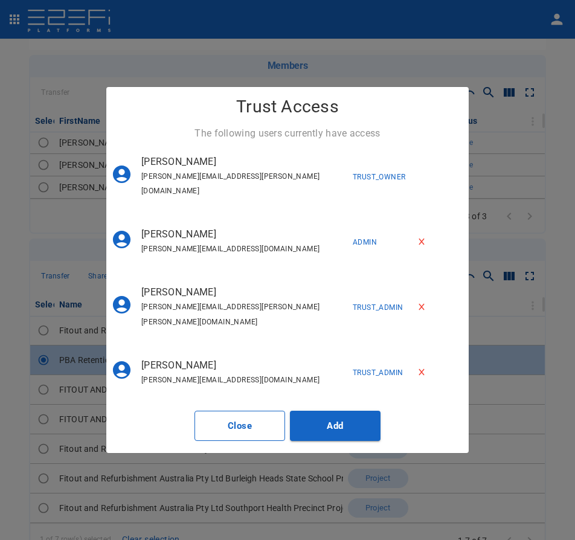
click at [233, 412] on button "Close" at bounding box center [239, 425] width 91 height 30
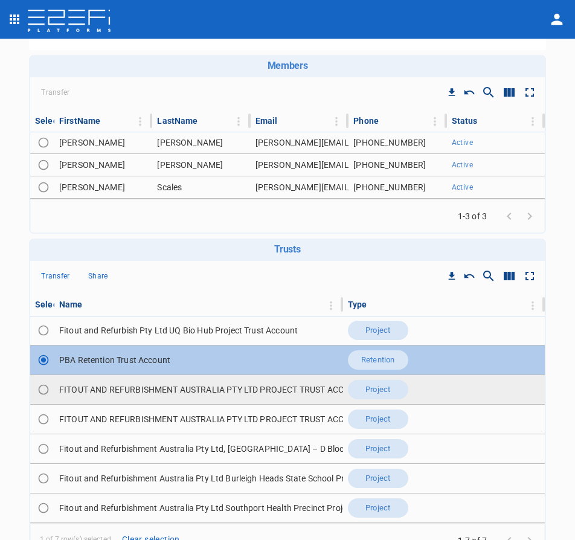
drag, startPoint x: 45, startPoint y: 385, endPoint x: 52, endPoint y: 380, distance: 8.6
click at [45, 384] on input "Toggle select row" at bounding box center [43, 389] width 17 height 17
radio input "true"
radio input "false"
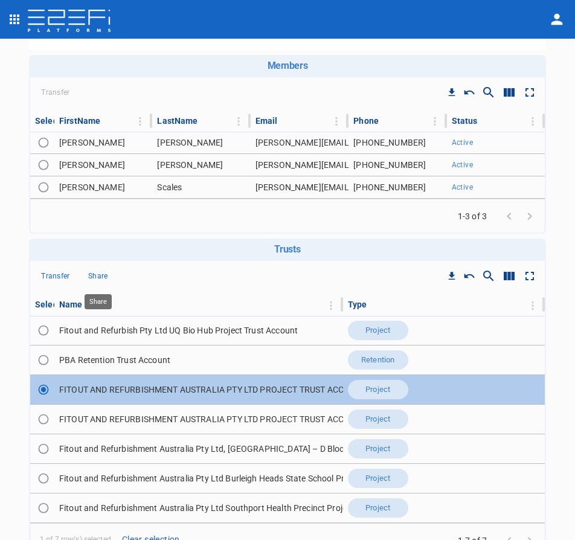
click at [93, 273] on p "Share" at bounding box center [98, 276] width 20 height 14
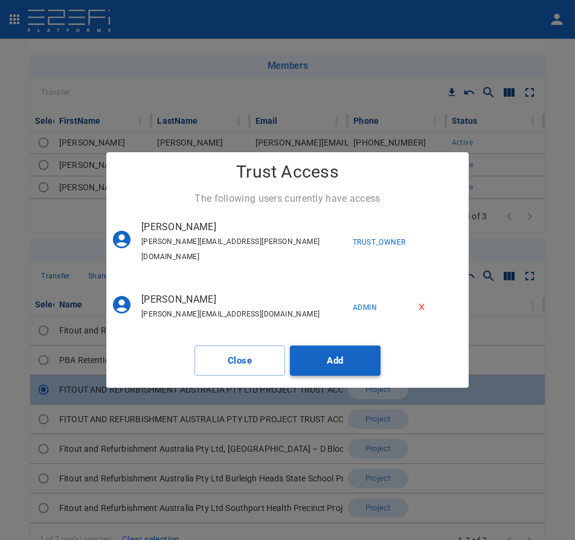
click at [329, 349] on button "Add" at bounding box center [335, 360] width 91 height 30
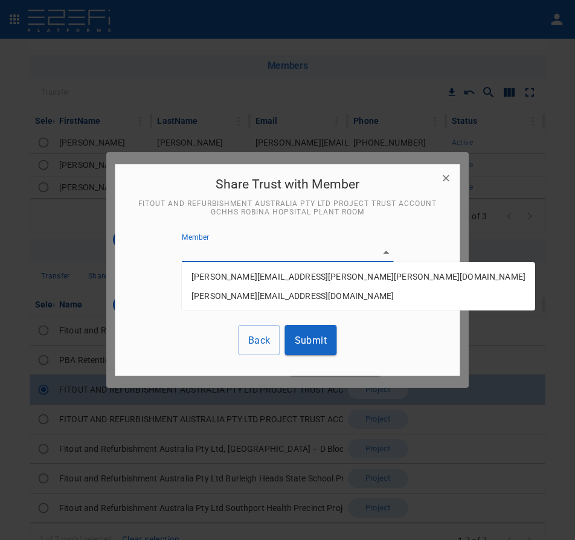
click at [279, 255] on body "Organisation Fitout and Refurbishment Australia Pty Ltd TenantID G15YFV3G00028G…" at bounding box center [287, 270] width 575 height 540
click at [264, 272] on p "Blake.reinecke@fara.au" at bounding box center [358, 276] width 334 height 12
type input "G3XH8F7000028G44"
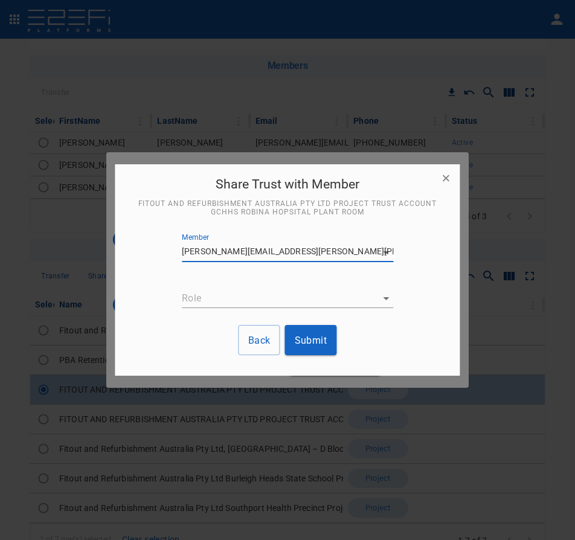
click at [270, 288] on body "Organisation Fitout and Refurbishment Australia Pty Ltd TenantID G15YFV3G00028G…" at bounding box center [287, 270] width 575 height 540
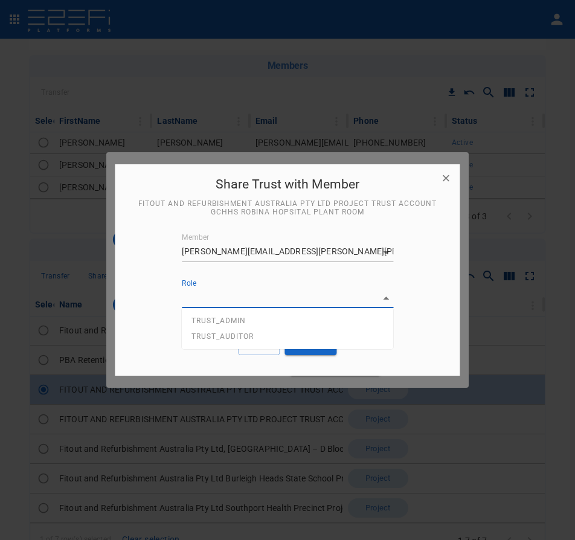
click at [253, 317] on li "TRUST_ADMIN" at bounding box center [287, 321] width 211 height 16
type input "TRUST_ADMIN"
click at [317, 339] on button "Submit" at bounding box center [311, 340] width 52 height 30
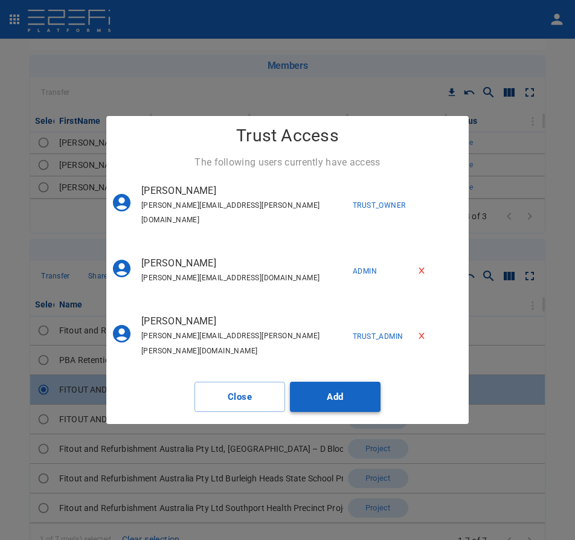
click at [332, 381] on button "Add" at bounding box center [335, 396] width 91 height 30
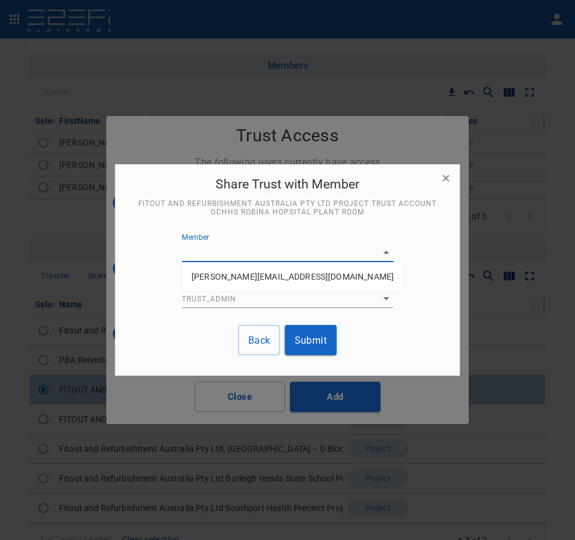
click at [223, 250] on body "Organisation Fitout and Refurbishment Australia Pty Ltd TenantID G15YFV3G00028G…" at bounding box center [287, 270] width 575 height 540
click at [239, 282] on p "[PERSON_NAME][EMAIL_ADDRESS][DOMAIN_NAME]" at bounding box center [292, 276] width 202 height 12
type input "G3XHA8AG00028G44"
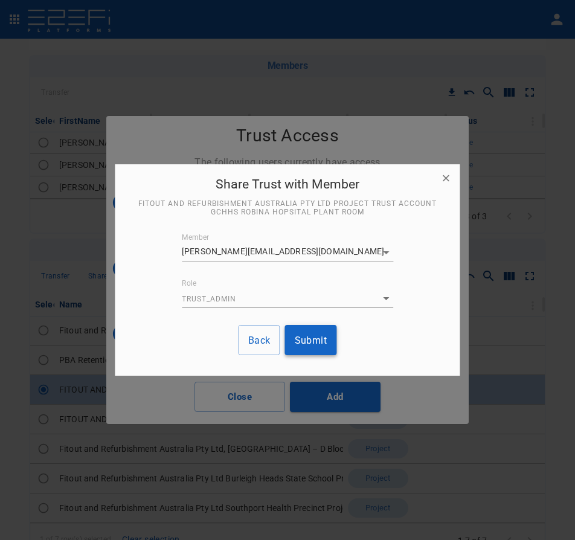
click at [316, 345] on button "Submit" at bounding box center [311, 340] width 52 height 30
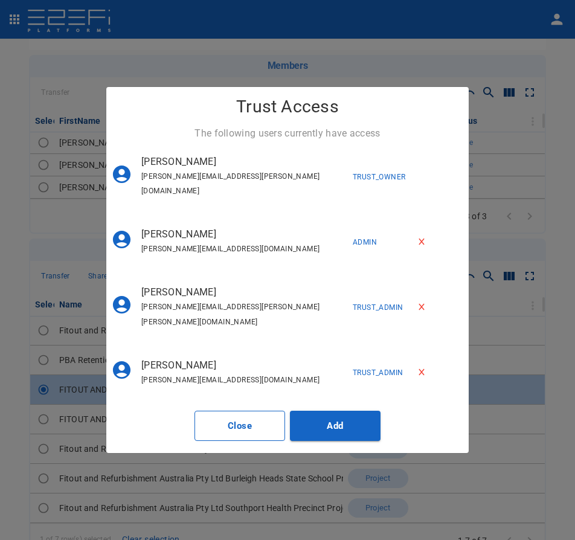
click at [238, 410] on button "Close" at bounding box center [239, 425] width 91 height 30
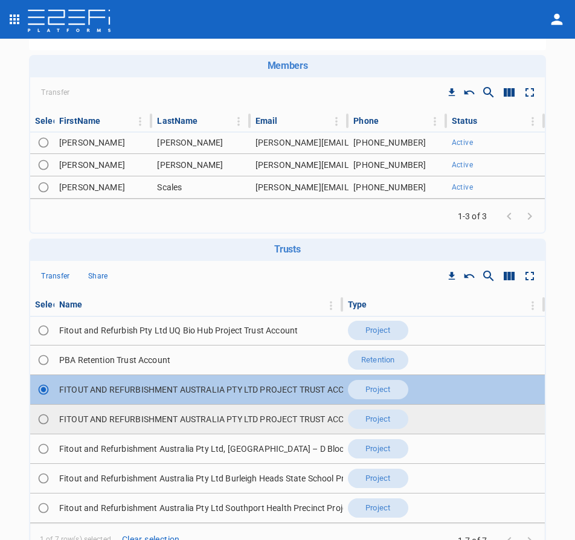
click at [84, 421] on td "FITOUT AND REFURBISHMENT AUSTRALIA PTY LTD PROJECT TRUST ACCOUNT GCHHS H2HK FIT…" at bounding box center [198, 418] width 288 height 29
click at [48, 424] on input "Toggle select row" at bounding box center [43, 418] width 17 height 17
radio input "true"
radio input "false"
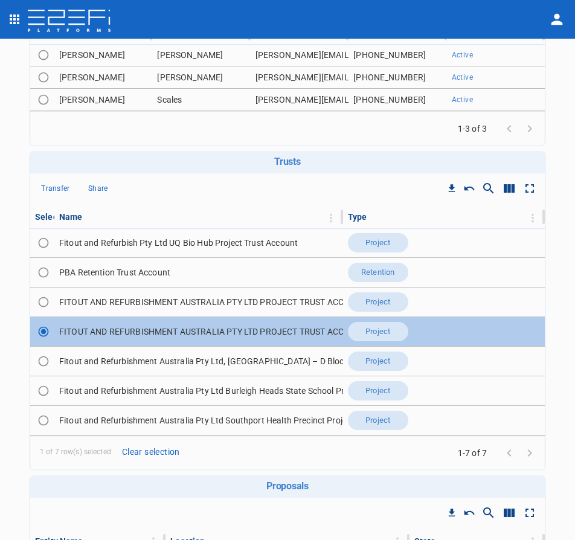
scroll to position [241, 0]
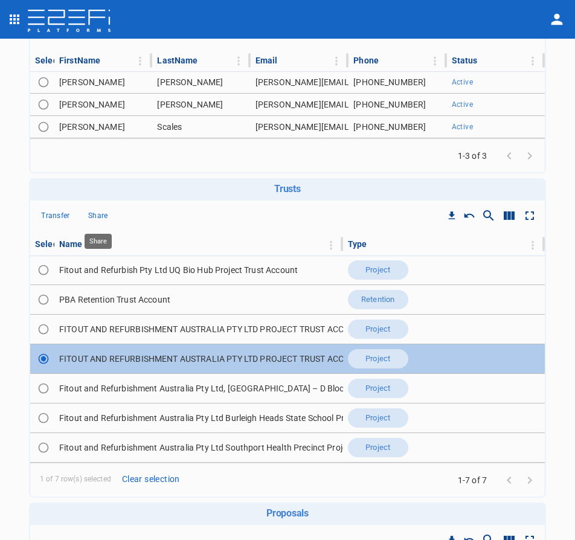
click at [103, 218] on p "Share" at bounding box center [98, 216] width 20 height 14
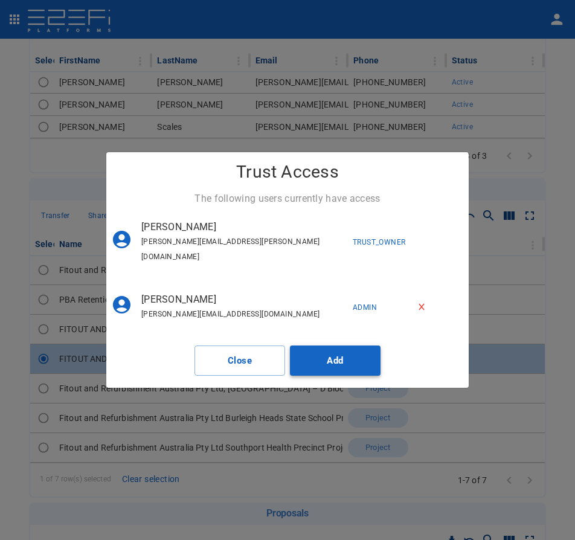
click at [311, 347] on button "Add" at bounding box center [335, 360] width 91 height 30
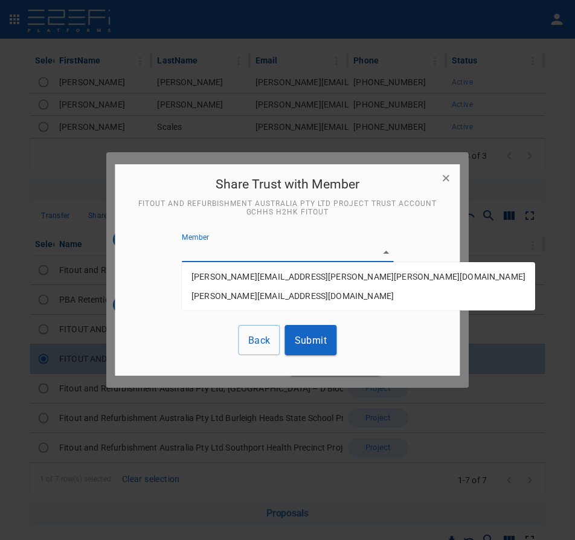
click at [226, 259] on body "Organisation Fitout and Refurbishment Australia Pty Ltd TenantID G15YFV3G00028G…" at bounding box center [287, 270] width 575 height 540
click at [233, 280] on p "Blake.reinecke@fara.au" at bounding box center [358, 276] width 334 height 12
type input "G3XH8F7000028G44"
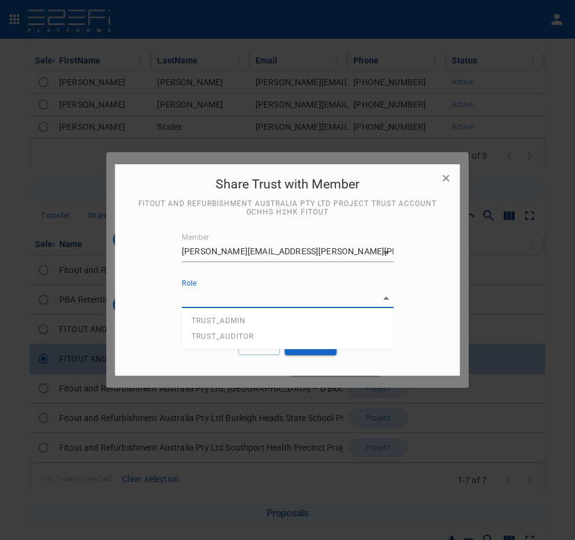
drag, startPoint x: 210, startPoint y: 294, endPoint x: 213, endPoint y: 306, distance: 12.4
click at [209, 294] on body "Organisation Fitout and Refurbishment Australia Pty Ltd TenantID G15YFV3G00028G…" at bounding box center [287, 270] width 575 height 540
click at [222, 326] on li "TRUST_ADMIN" at bounding box center [287, 321] width 211 height 16
type input "TRUST_ADMIN"
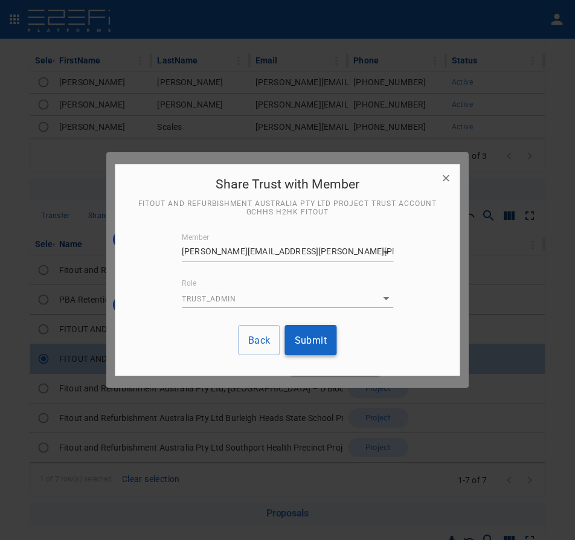
click at [290, 346] on button "Submit" at bounding box center [311, 340] width 52 height 30
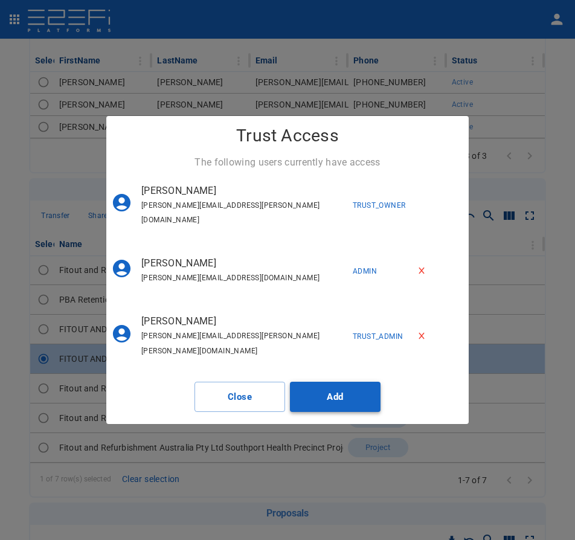
click at [316, 381] on button "Add" at bounding box center [335, 396] width 91 height 30
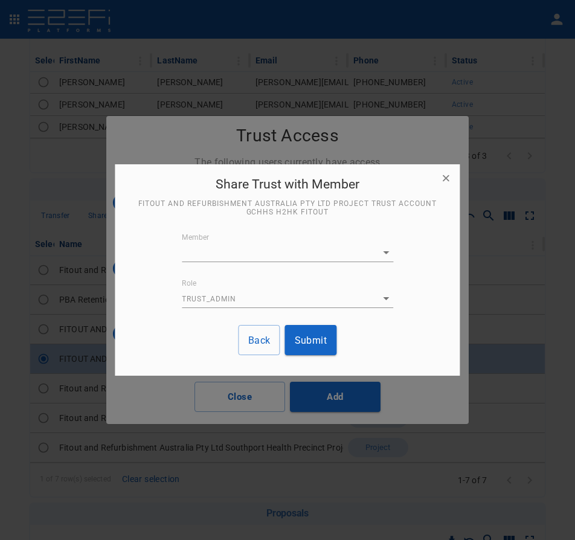
click at [220, 261] on body "Organisation Fitout and Refurbishment Australia Pty Ltd TenantID G15YFV3G00028G…" at bounding box center [287, 270] width 575 height 540
click at [235, 280] on p "[PERSON_NAME][EMAIL_ADDRESS][DOMAIN_NAME]" at bounding box center [292, 276] width 202 height 12
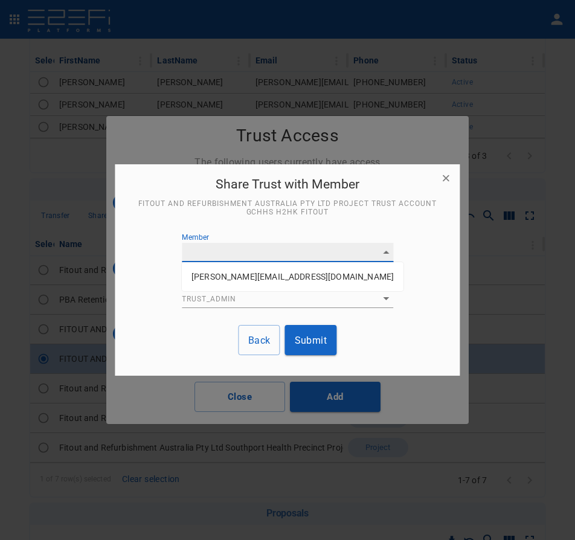
type input "G3XHA8AG00028G44"
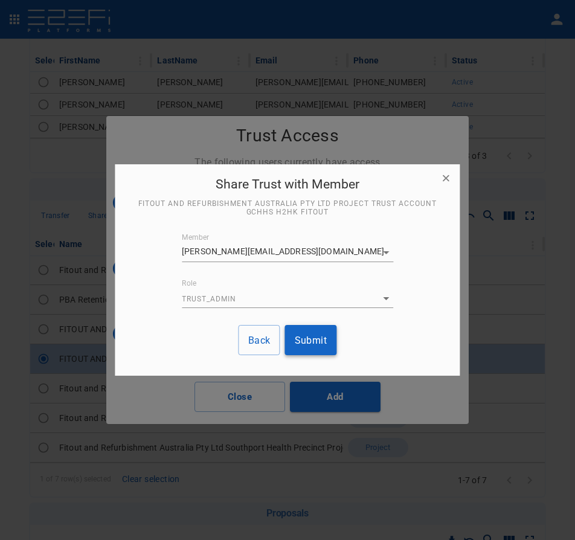
click at [331, 343] on button "Submit" at bounding box center [311, 340] width 52 height 30
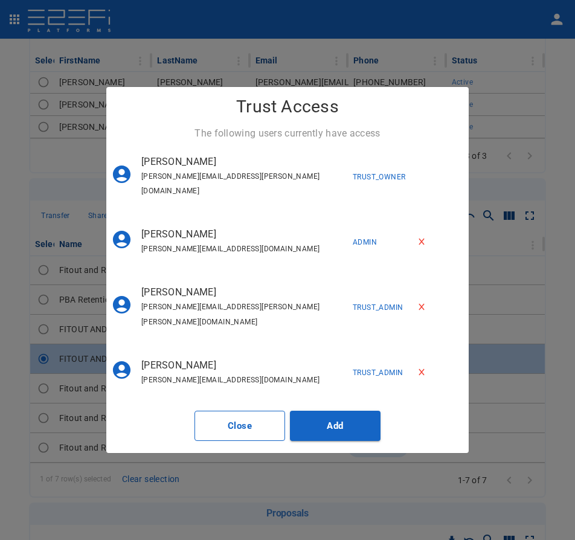
click at [250, 414] on button "Close" at bounding box center [239, 425] width 91 height 30
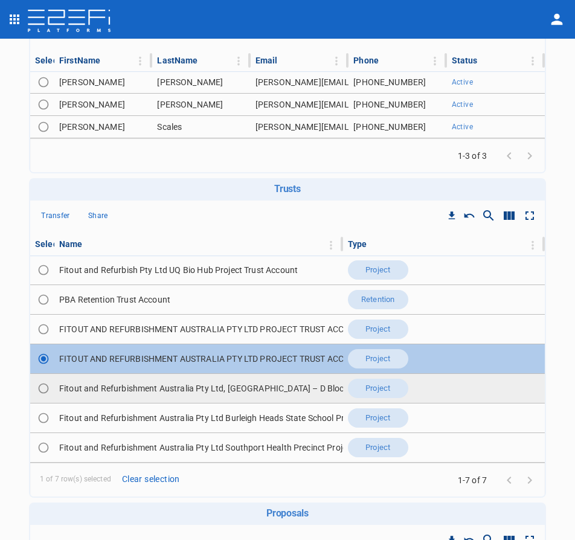
click at [115, 392] on td "Fitout and Refurbishment Australia Pty Ltd, Burleigh Heads State School – D Blo…" at bounding box center [198, 388] width 288 height 29
click at [51, 386] on input "Toggle select row" at bounding box center [43, 388] width 17 height 17
radio input "true"
radio input "false"
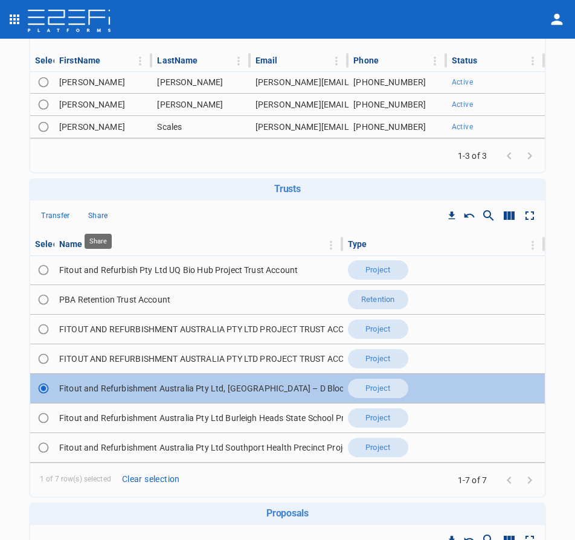
click at [97, 221] on p "Share" at bounding box center [98, 216] width 20 height 14
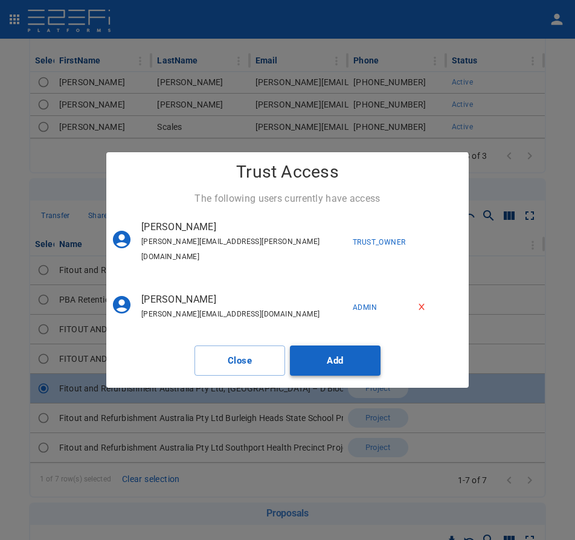
click at [322, 349] on button "Add" at bounding box center [335, 360] width 91 height 30
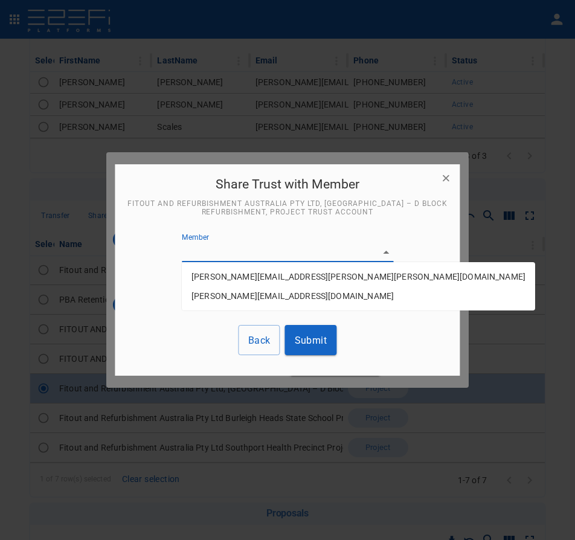
click at [237, 256] on body "Organisation Fitout and Refurbishment Australia Pty Ltd TenantID G15YFV3G00028G…" at bounding box center [287, 270] width 575 height 540
click at [243, 280] on p "Blake.reinecke@fara.au" at bounding box center [358, 276] width 334 height 12
type input "G3XH8F7000028G44"
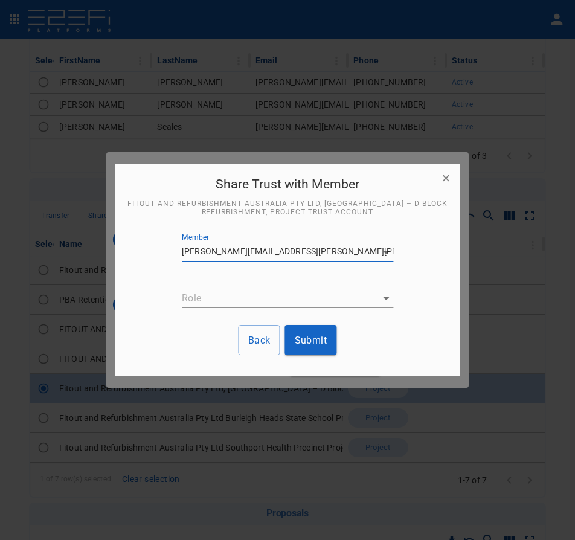
click at [287, 298] on body "Organisation Fitout and Refurbishment Australia Pty Ltd TenantID G15YFV3G00028G…" at bounding box center [287, 270] width 575 height 540
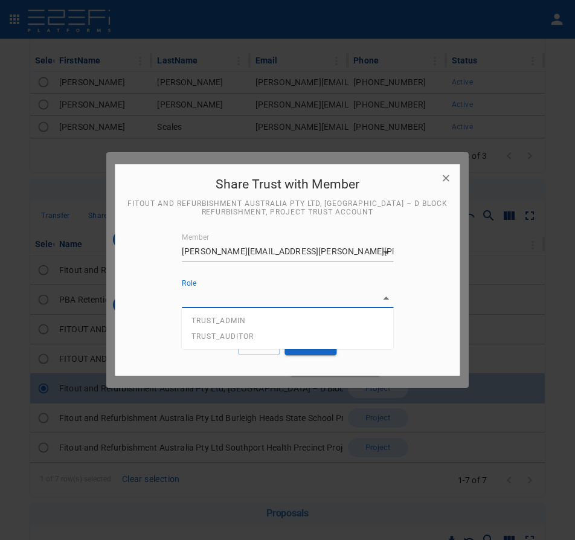
drag, startPoint x: 266, startPoint y: 320, endPoint x: 271, endPoint y: 325, distance: 6.8
click at [266, 320] on li "TRUST_ADMIN" at bounding box center [287, 321] width 211 height 16
type input "TRUST_ADMIN"
click at [305, 338] on button "Submit" at bounding box center [311, 340] width 52 height 30
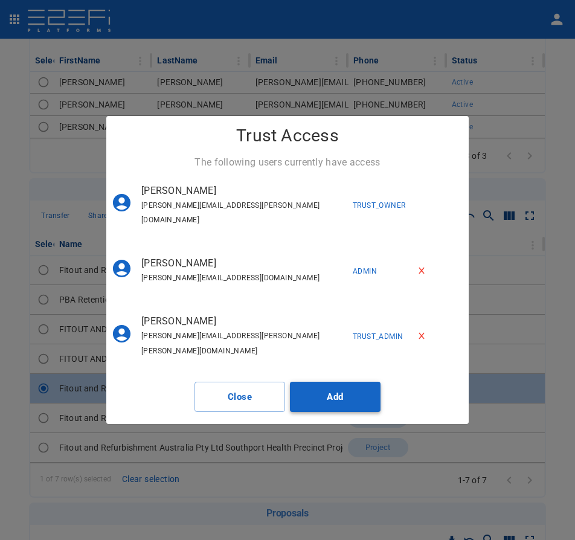
click at [335, 391] on button "Add" at bounding box center [335, 396] width 91 height 30
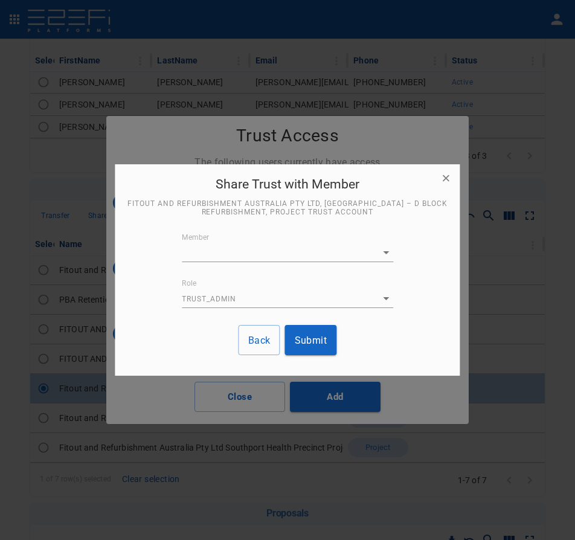
click at [244, 255] on body "Organisation Fitout and Refurbishment Australia Pty Ltd TenantID G15YFV3G00028G…" at bounding box center [287, 270] width 575 height 540
click at [246, 275] on p "[PERSON_NAME][EMAIL_ADDRESS][DOMAIN_NAME]" at bounding box center [292, 276] width 202 height 12
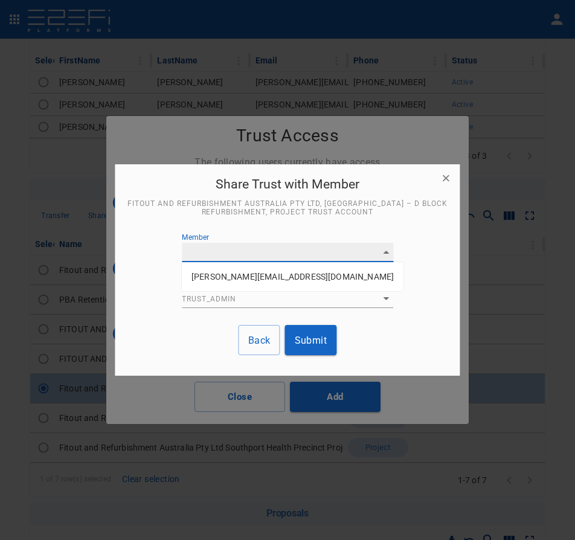
type input "G3XHA8AG00028G44"
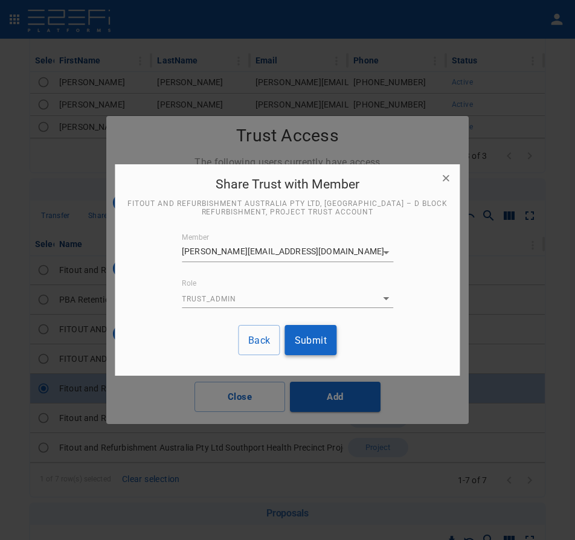
click at [301, 336] on button "Submit" at bounding box center [311, 340] width 52 height 30
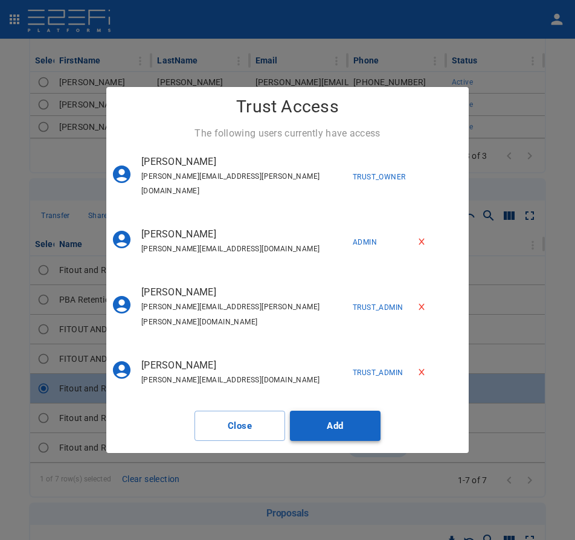
click at [337, 410] on button "Add" at bounding box center [335, 425] width 91 height 30
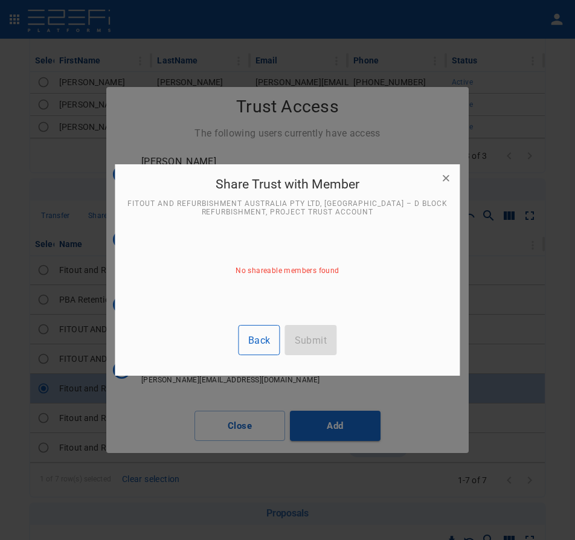
click at [256, 340] on button "Back" at bounding box center [259, 340] width 42 height 30
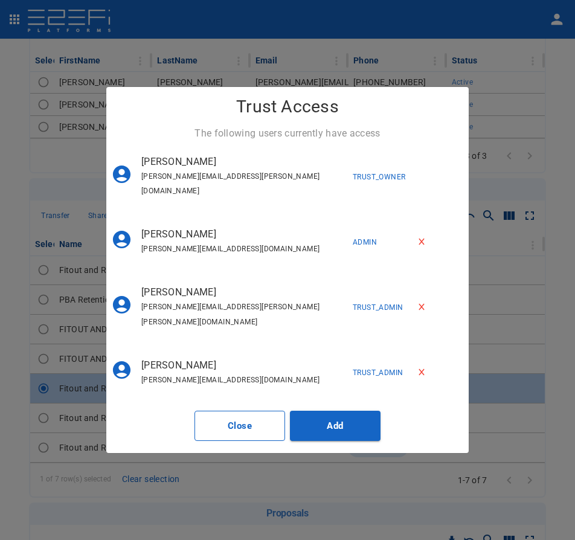
click at [215, 410] on button "Close" at bounding box center [239, 425] width 91 height 30
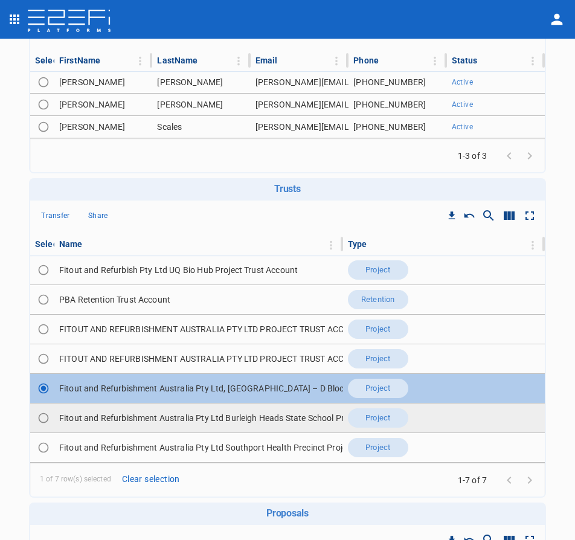
click at [123, 417] on td "Fitout and Refurbishment Australia Pty Ltd Burleigh Heads State School Project …" at bounding box center [198, 417] width 288 height 29
drag, startPoint x: 42, startPoint y: 419, endPoint x: 65, endPoint y: 418, distance: 22.3
click at [42, 419] on input "Toggle select row" at bounding box center [43, 417] width 17 height 17
radio input "true"
radio input "false"
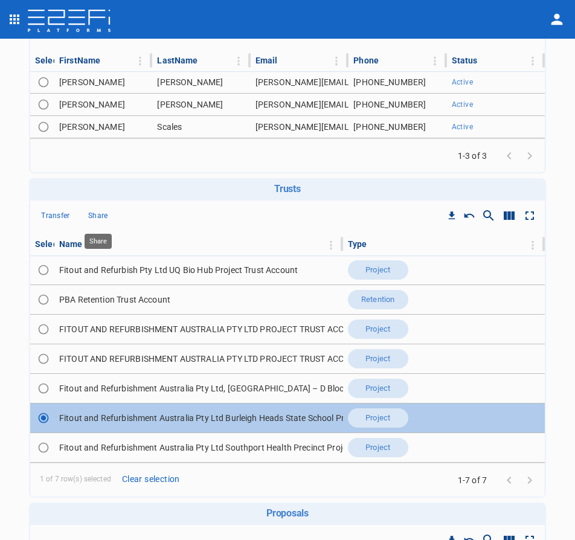
click at [94, 214] on p "Share" at bounding box center [98, 216] width 20 height 14
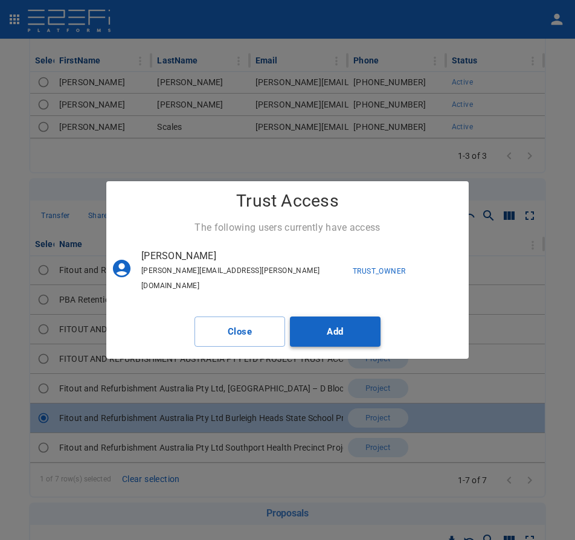
click at [324, 319] on button "Add" at bounding box center [335, 331] width 91 height 30
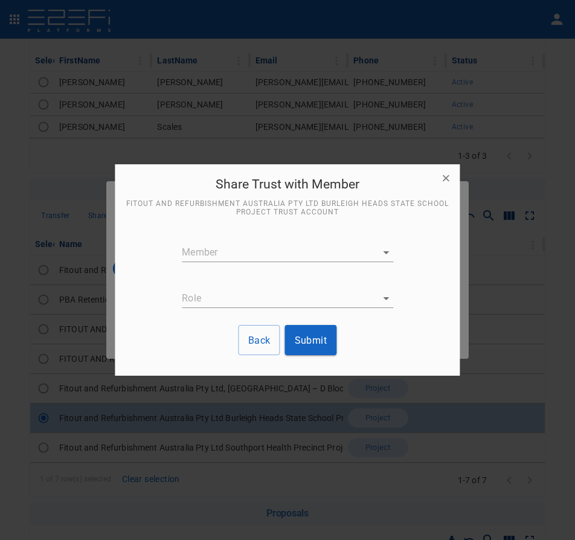
click at [253, 248] on body "Organisation Fitout and Refurbishment Australia Pty Ltd TenantID G15YFV3G00028G…" at bounding box center [287, 270] width 575 height 540
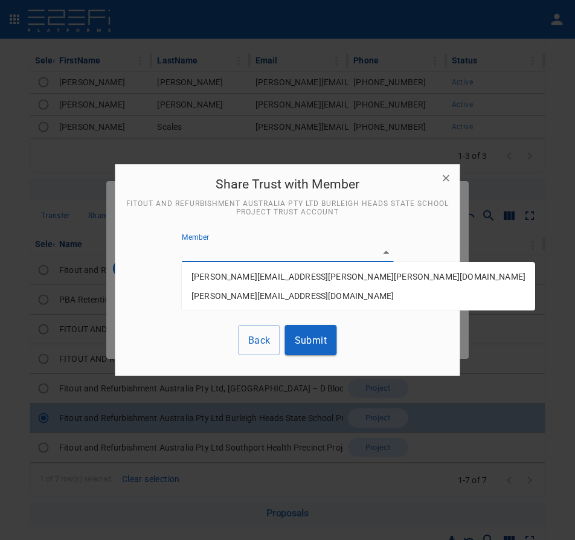
click at [247, 272] on p "Blake.reinecke@fara.au" at bounding box center [358, 276] width 334 height 12
type input "G3XH8F7000028G44"
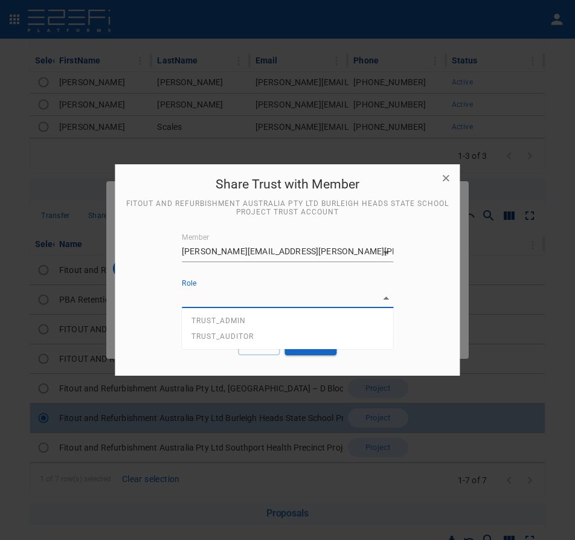
click at [247, 290] on body "Organisation Fitout and Refurbishment Australia Pty Ltd TenantID G15YFV3G00028G…" at bounding box center [287, 270] width 575 height 540
drag, startPoint x: 244, startPoint y: 322, endPoint x: 261, endPoint y: 349, distance: 32.0
click at [243, 322] on span "TRUST_ADMIN" at bounding box center [218, 320] width 54 height 8
type input "TRUST_ADMIN"
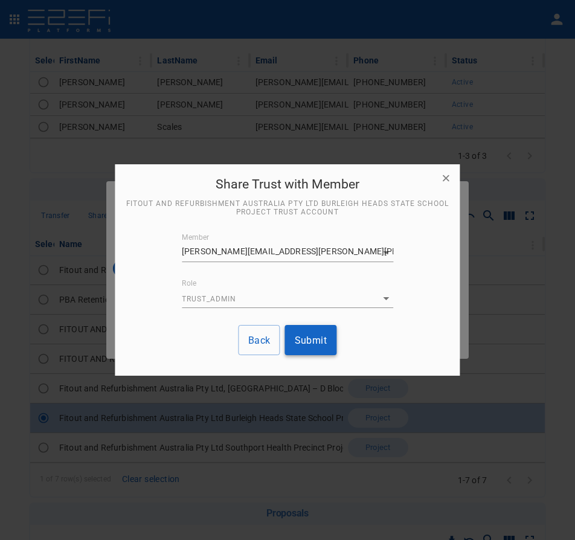
click at [313, 339] on button "Submit" at bounding box center [311, 340] width 52 height 30
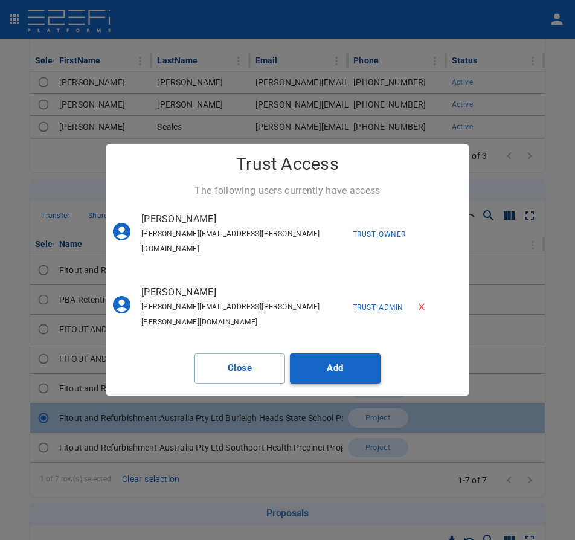
click at [322, 353] on button "Add" at bounding box center [335, 368] width 91 height 30
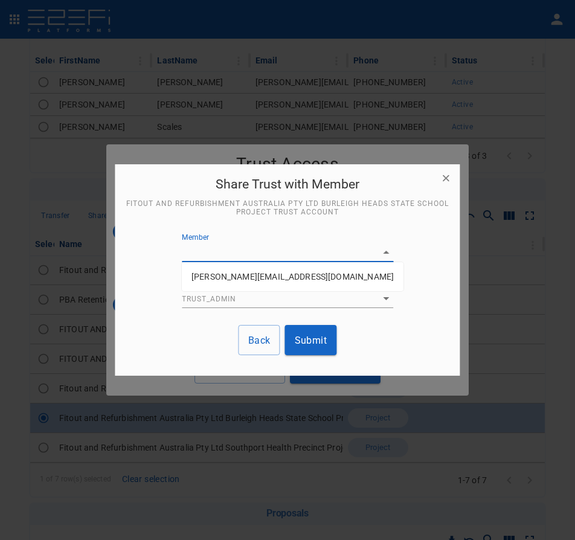
click at [225, 251] on body "Organisation Fitout and Refurbishment Australia Pty Ltd TenantID G15YFV3G00028G…" at bounding box center [287, 270] width 575 height 540
click at [238, 277] on p "[PERSON_NAME][EMAIL_ADDRESS][DOMAIN_NAME]" at bounding box center [292, 276] width 202 height 12
type input "G3XHA8AG00028G44"
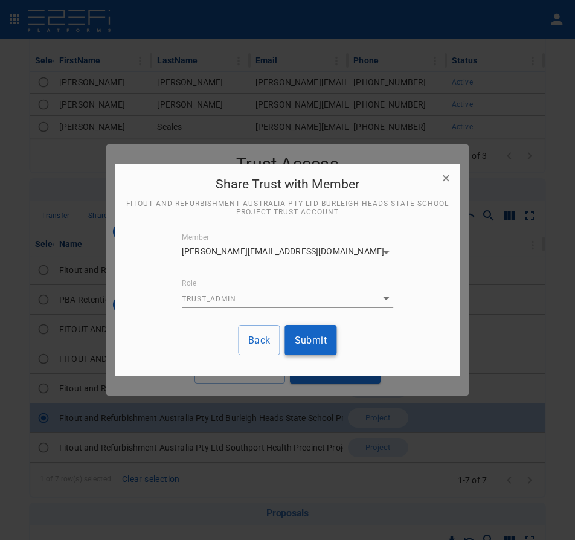
click at [294, 334] on button "Submit" at bounding box center [311, 340] width 52 height 30
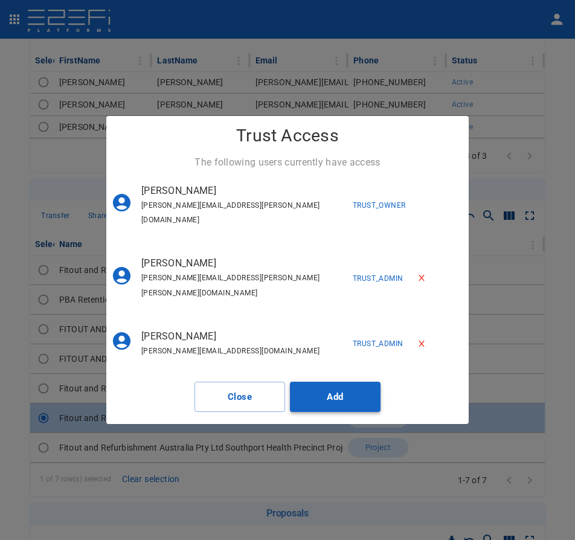
click at [324, 381] on button "Add" at bounding box center [335, 396] width 91 height 30
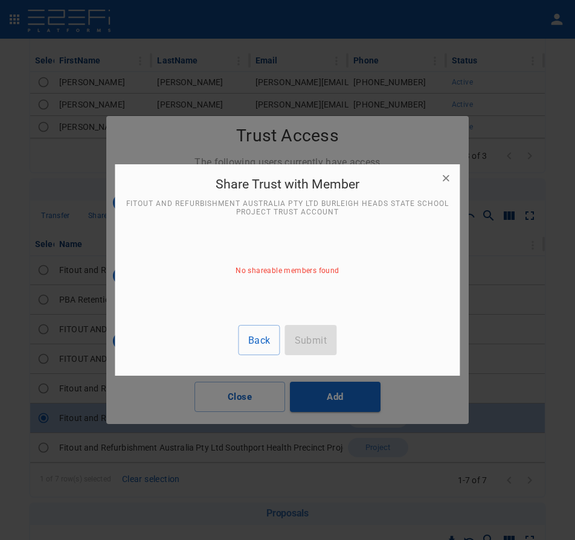
click at [255, 348] on button "Back" at bounding box center [259, 340] width 42 height 30
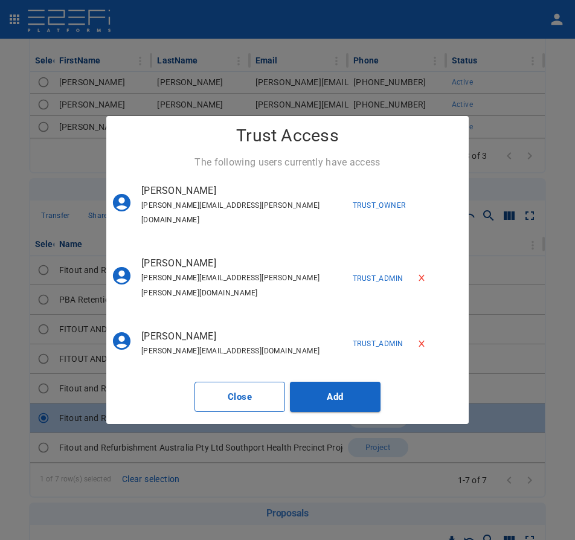
click at [255, 384] on button "Close" at bounding box center [239, 396] width 91 height 30
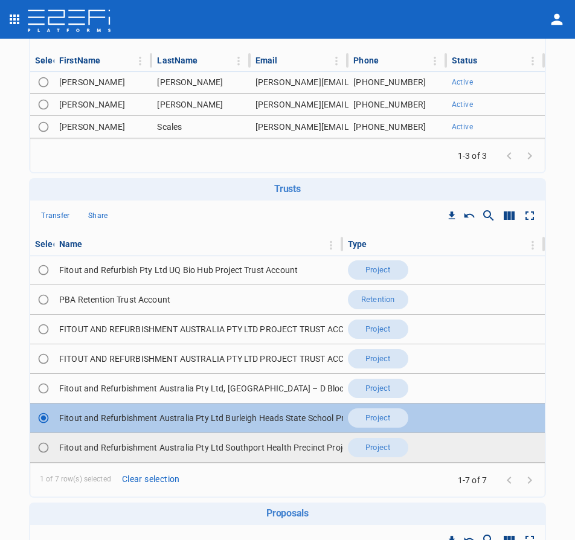
click at [176, 448] on td "Fitout and Refurbishment Australia Pty Ltd Southport Health Precinct Project Tr…" at bounding box center [198, 447] width 288 height 29
drag, startPoint x: 45, startPoint y: 445, endPoint x: 113, endPoint y: 439, distance: 67.9
click at [45, 445] on input "Toggle select row" at bounding box center [43, 447] width 17 height 17
radio input "true"
radio input "false"
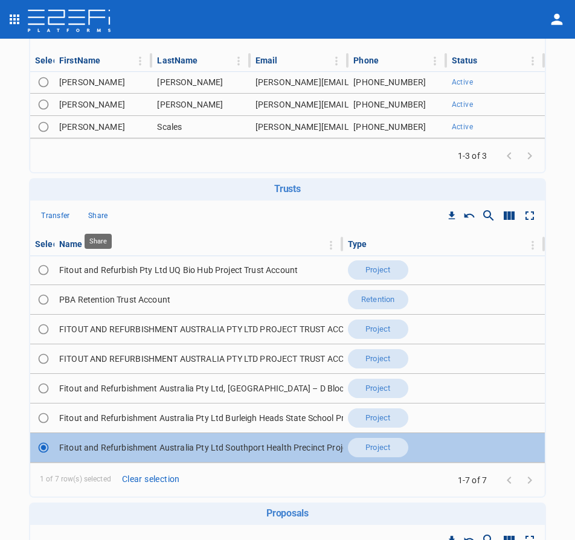
click at [99, 218] on p "Share" at bounding box center [98, 216] width 20 height 14
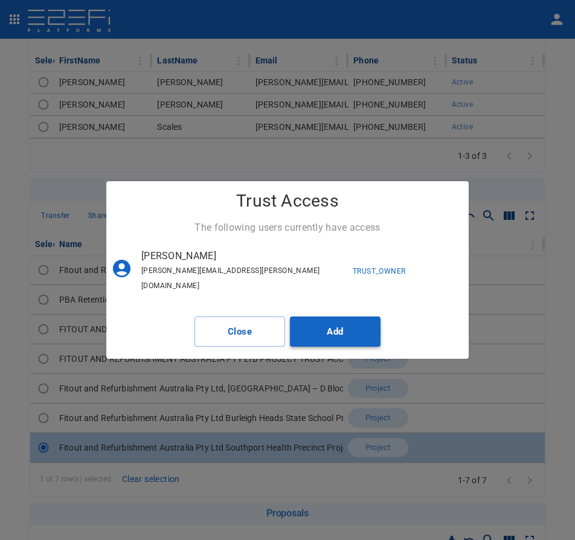
click at [318, 316] on button "Add" at bounding box center [335, 331] width 91 height 30
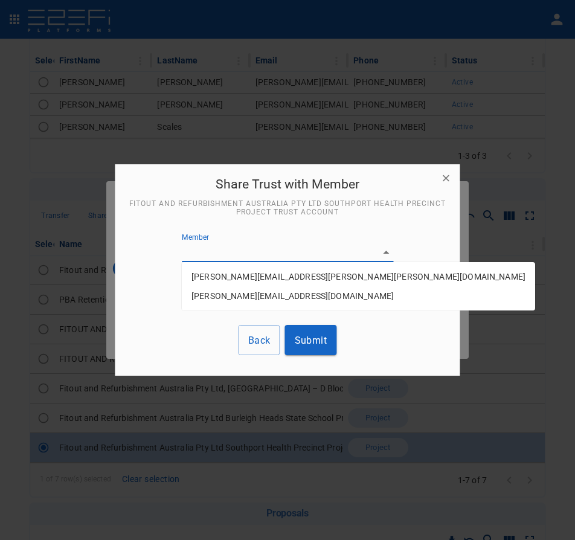
click at [221, 252] on body "Organisation Fitout and Refurbishment Australia Pty Ltd TenantID G15YFV3G00028G…" at bounding box center [287, 270] width 575 height 540
click at [221, 275] on p "Blake.reinecke@fara.au" at bounding box center [358, 276] width 334 height 12
type input "G3XH8F7000028G44"
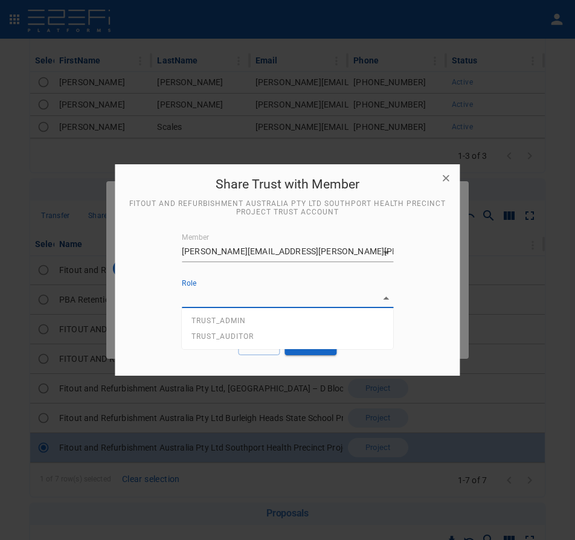
click at [292, 299] on body "Organisation Fitout and Refurbishment Australia Pty Ltd TenantID G15YFV3G00028G…" at bounding box center [287, 270] width 575 height 540
click at [267, 322] on li "TRUST_ADMIN" at bounding box center [287, 321] width 211 height 16
type input "TRUST_ADMIN"
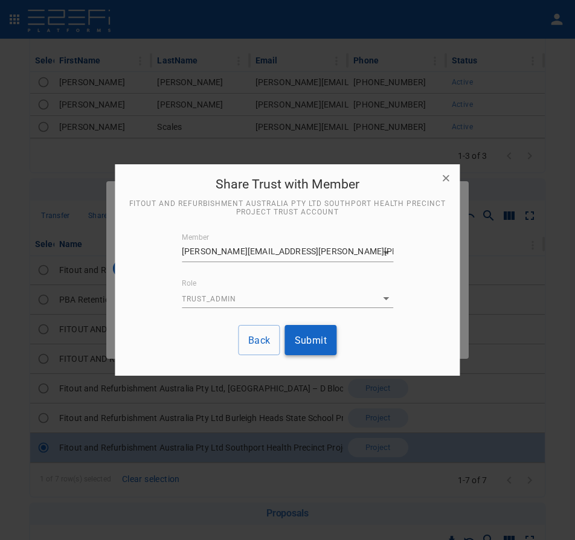
click at [302, 342] on button "Submit" at bounding box center [311, 340] width 52 height 30
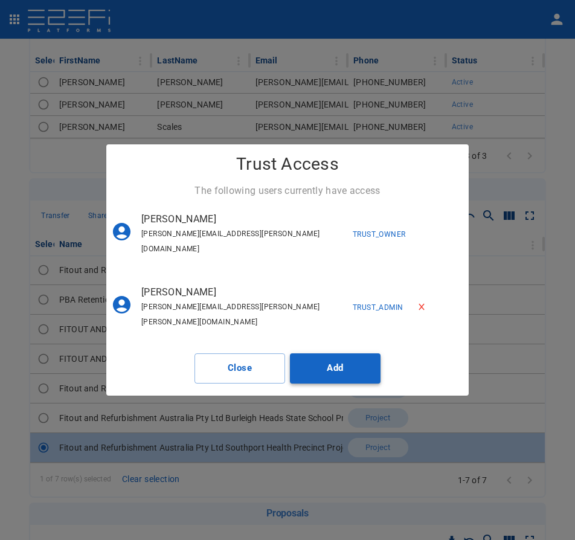
click at [329, 358] on button "Add" at bounding box center [335, 368] width 91 height 30
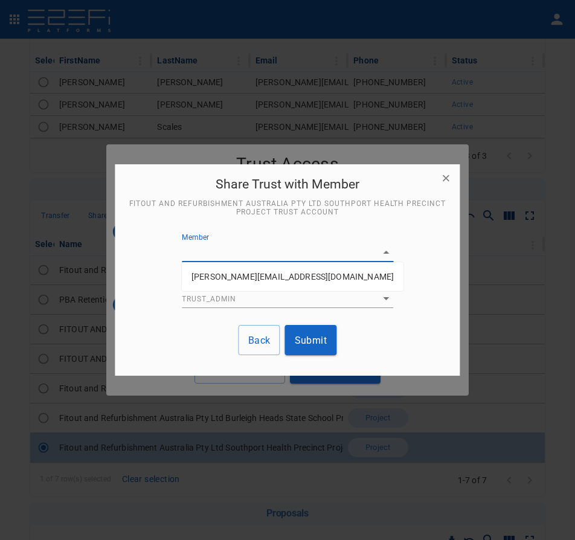
click at [234, 255] on body "Organisation Fitout and Refurbishment Australia Pty Ltd TenantID G15YFV3G00028G…" at bounding box center [287, 270] width 575 height 540
click at [237, 279] on p "[PERSON_NAME][EMAIL_ADDRESS][DOMAIN_NAME]" at bounding box center [292, 276] width 202 height 12
type input "G3XHA8AG00028G44"
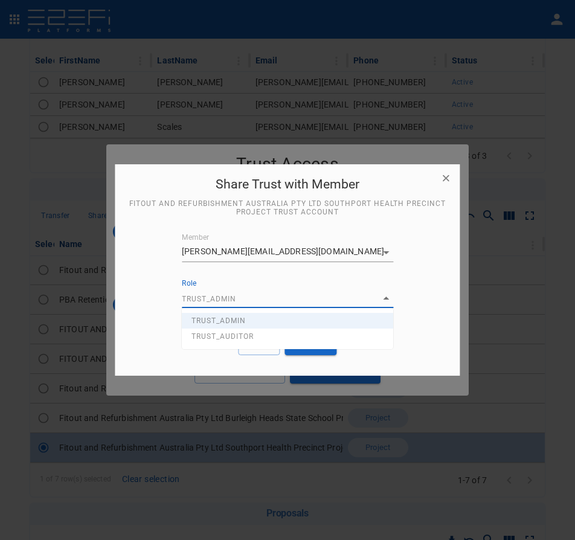
click at [243, 298] on body "Organisation Fitout and Refurbishment Australia Pty Ltd TenantID G15YFV3G00028G…" at bounding box center [287, 270] width 575 height 540
click at [434, 342] on div at bounding box center [287, 270] width 575 height 540
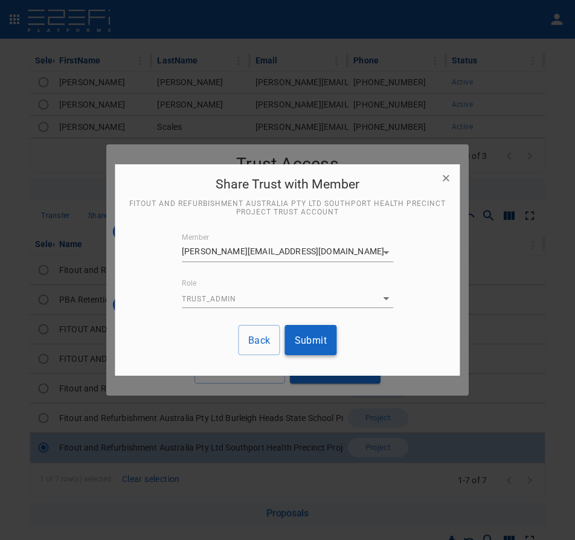
click at [316, 339] on button "Submit" at bounding box center [311, 340] width 52 height 30
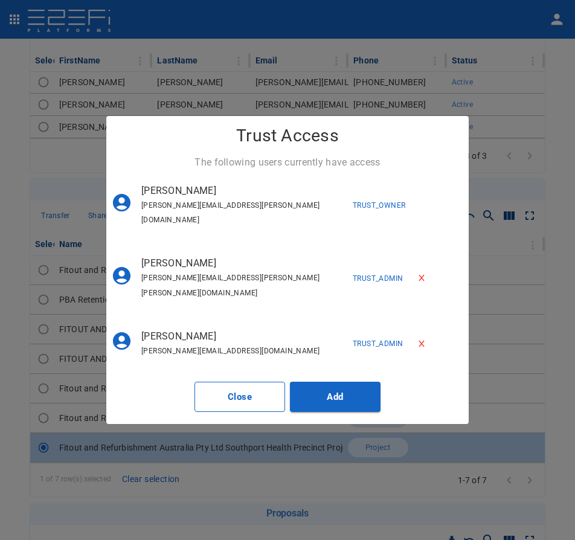
click at [243, 381] on button "Close" at bounding box center [239, 396] width 91 height 30
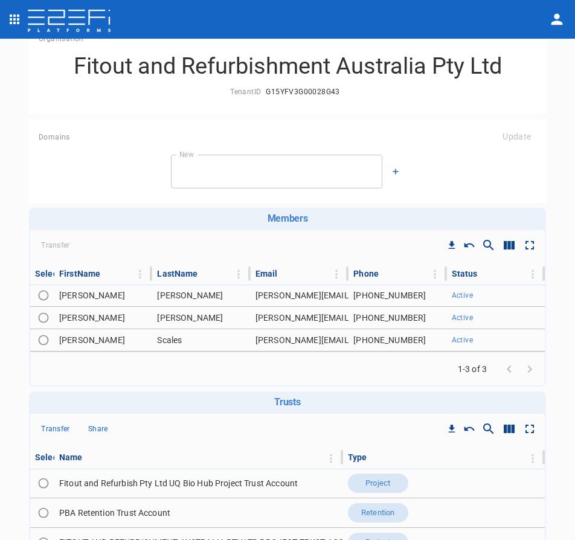
scroll to position [0, 0]
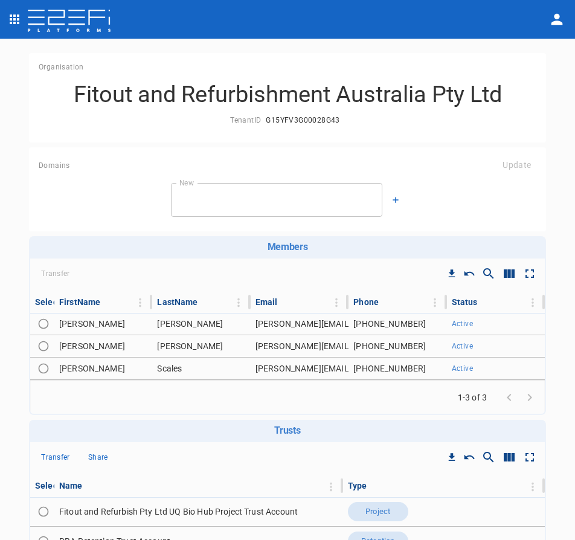
click at [127, 179] on div "Domains Update New New" at bounding box center [287, 189] width 517 height 84
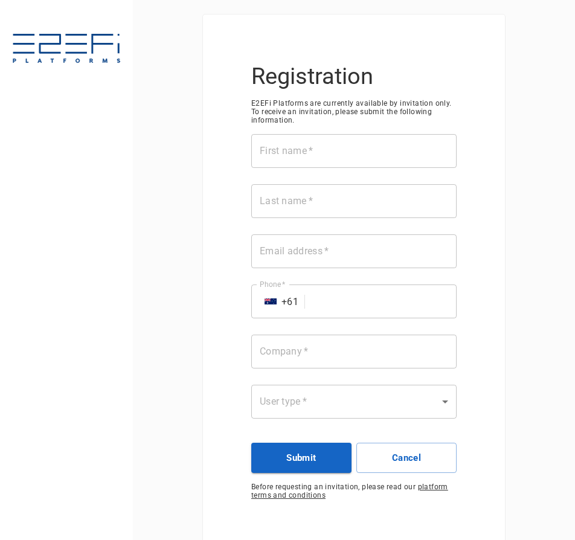
scroll to position [22, 0]
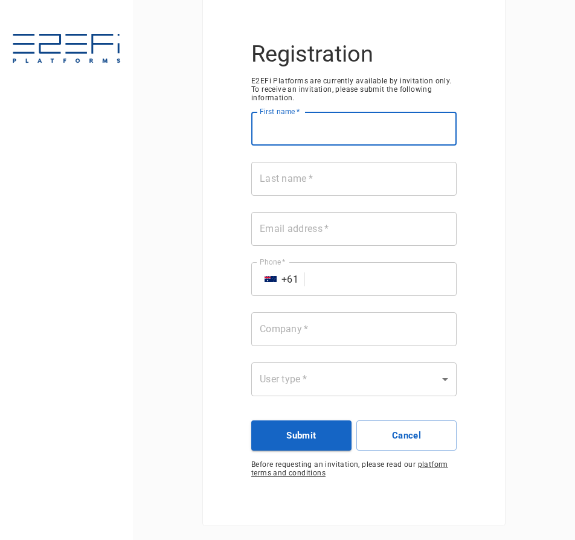
click at [285, 119] on div "First name   * First name   *" at bounding box center [353, 130] width 205 height 36
paste input "Blake"
type input "Blake"
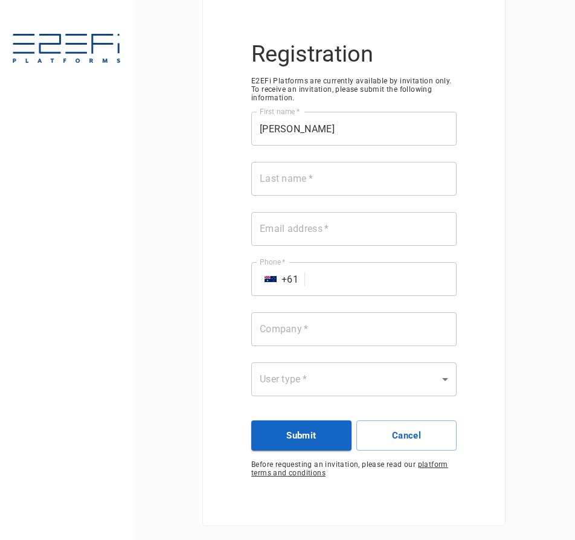
click at [321, 181] on input "Last name   *" at bounding box center [353, 179] width 205 height 34
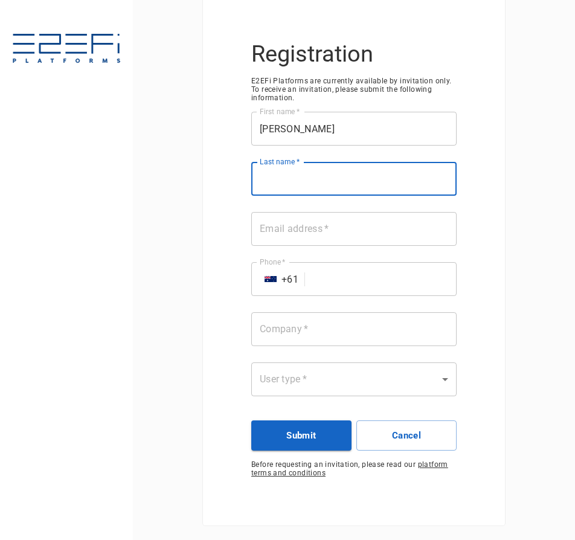
paste input "Reinecke"
type input "Reinecke"
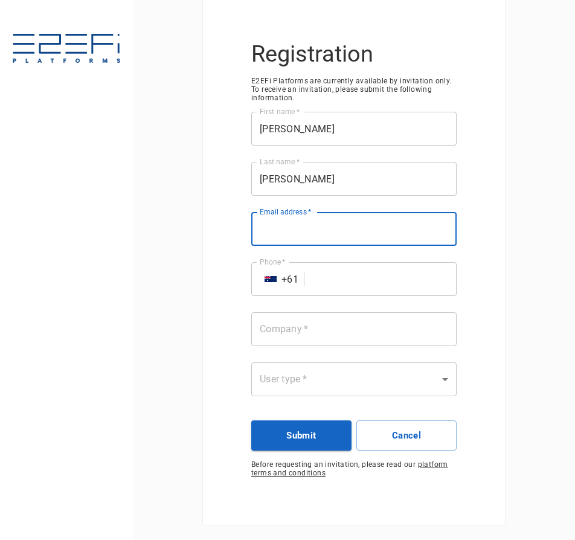
click at [297, 228] on input "Email address   *" at bounding box center [353, 229] width 205 height 34
paste input "Blake.reinecke@fara.au"
type input "Blake.reinecke@fara.au"
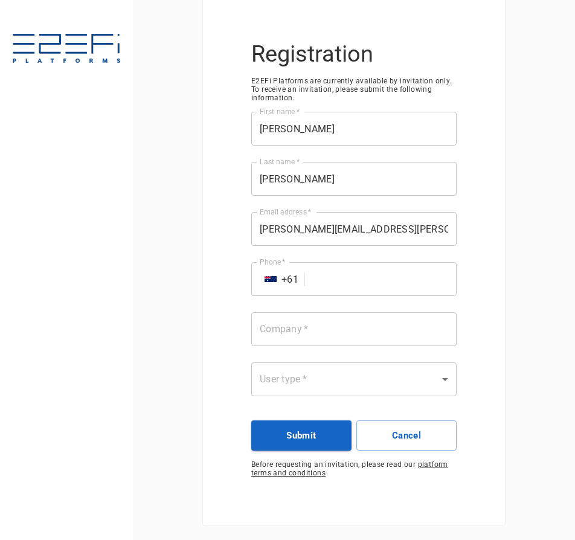
click at [358, 284] on input "Phone   *" at bounding box center [383, 279] width 147 height 34
paste input "0439 647 379"
click at [310, 281] on input "0439 647 379" at bounding box center [383, 279] width 147 height 34
type input "439 647 379"
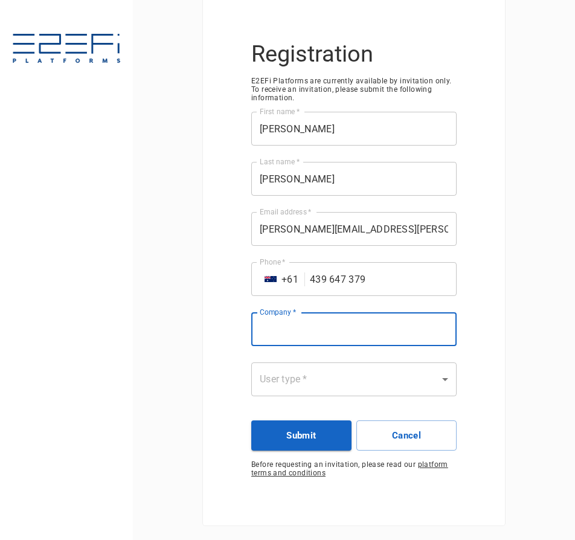
click at [290, 321] on input "Company   *" at bounding box center [353, 329] width 205 height 34
type input "FARA"
click at [343, 380] on body "Registration E2EFi Platforms are currently available by invitation only. To rec…" at bounding box center [287, 270] width 575 height 540
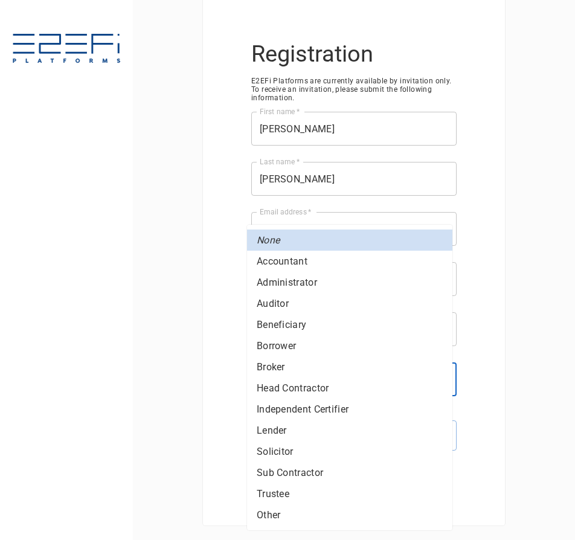
click at [288, 492] on li "Trustee" at bounding box center [349, 493] width 205 height 21
type input "Trustee"
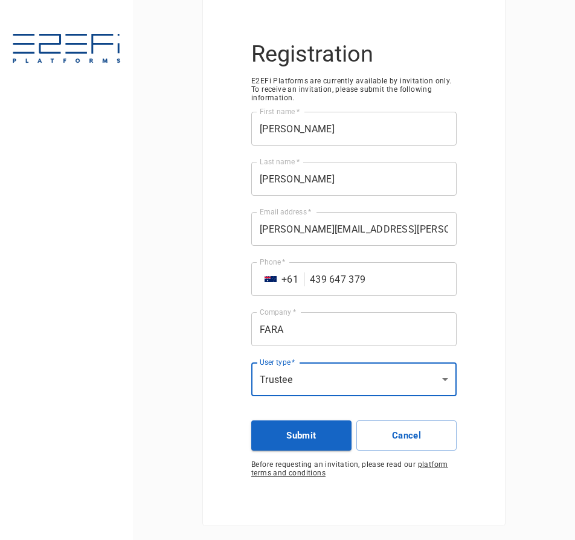
click at [465, 376] on div "Registration E2EFi Platforms are currently available by invitation only. To rec…" at bounding box center [354, 258] width 302 height 533
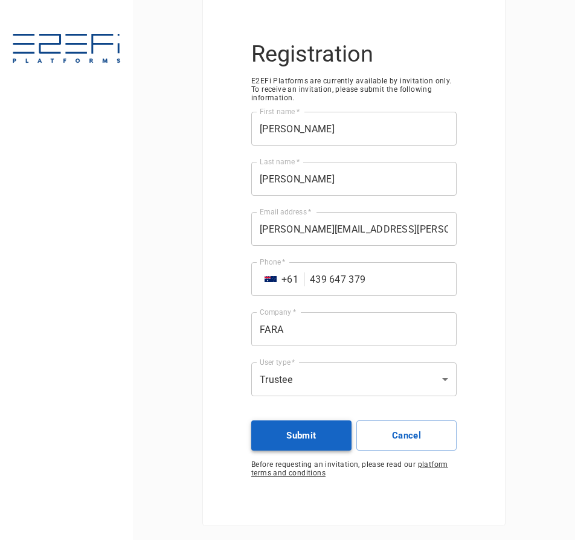
click at [304, 436] on button "Submit" at bounding box center [301, 435] width 100 height 30
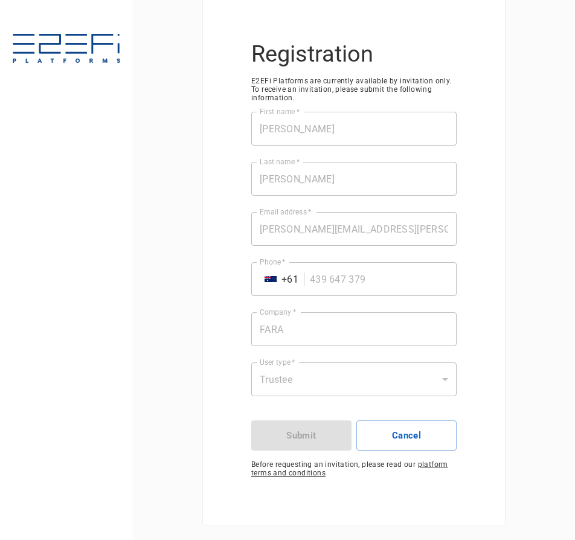
scroll to position [0, 0]
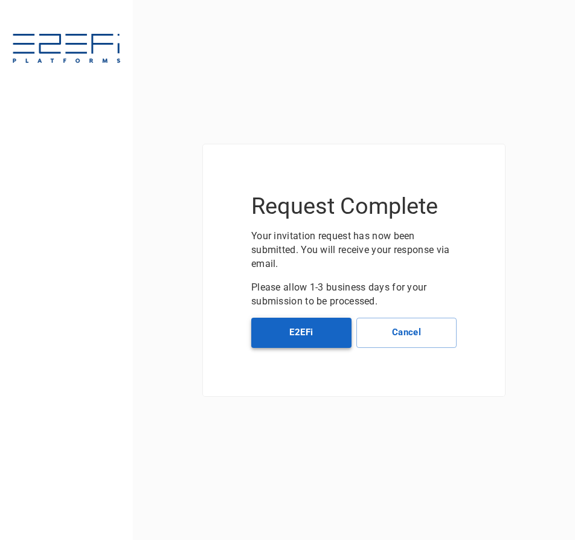
click at [307, 322] on button "E2EFi" at bounding box center [301, 332] width 100 height 30
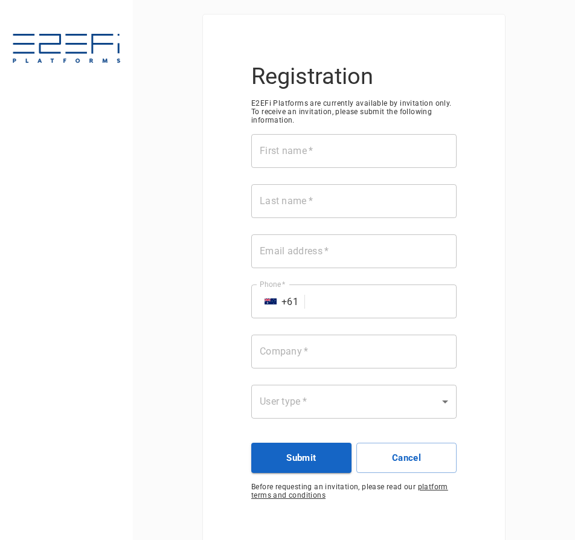
click at [339, 164] on input "First name   *" at bounding box center [353, 151] width 205 height 34
click at [271, 146] on label "First name   *" at bounding box center [286, 151] width 54 height 14
click at [271, 146] on input "First name   *" at bounding box center [353, 151] width 205 height 34
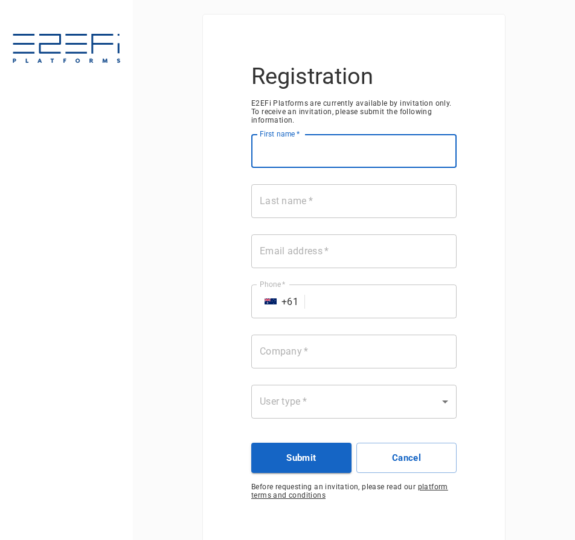
paste input "[PERSON_NAME]"
type input "[PERSON_NAME]"
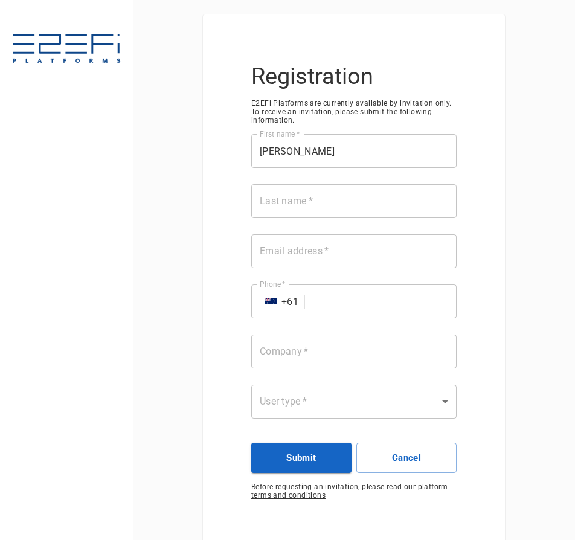
drag, startPoint x: 282, startPoint y: 212, endPoint x: 265, endPoint y: 217, distance: 18.2
click at [282, 212] on input "Last name   *" at bounding box center [353, 201] width 205 height 34
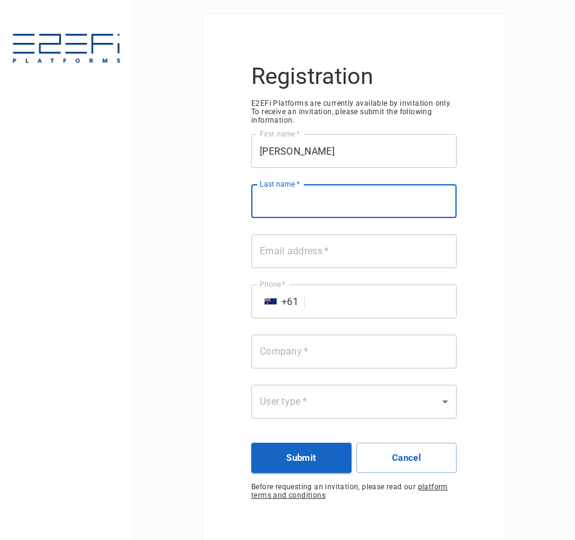
paste input "Scales"
type input "Scales"
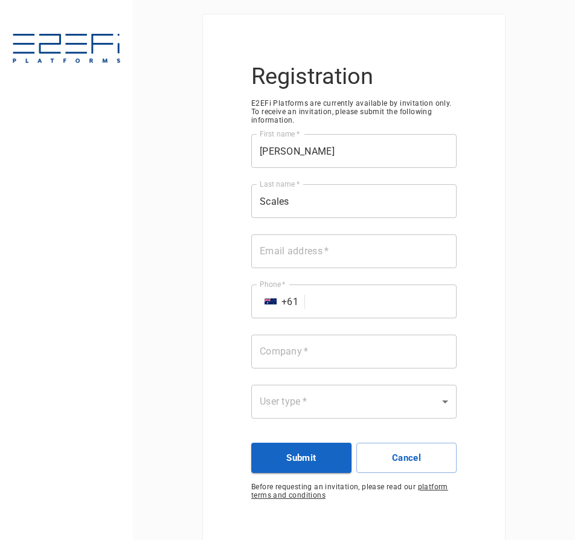
drag, startPoint x: 299, startPoint y: 252, endPoint x: 278, endPoint y: 252, distance: 21.1
click at [299, 252] on input "Email address   *" at bounding box center [353, 251] width 205 height 34
paste input "[PERSON_NAME][EMAIL_ADDRESS][DOMAIN_NAME]"
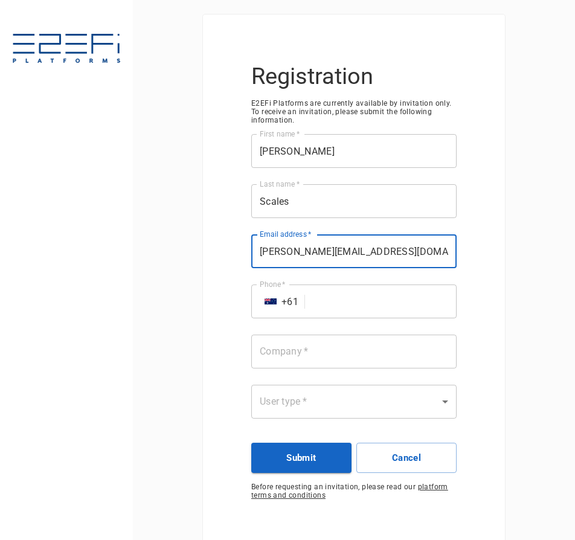
type input "[PERSON_NAME][EMAIL_ADDRESS][DOMAIN_NAME]"
click at [316, 309] on input "Phone   *" at bounding box center [383, 301] width 147 height 34
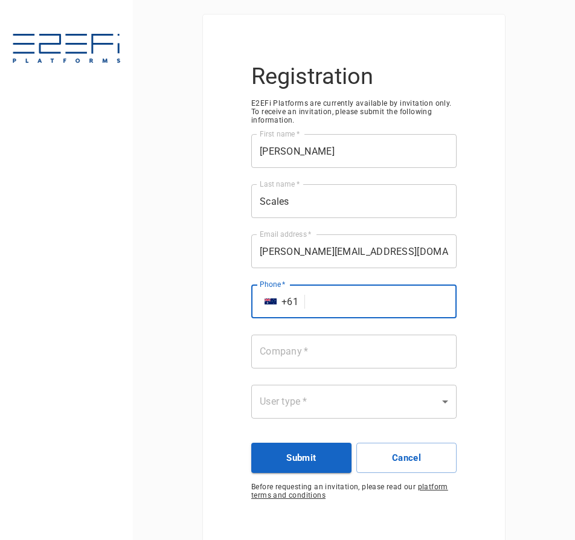
paste input "419 411 170"
type input "419 411 170"
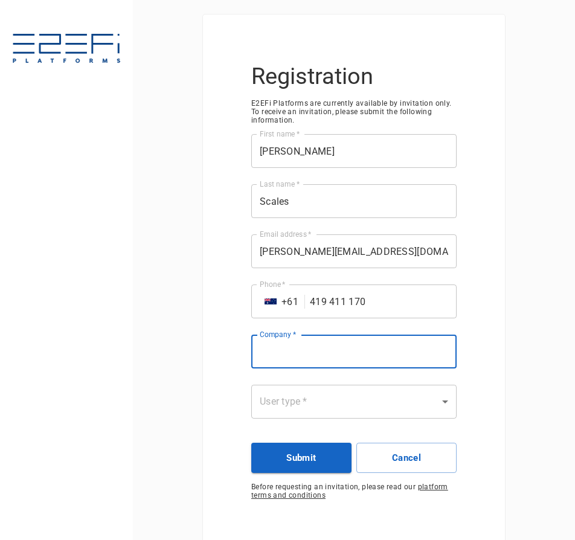
click at [278, 362] on input "Company   *" at bounding box center [353, 351] width 205 height 34
type input "FARA"
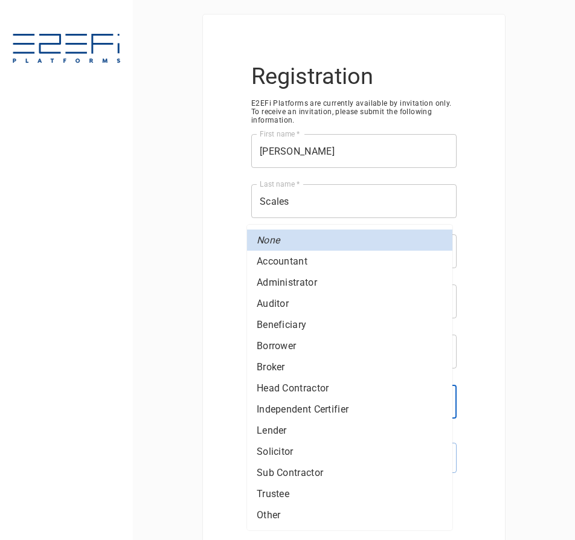
click at [276, 406] on body "Registration E2EFi Platforms are currently available by invitation only. To rec…" at bounding box center [287, 270] width 575 height 540
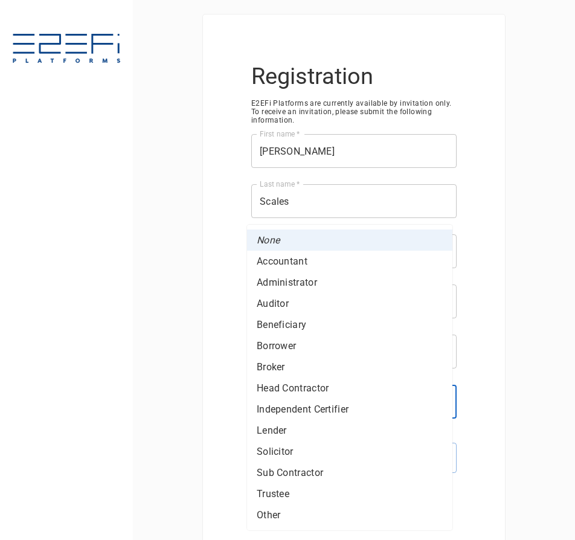
click at [273, 490] on li "Trustee" at bounding box center [349, 493] width 205 height 21
type input "Trustee"
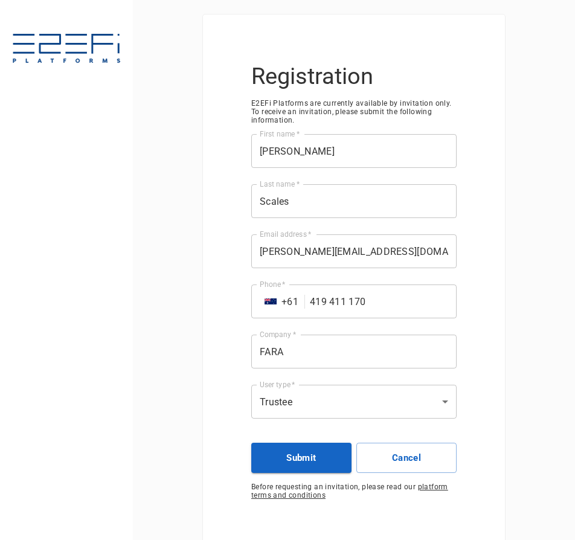
drag, startPoint x: 185, startPoint y: 459, endPoint x: 226, endPoint y: 451, distance: 41.8
click at [303, 457] on button "Submit" at bounding box center [301, 457] width 100 height 30
